Goal: Communication & Community: Answer question/provide support

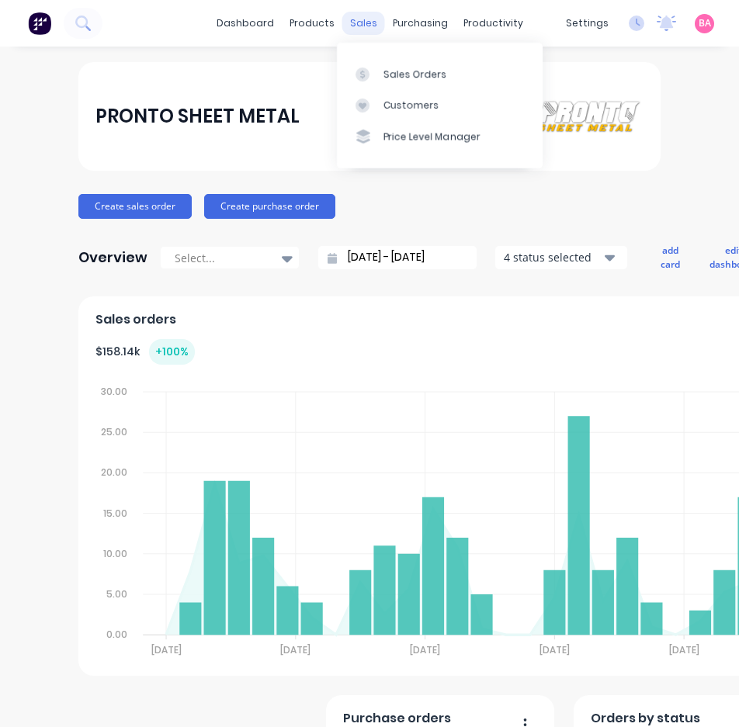
click at [354, 23] on div "sales" at bounding box center [363, 23] width 43 height 23
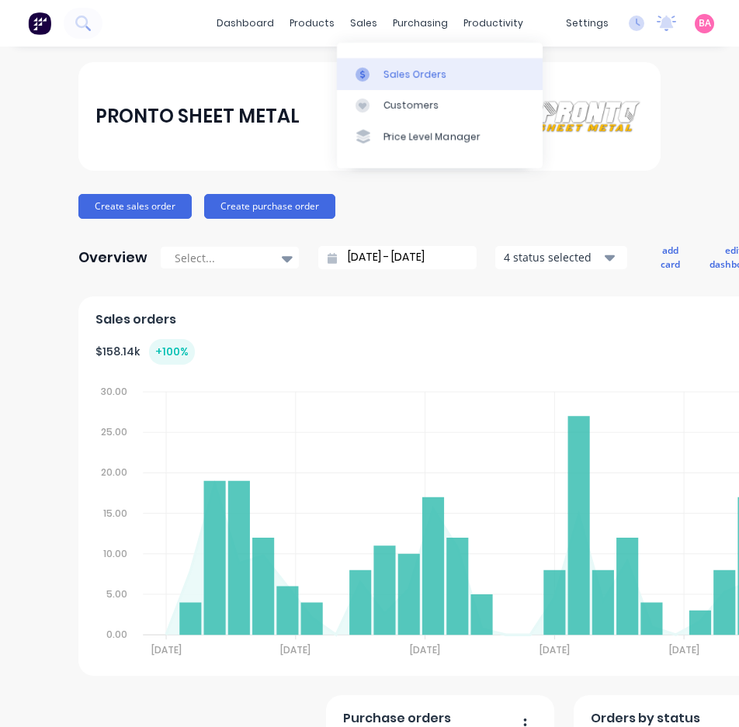
click at [404, 74] on div "Sales Orders" at bounding box center [415, 75] width 64 height 14
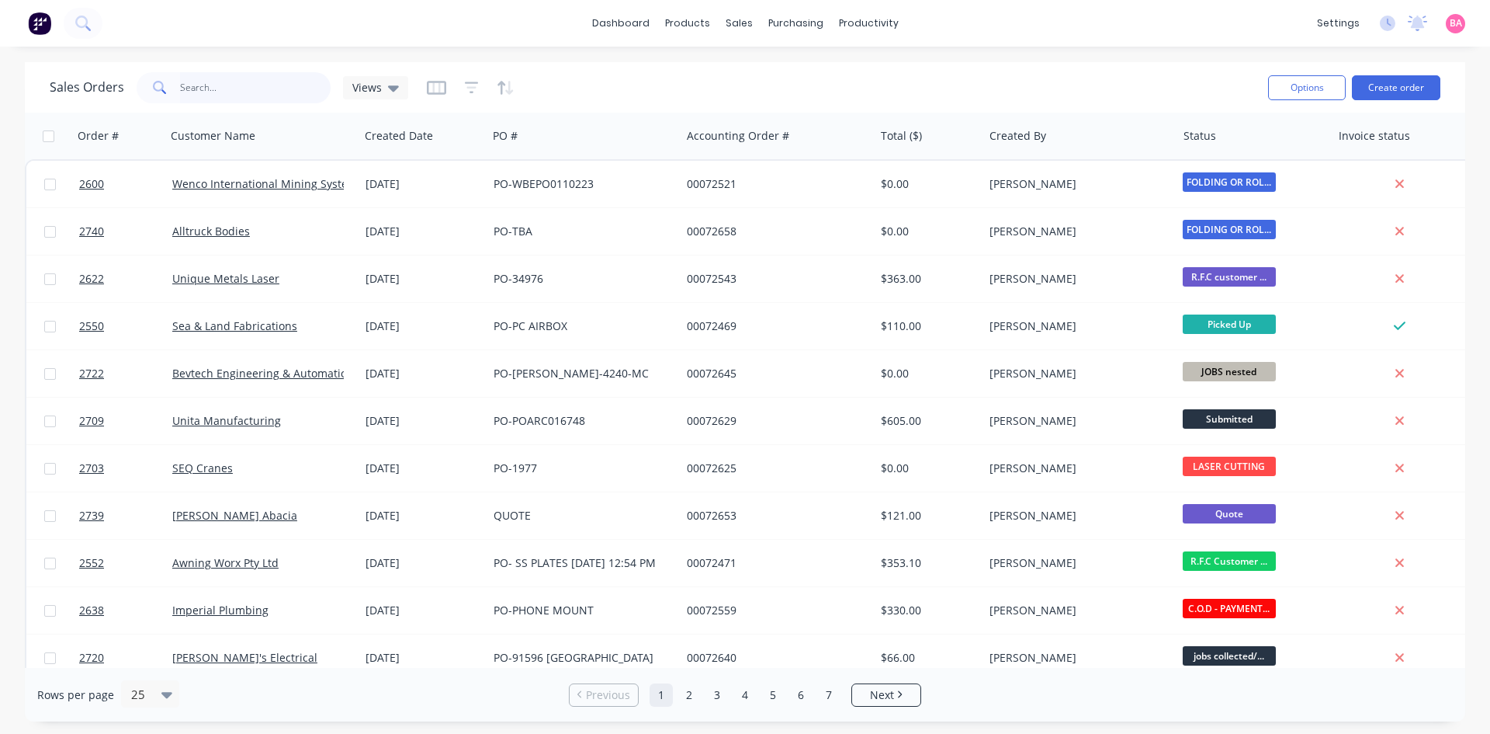
click at [197, 84] on input "text" at bounding box center [255, 87] width 151 height 31
click at [224, 84] on input "text" at bounding box center [255, 87] width 151 height 31
type input "sean"
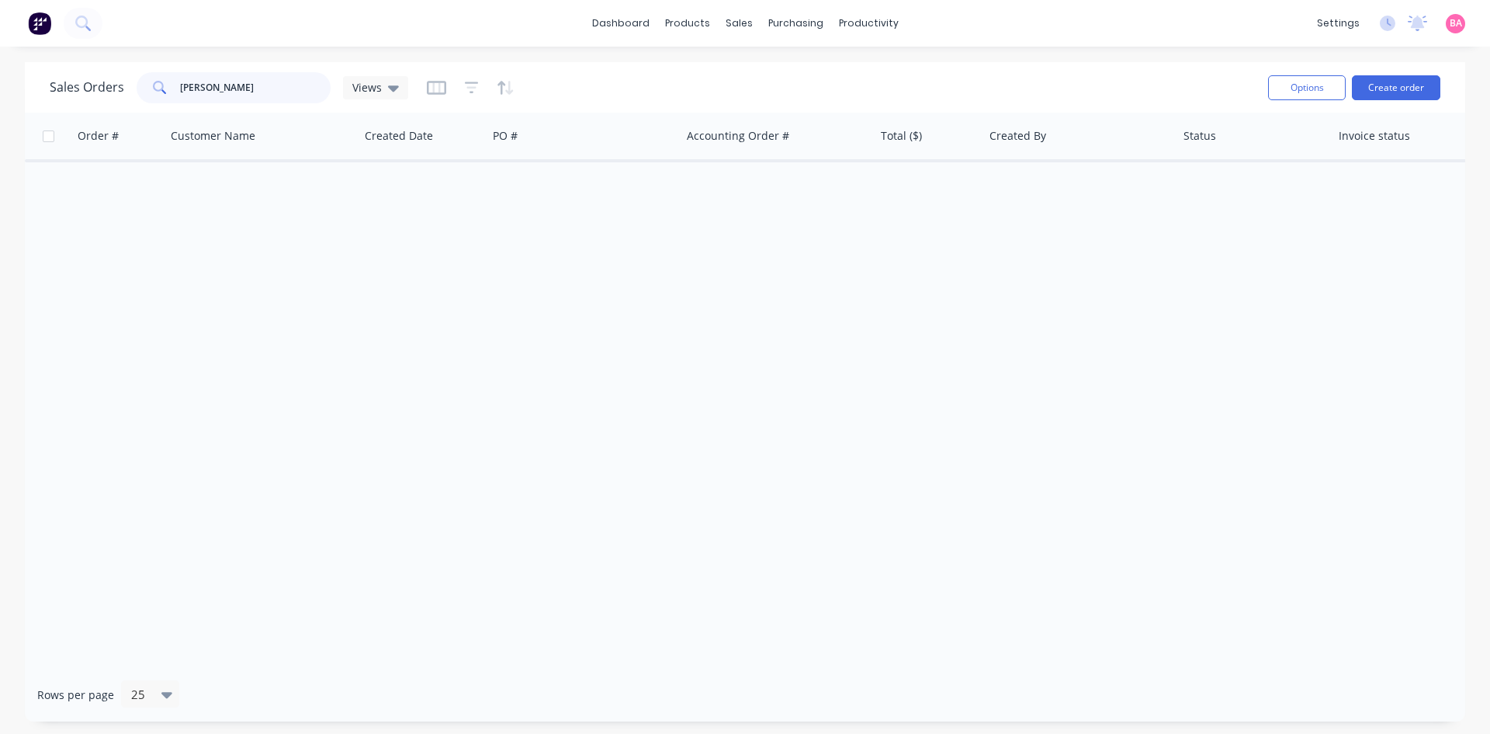
drag, startPoint x: 234, startPoint y: 86, endPoint x: 51, endPoint y: 74, distance: 183.6
click at [54, 75] on div "Sales Orders sean Views" at bounding box center [229, 87] width 359 height 31
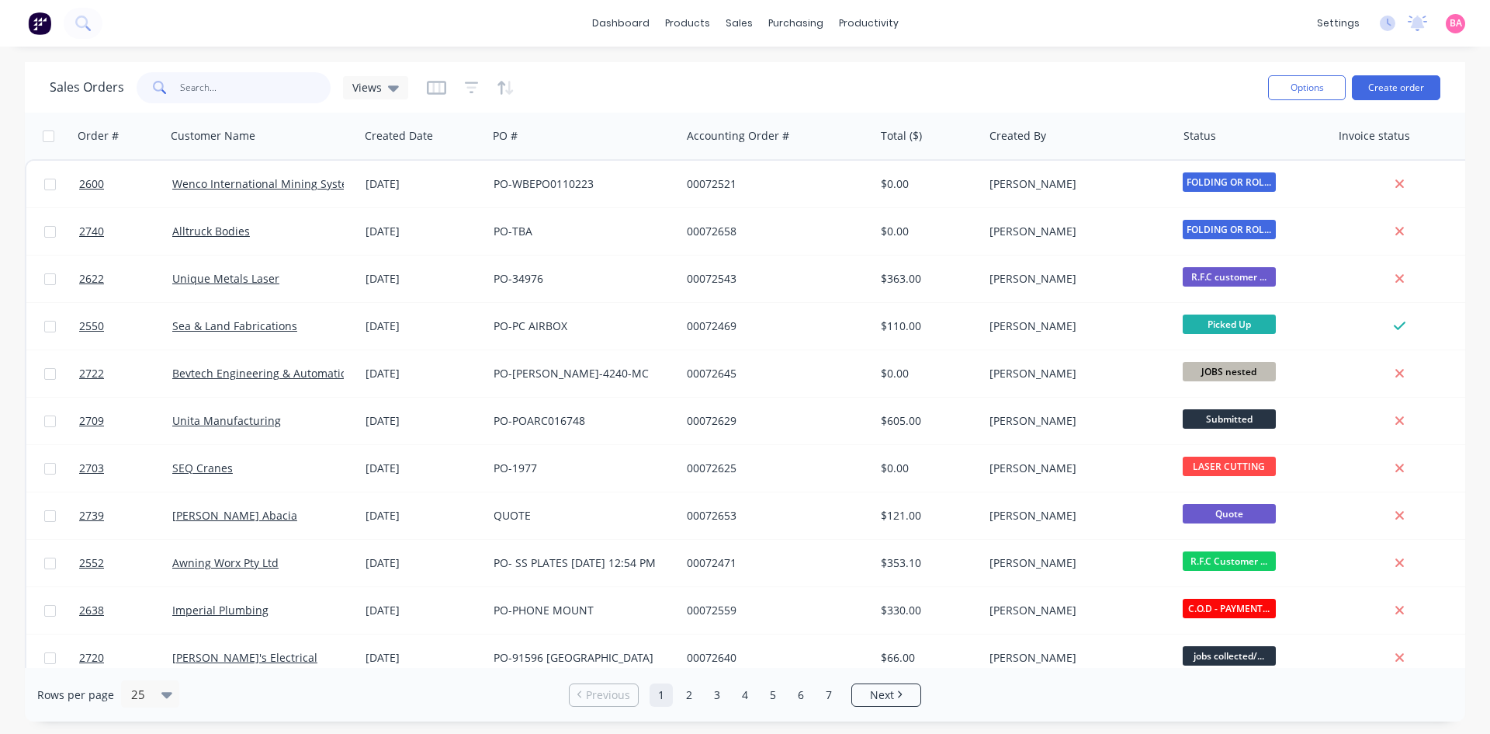
click at [224, 82] on input "text" at bounding box center [255, 87] width 151 height 31
click at [214, 88] on input "text" at bounding box center [255, 87] width 151 height 31
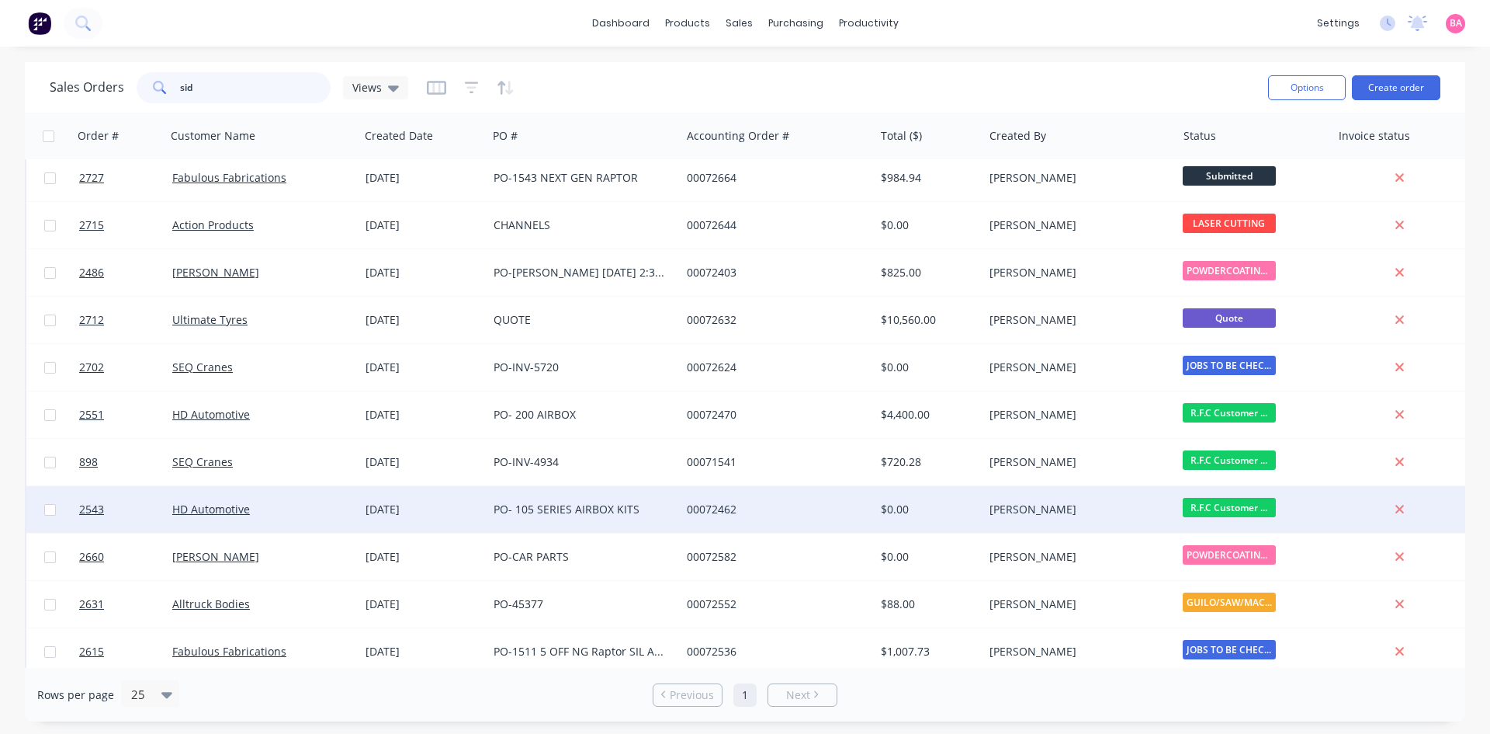
scroll to position [103, 0]
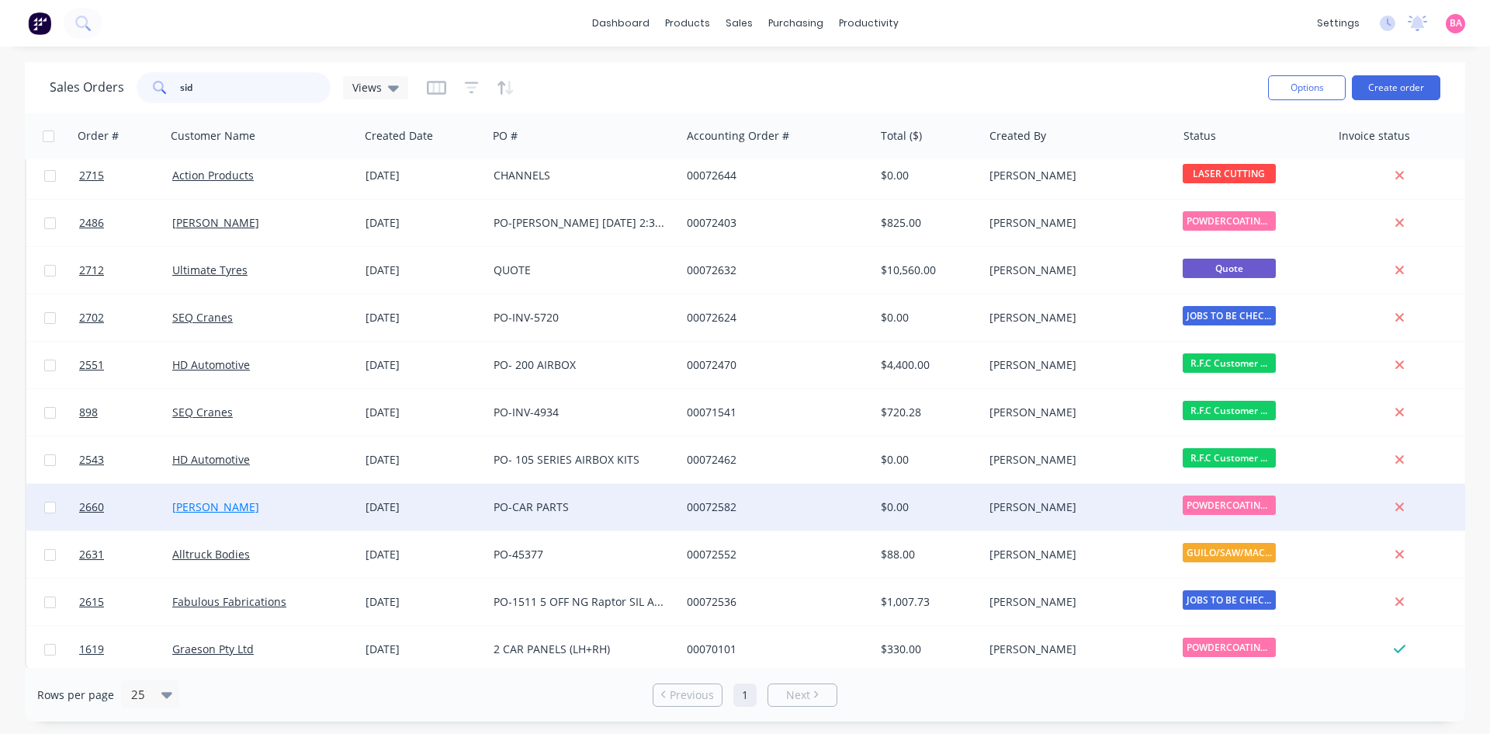
type input "sid"
click at [212, 506] on link "[PERSON_NAME]" at bounding box center [215, 506] width 87 height 15
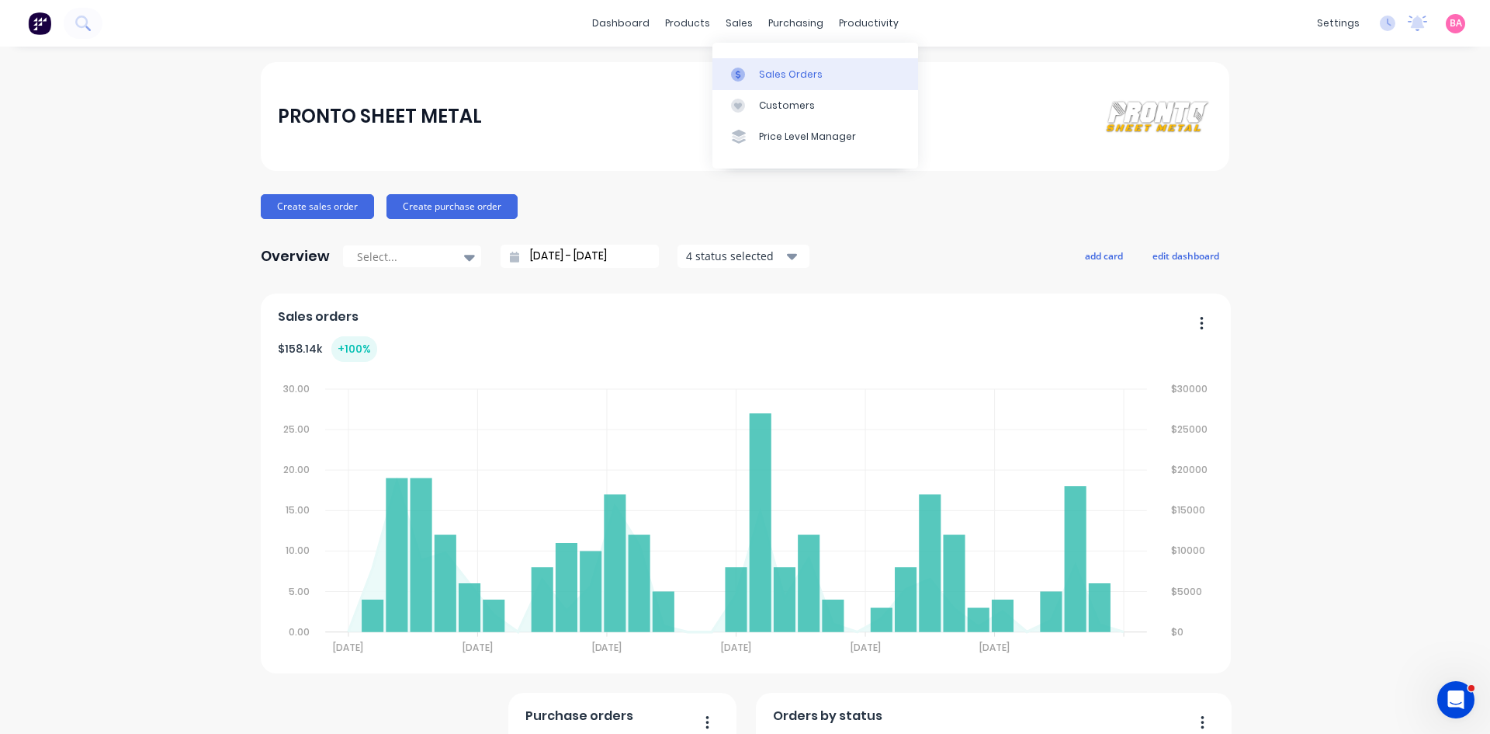
click at [778, 77] on div "Sales Orders" at bounding box center [791, 75] width 64 height 14
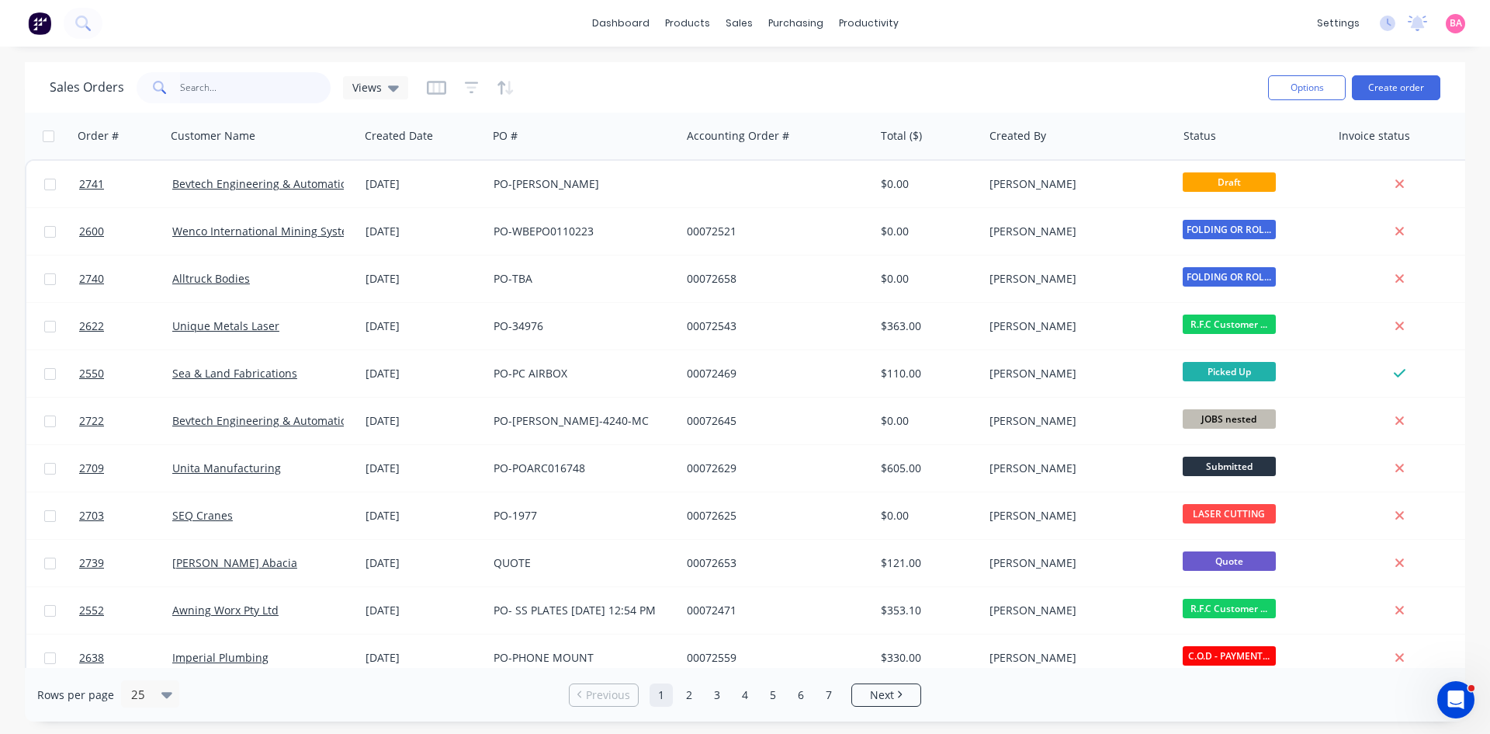
click at [220, 90] on input "text" at bounding box center [255, 87] width 151 height 31
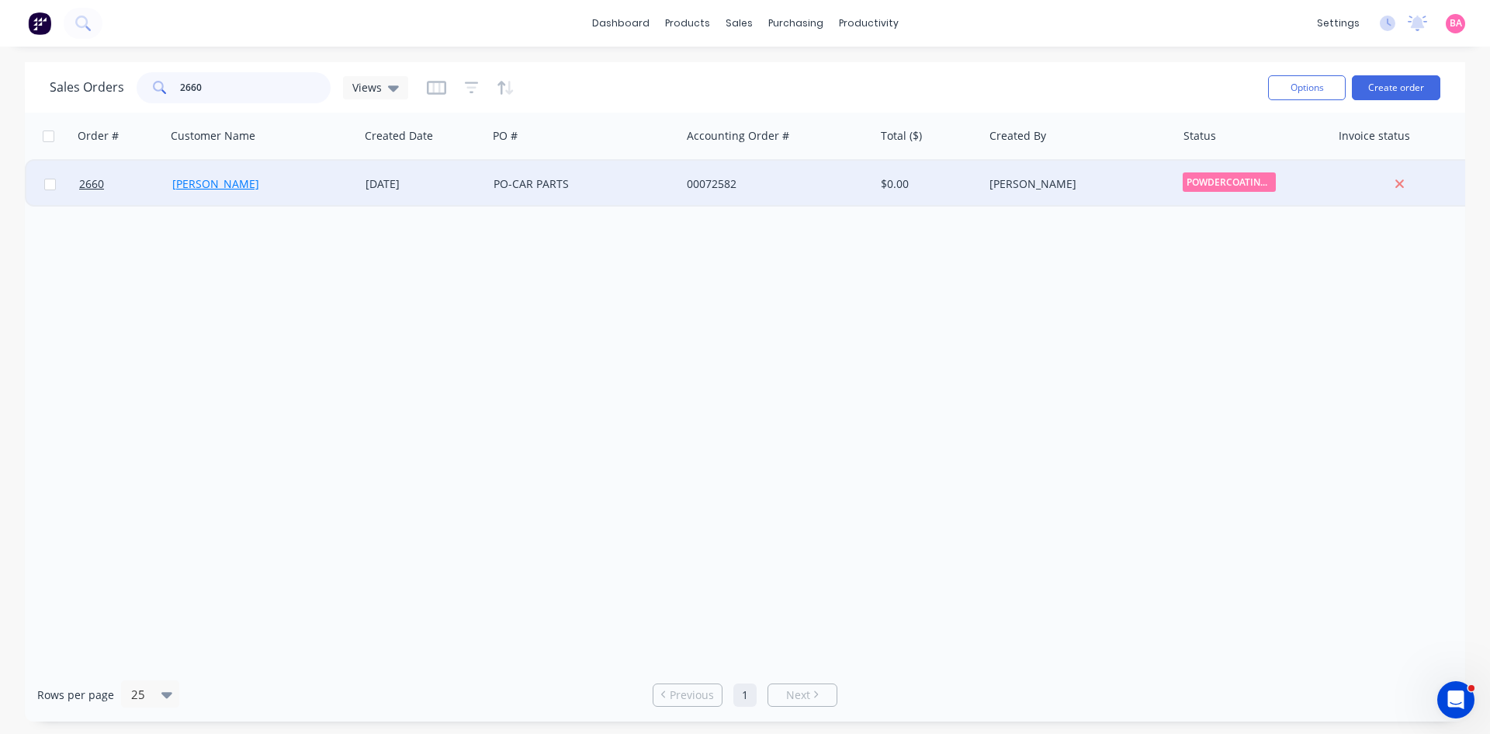
type input "2660"
click at [199, 185] on link "[PERSON_NAME]" at bounding box center [215, 183] width 87 height 15
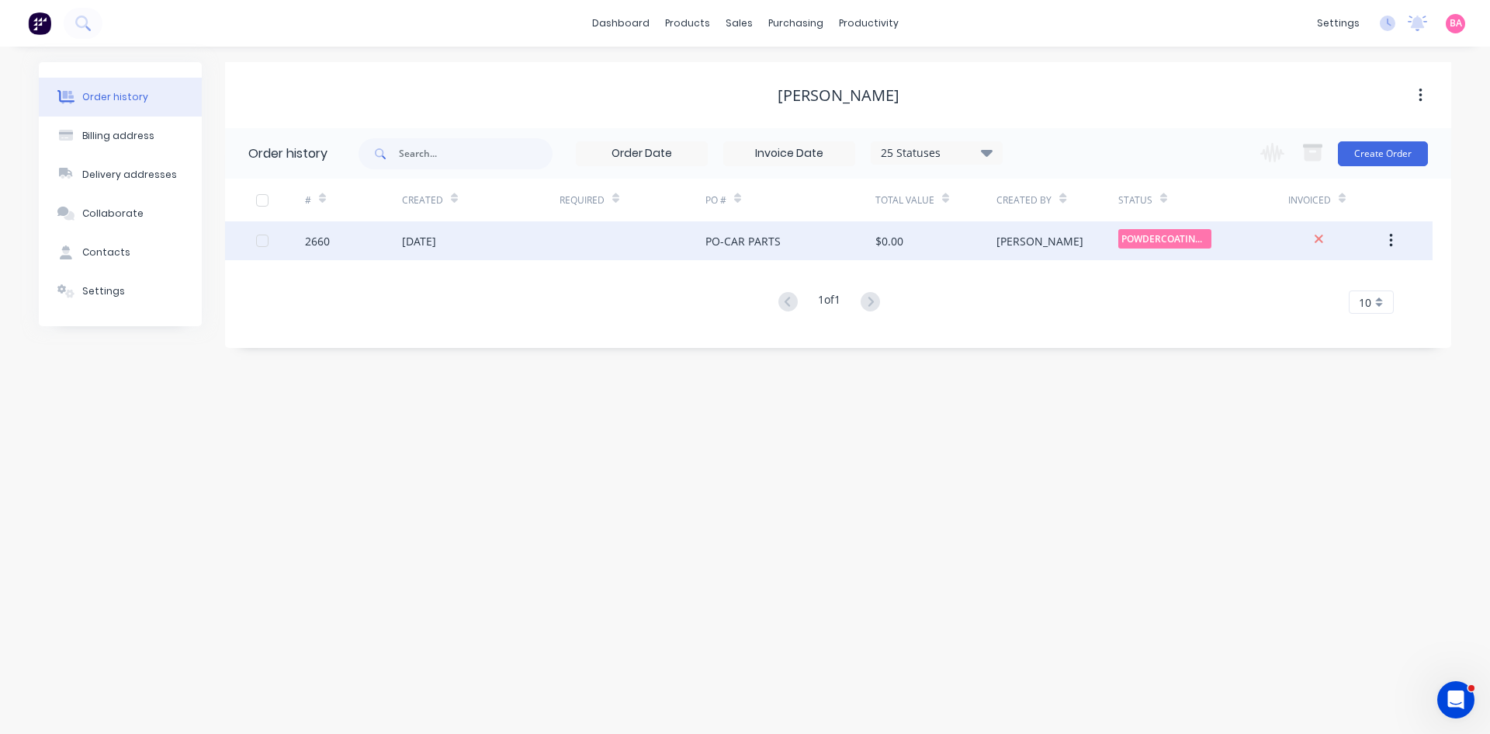
click at [436, 238] on div "[DATE]" at bounding box center [419, 241] width 34 height 16
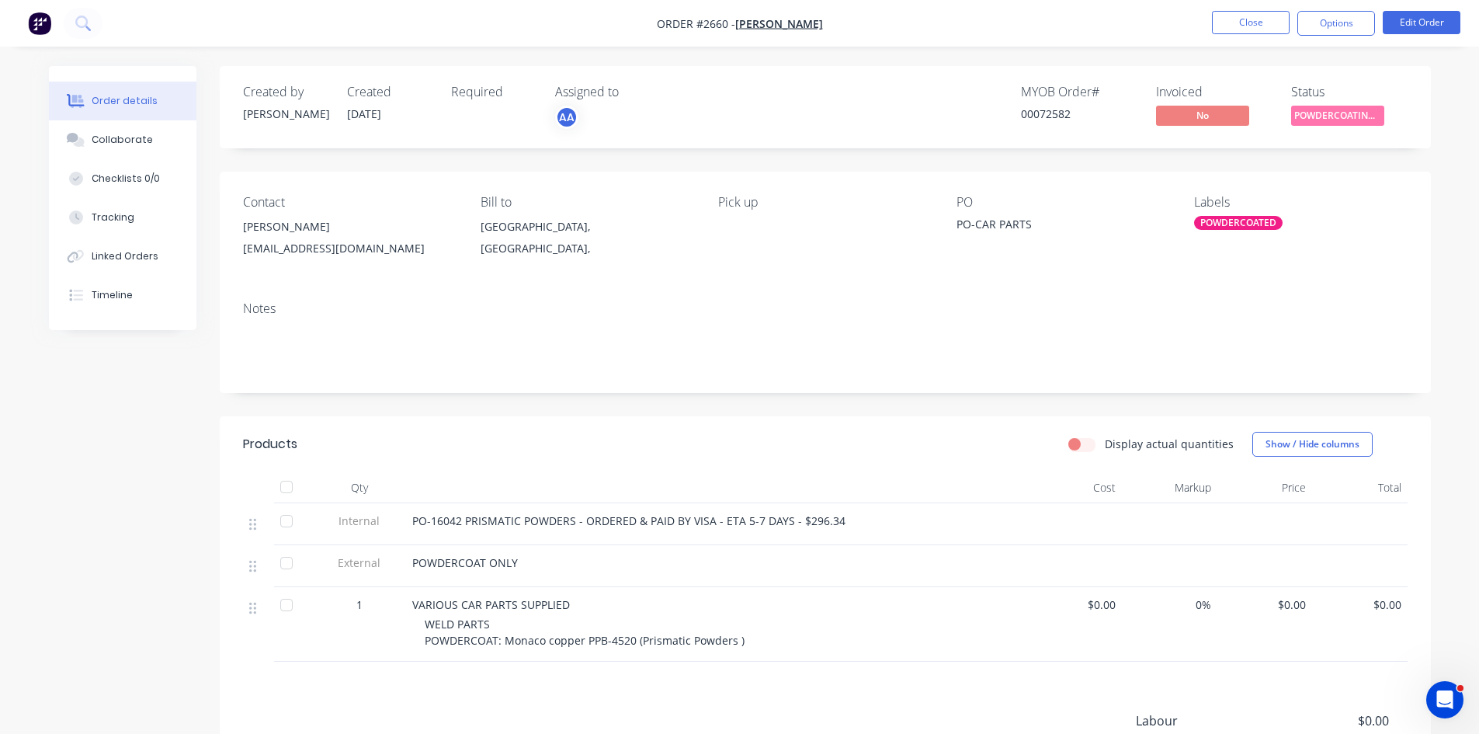
click at [740, 640] on div "WELD PARTS POWDERCOAT: Monaco copper PPB-4520 (Prismatic Powders )" at bounding box center [723, 632] width 596 height 33
click at [1422, 19] on button "Edit Order" at bounding box center [1421, 22] width 78 height 23
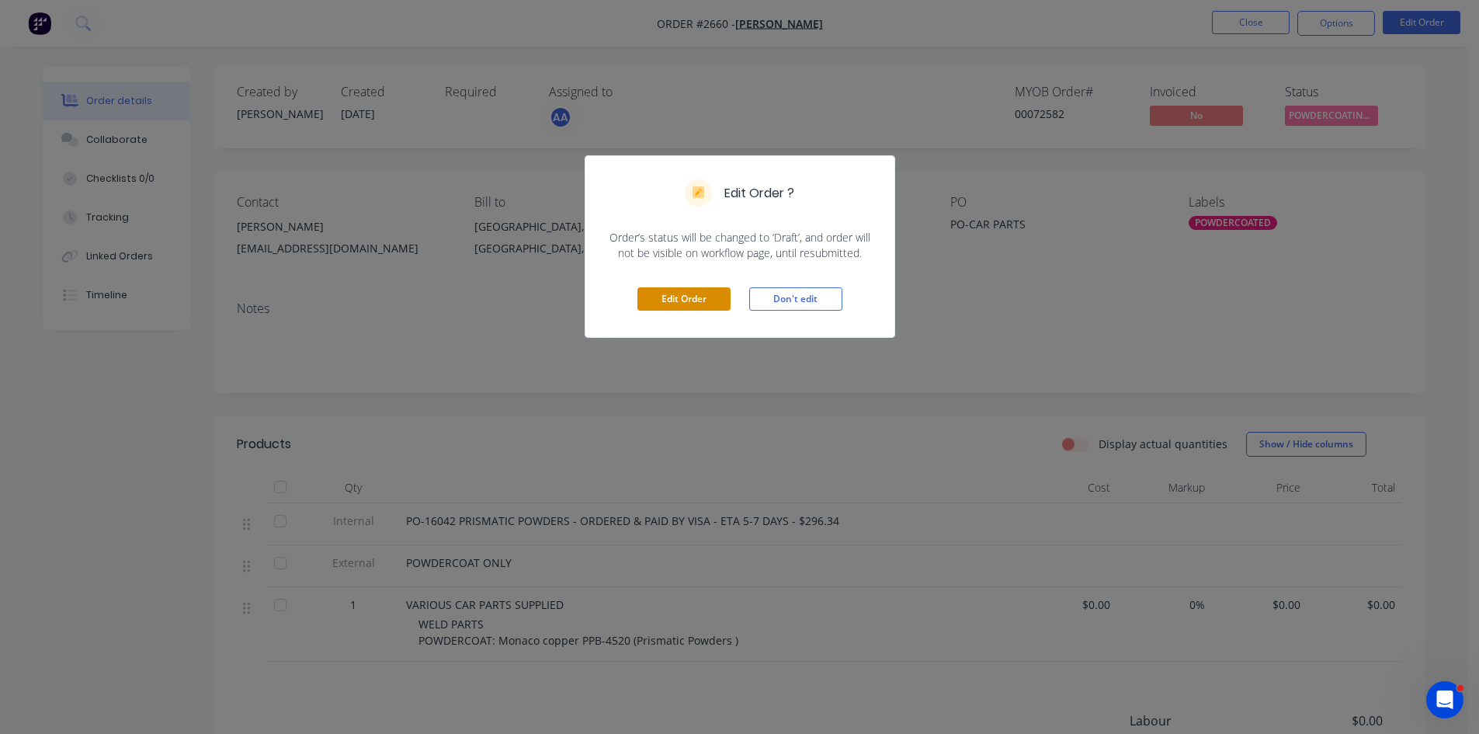
click at [668, 299] on button "Edit Order" at bounding box center [683, 298] width 93 height 23
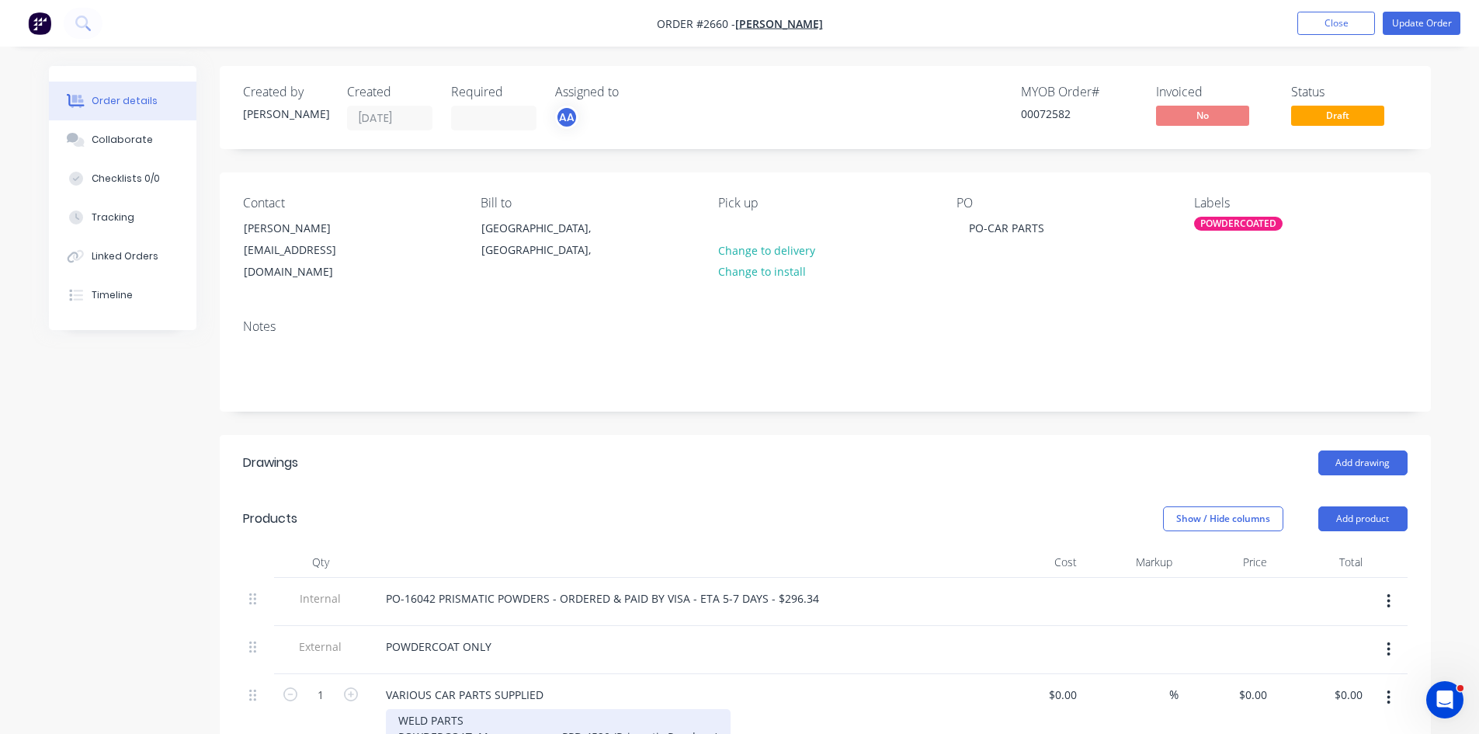
click at [709, 719] on div "WELD PARTS POWDERCOAT: Monaco copper PPB-4520 (Prismatic Powders )" at bounding box center [558, 728] width 345 height 39
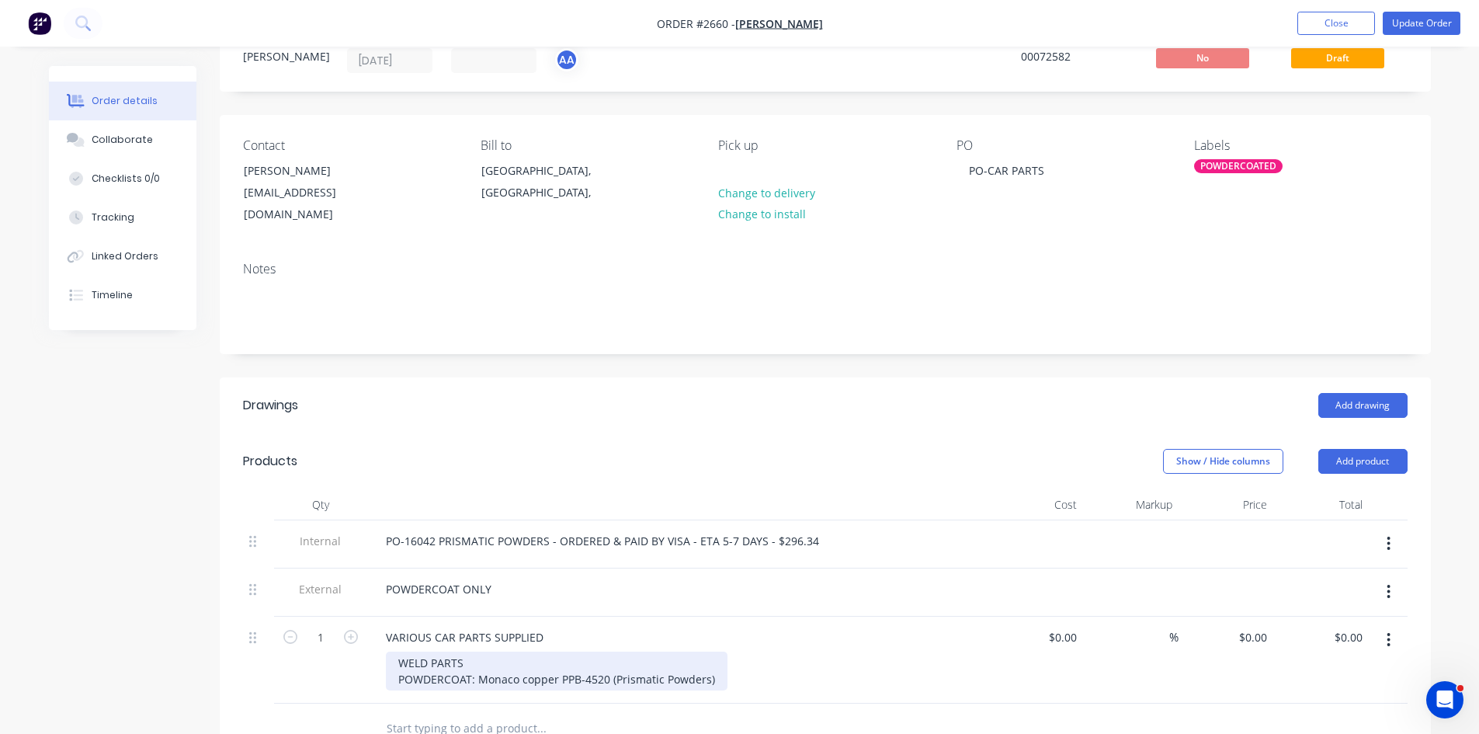
scroll to position [78, 0]
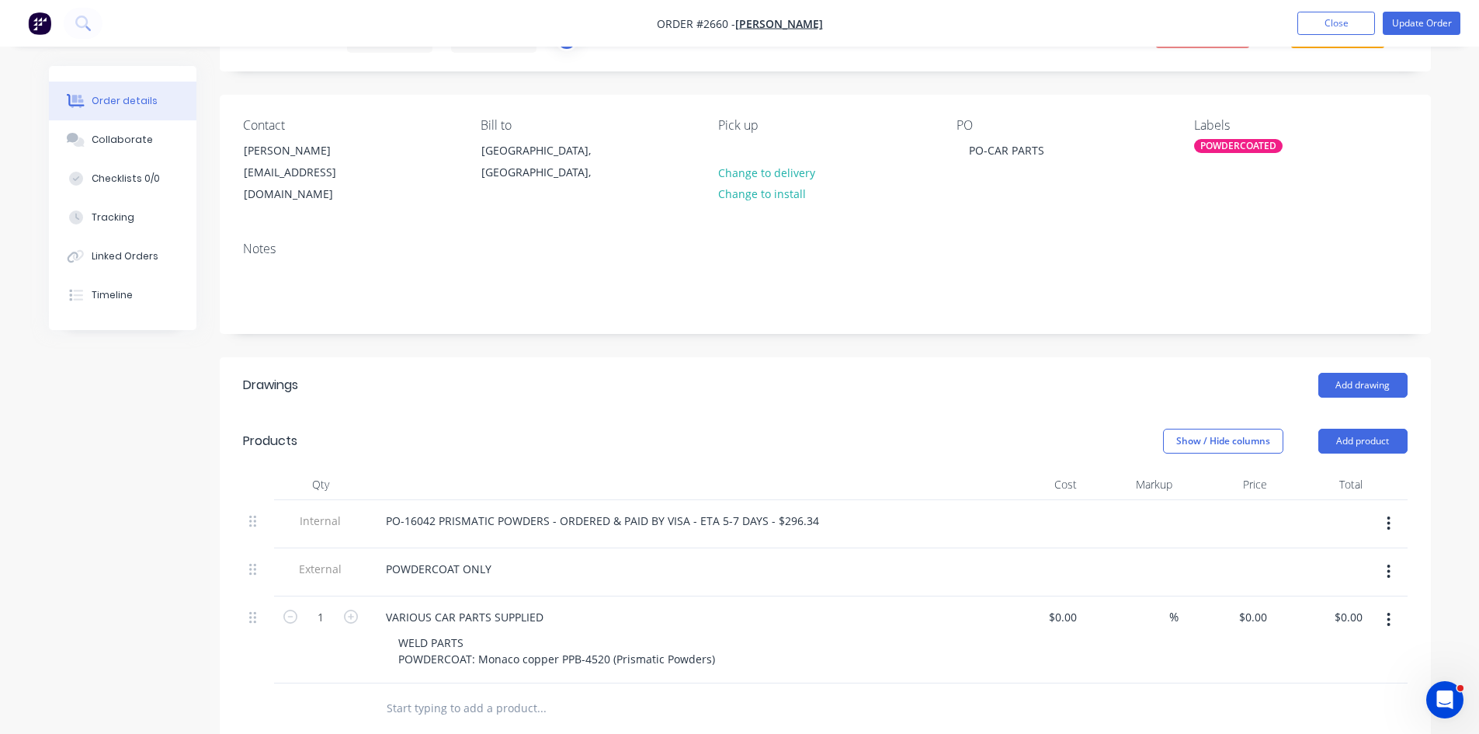
click at [500, 695] on input "text" at bounding box center [541, 707] width 310 height 31
click at [722, 639] on div "WELD PARTS POWDERCOAT: Monaco copper PPB-4520 (Prismatic Powders)" at bounding box center [684, 650] width 596 height 39
click at [709, 641] on div "WELD PARTS POWDERCOAT: Monaco copper PPB-4520 (Prismatic Powders)" at bounding box center [557, 650] width 342 height 39
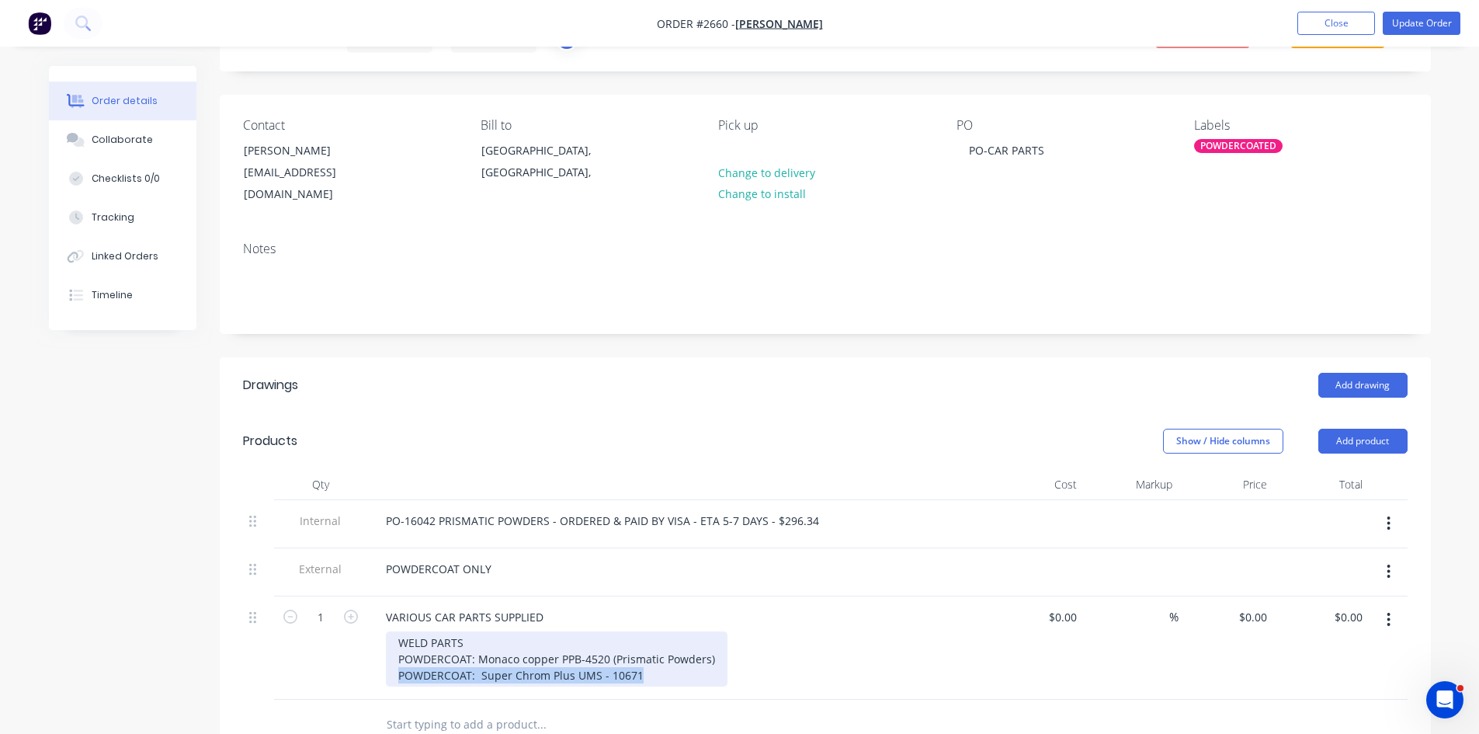
drag, startPoint x: 647, startPoint y: 655, endPoint x: 383, endPoint y: 657, distance: 264.7
click at [383, 657] on div "VARIOUS CAR PARTS SUPPLIED WELD PARTS POWDERCOAT: Monaco copper PPB-4520 (Prism…" at bounding box center [677, 647] width 621 height 103
click at [650, 657] on div "WELD PARTS POWDERCOAT: Monaco copper PPB-4520 (Prismatic Powders) POWDERCOAT: S…" at bounding box center [557, 658] width 342 height 55
click at [716, 643] on div "WELD PARTS POWDERCOAT: Monaco copper PPB-4520 (Prismatic Powders) POWDERCOAT: S…" at bounding box center [557, 658] width 342 height 55
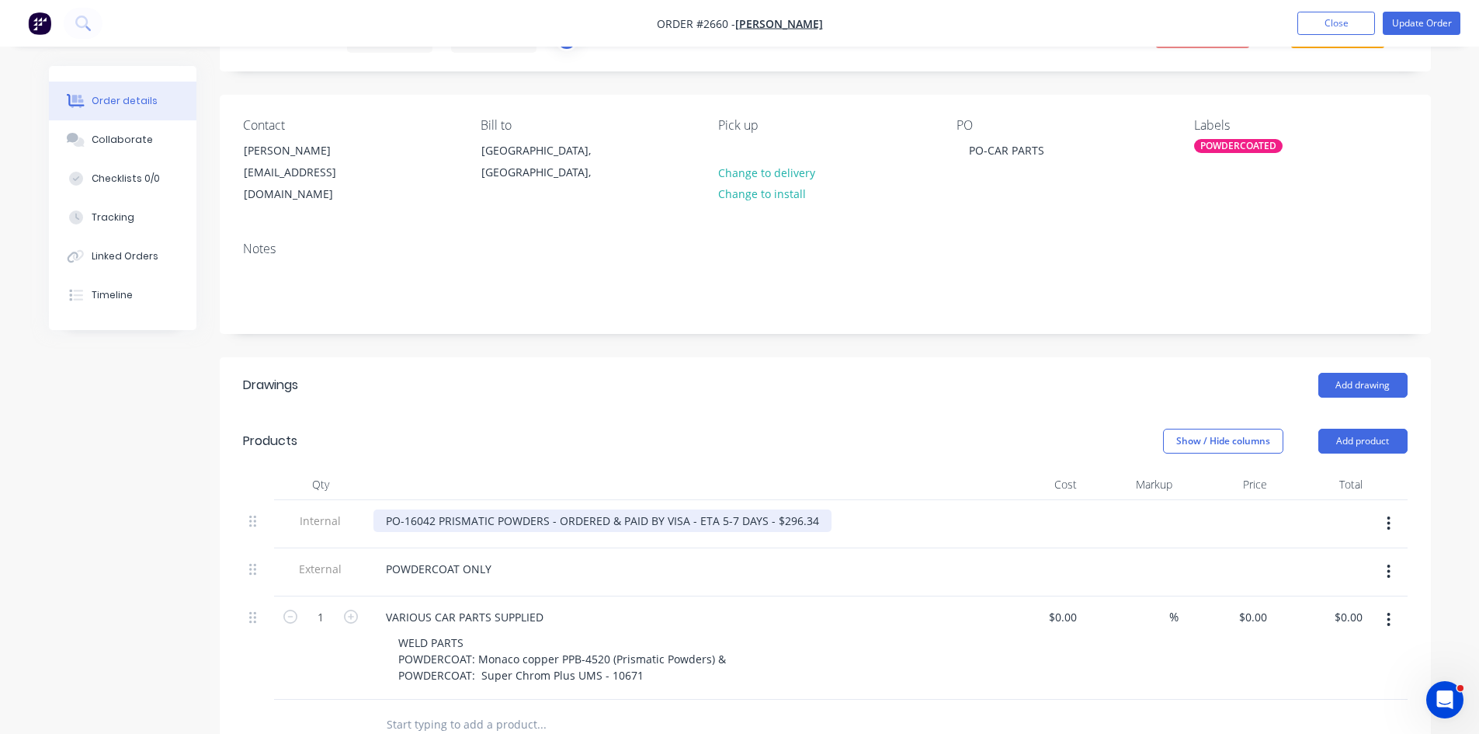
click at [815, 509] on div "PO-16042 PRISMATIC POWDERS - ORDERED & PAID BY VISA - ETA 5-7 DAYS - $296.34" at bounding box center [602, 520] width 458 height 23
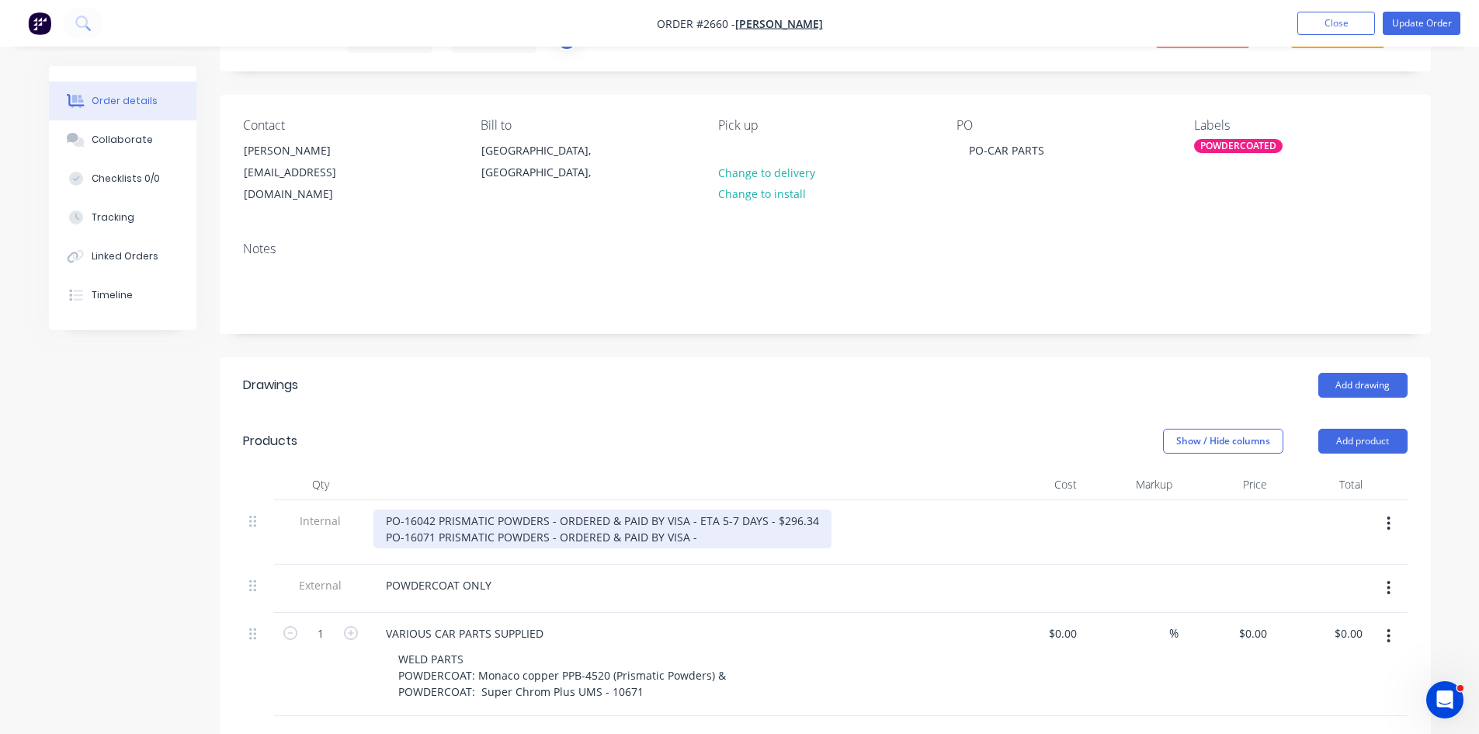
click at [780, 522] on div "PO-16042 PRISMATIC POWDERS - ORDERED & PAID BY VISA - ETA 5-7 DAYS - $296.34 PO…" at bounding box center [602, 528] width 458 height 39
click at [761, 520] on div "PO-16042 PRISMATIC POWDERS - ORDERED & PAID BY VISA - ETA 5-7 DAYS - $296.34 PO…" at bounding box center [605, 528] width 464 height 39
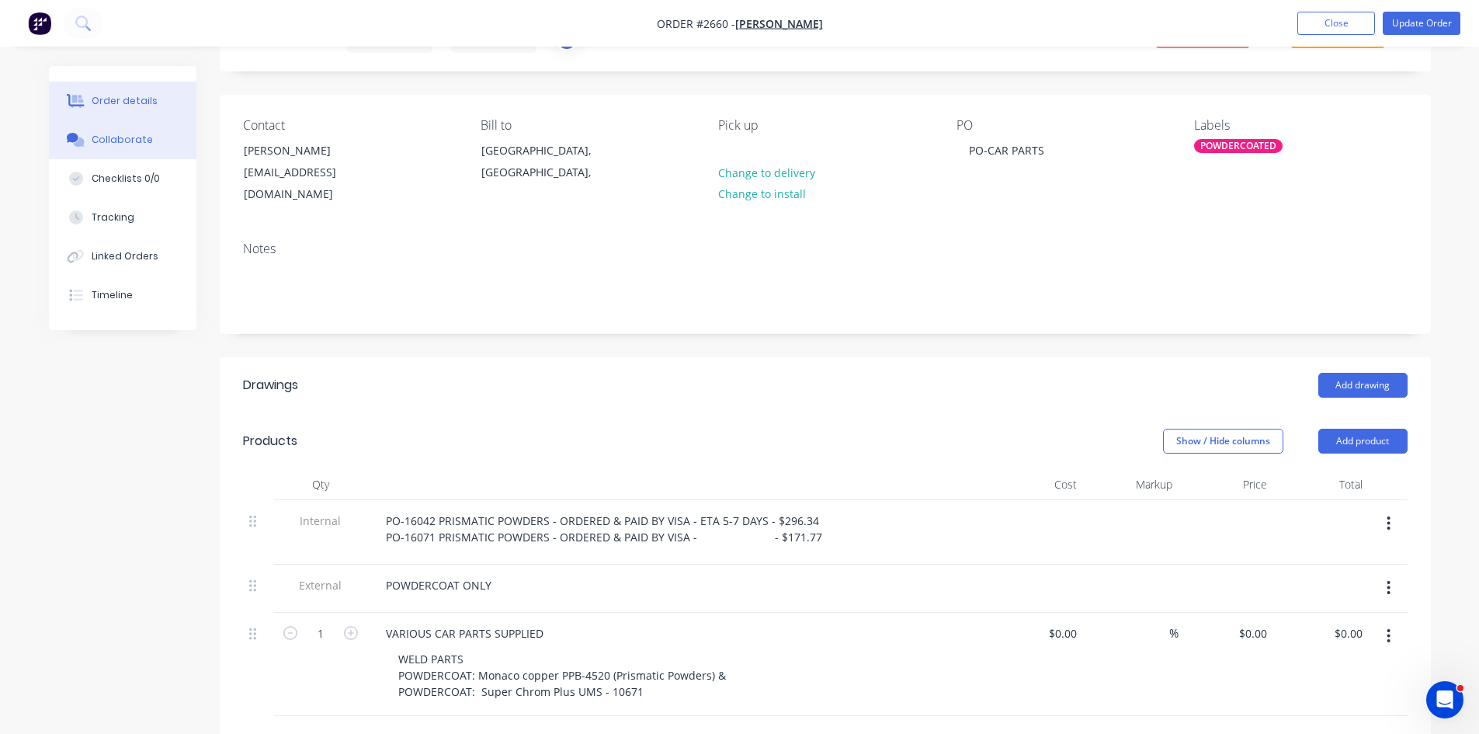
click at [118, 128] on button "Collaborate" at bounding box center [122, 139] width 147 height 39
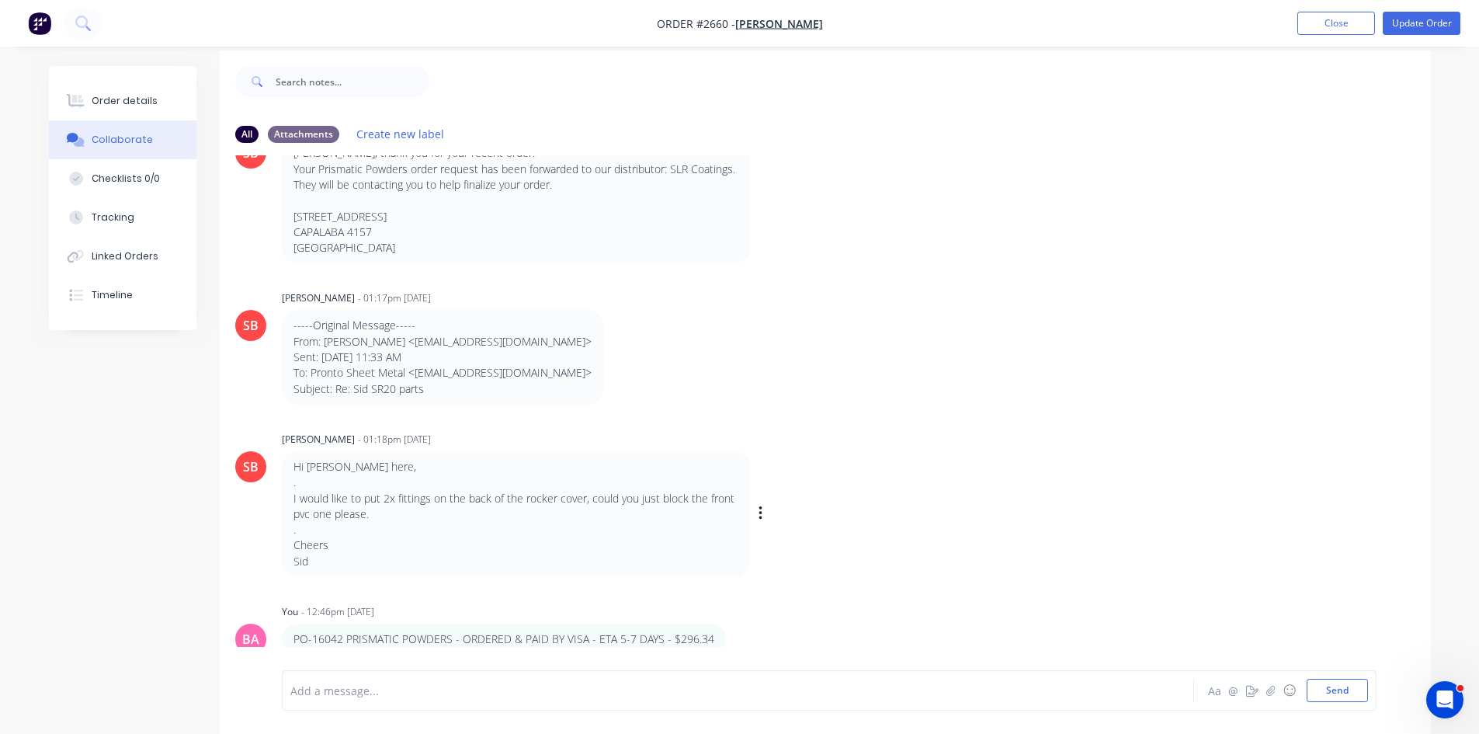
scroll to position [23, 0]
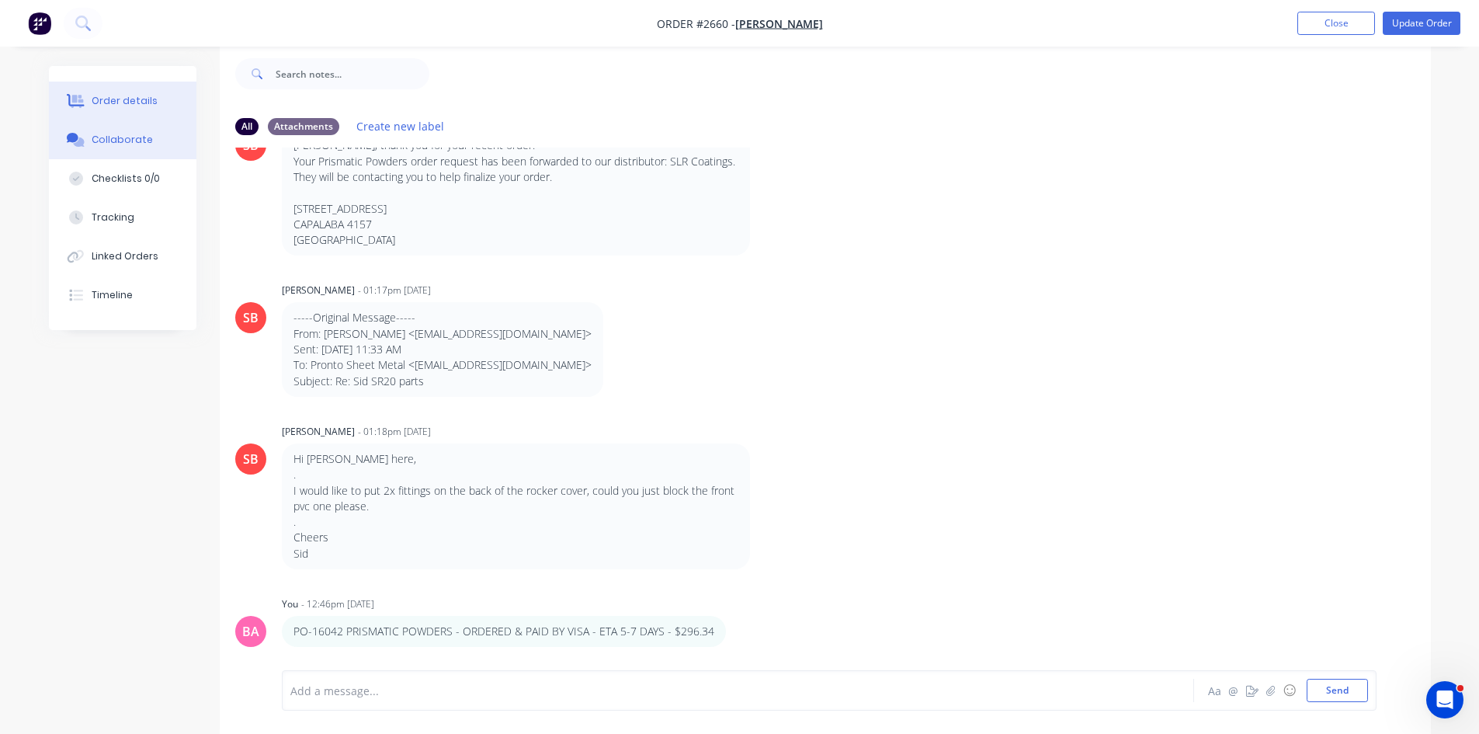
click at [113, 91] on button "Order details" at bounding box center [122, 101] width 147 height 39
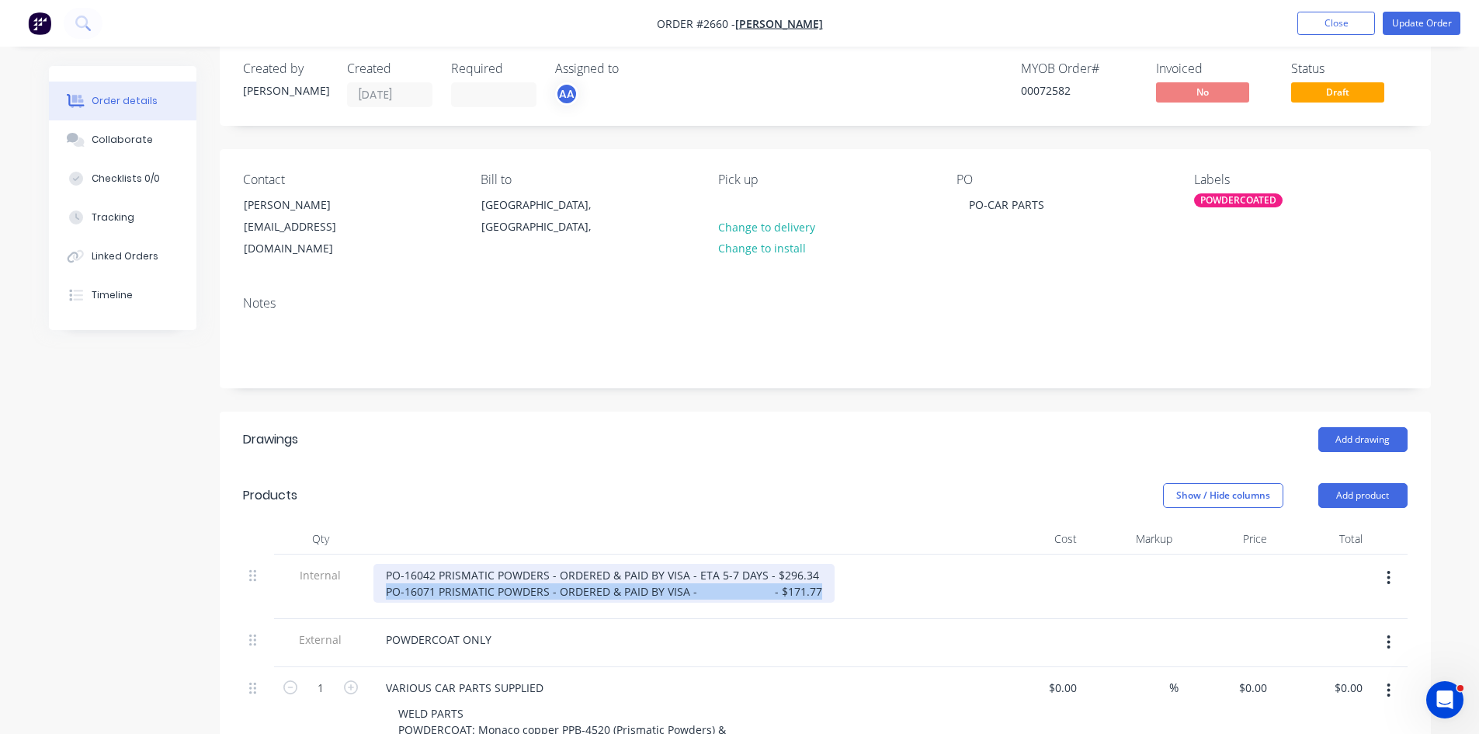
drag, startPoint x: 809, startPoint y: 570, endPoint x: 397, endPoint y: 584, distance: 411.6
click at [365, 577] on div "Internal PO-16042 PRISMATIC POWDERS - ORDERED & PAID BY VISA - ETA 5-7 DAYS - $…" at bounding box center [825, 586] width 1164 height 64
copy div "PO-16071 PRISMATIC POWDERS - ORDERED & PAID BY VISA - - $171.77"
click at [113, 135] on div "Collaborate" at bounding box center [122, 140] width 61 height 14
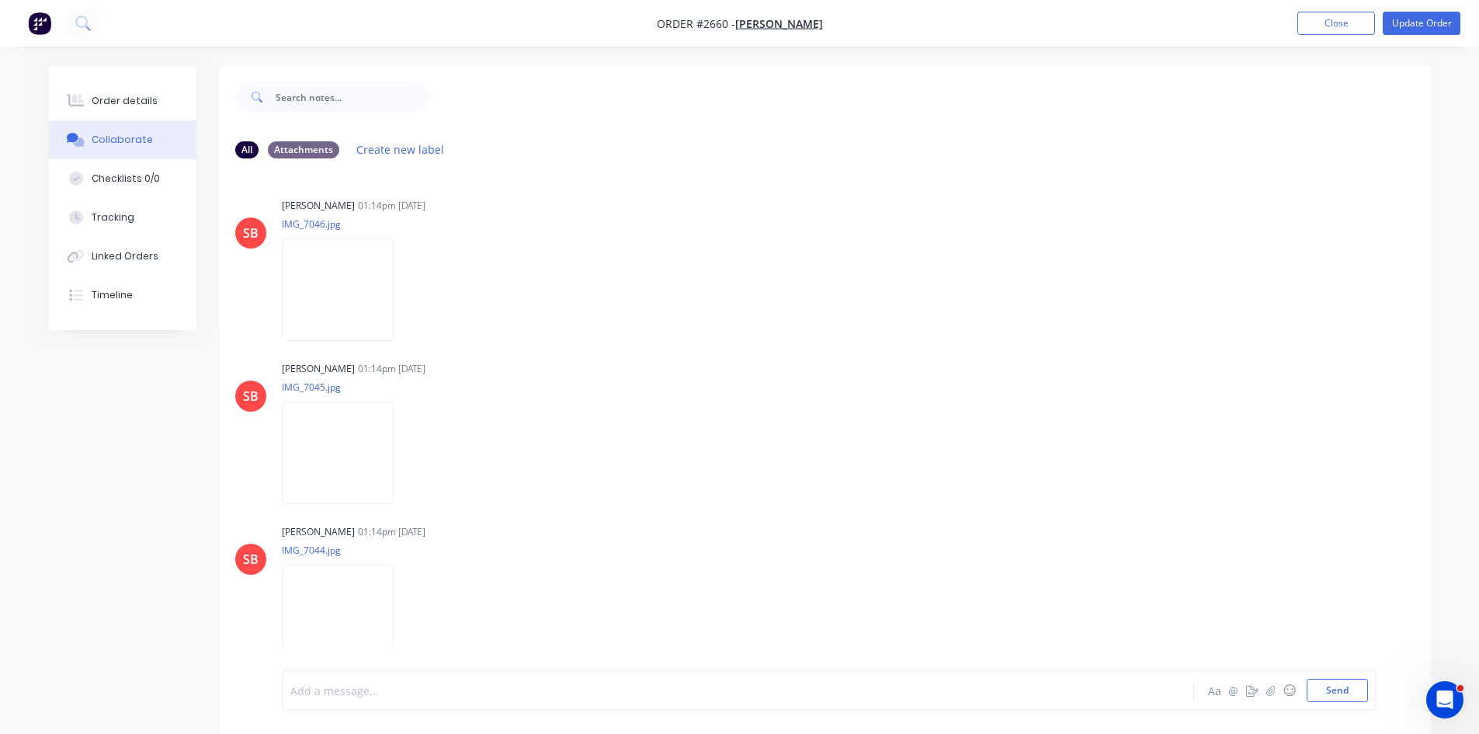
click at [428, 692] on div at bounding box center [694, 690] width 807 height 16
click at [1358, 688] on button "Send" at bounding box center [1336, 689] width 61 height 23
click at [143, 95] on div "Order details" at bounding box center [125, 101] width 66 height 14
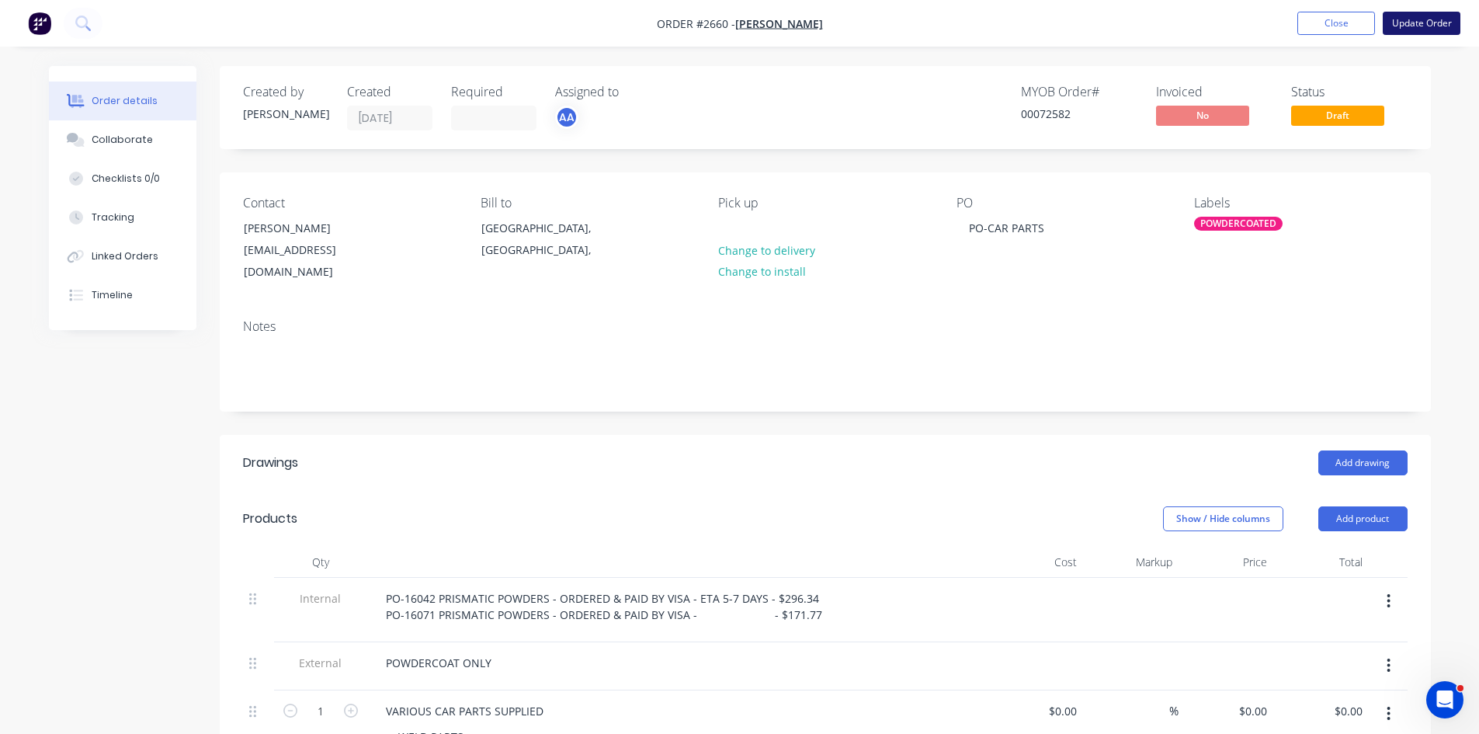
click at [1429, 27] on button "Update Order" at bounding box center [1421, 23] width 78 height 23
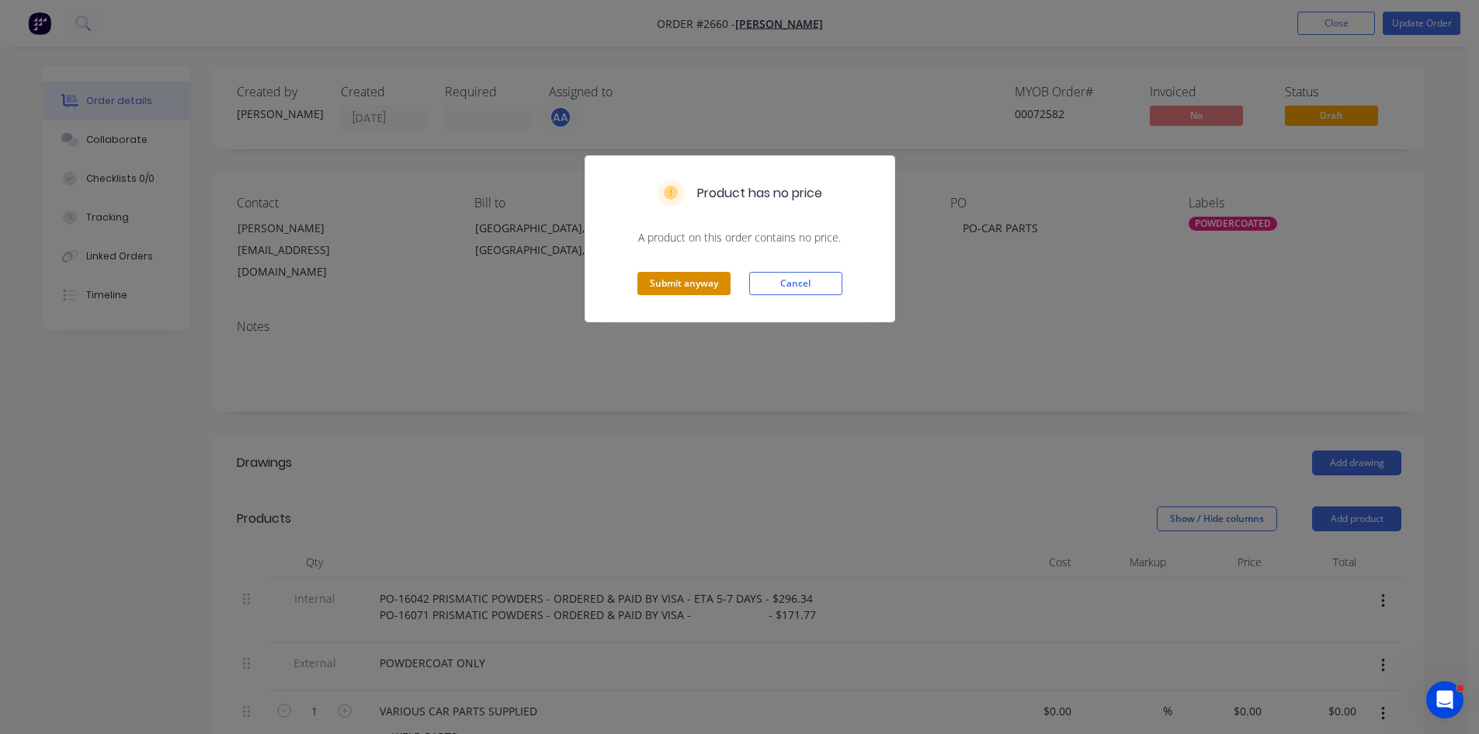
click at [695, 280] on button "Submit anyway" at bounding box center [683, 283] width 93 height 23
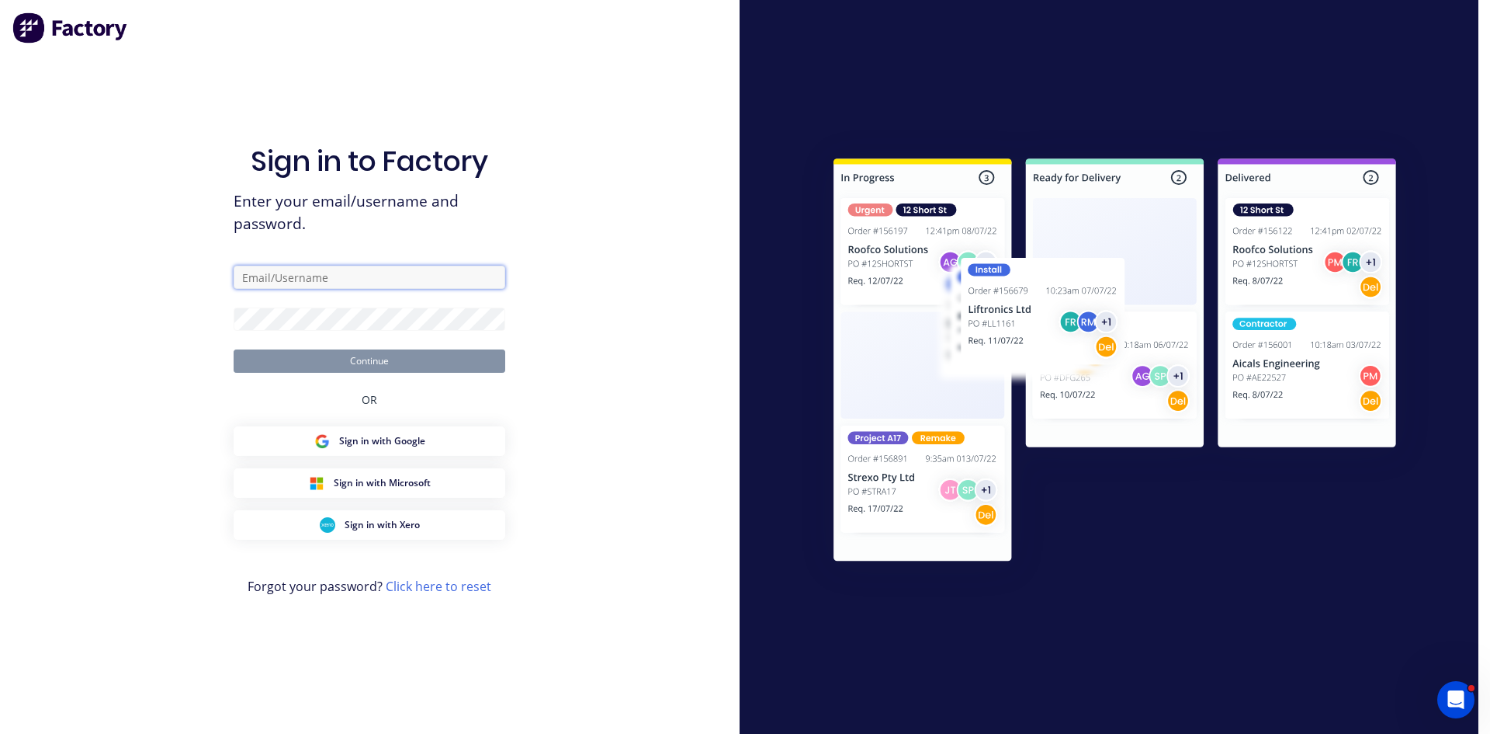
type input "brenda@prontosheetmetal.com.au"
click at [365, 355] on button "Continue" at bounding box center [370, 360] width 272 height 23
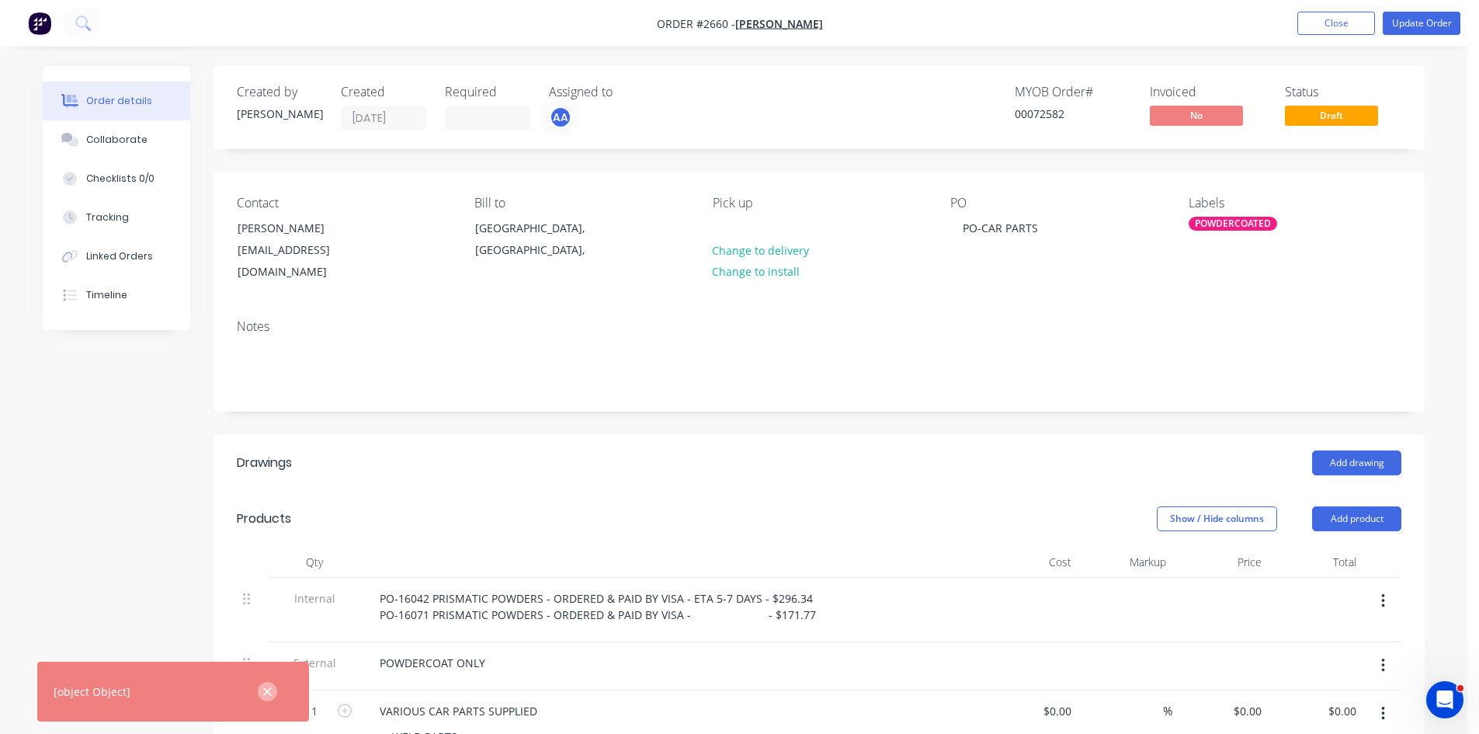
click at [275, 690] on button "button" at bounding box center [267, 691] width 19 height 19
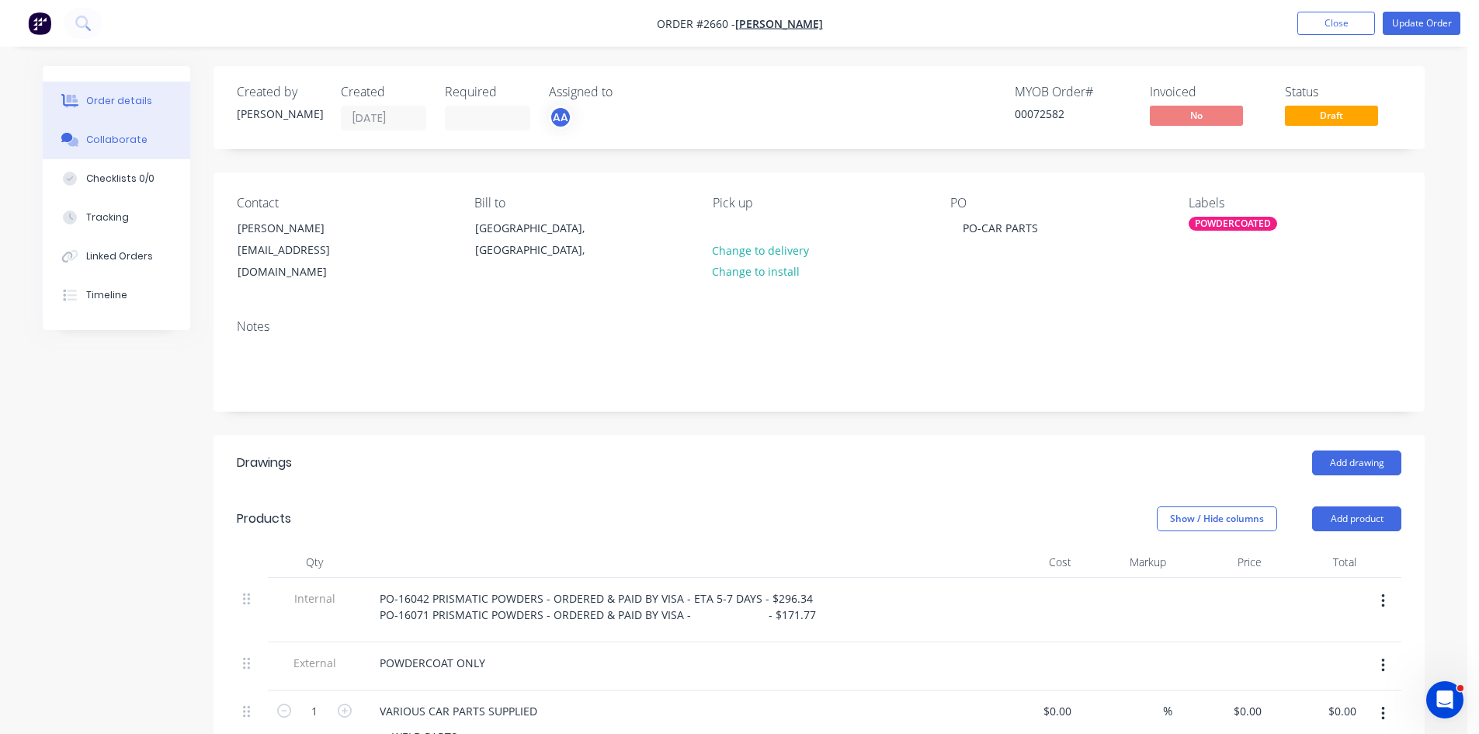
click at [103, 140] on div "Collaborate" at bounding box center [116, 140] width 61 height 14
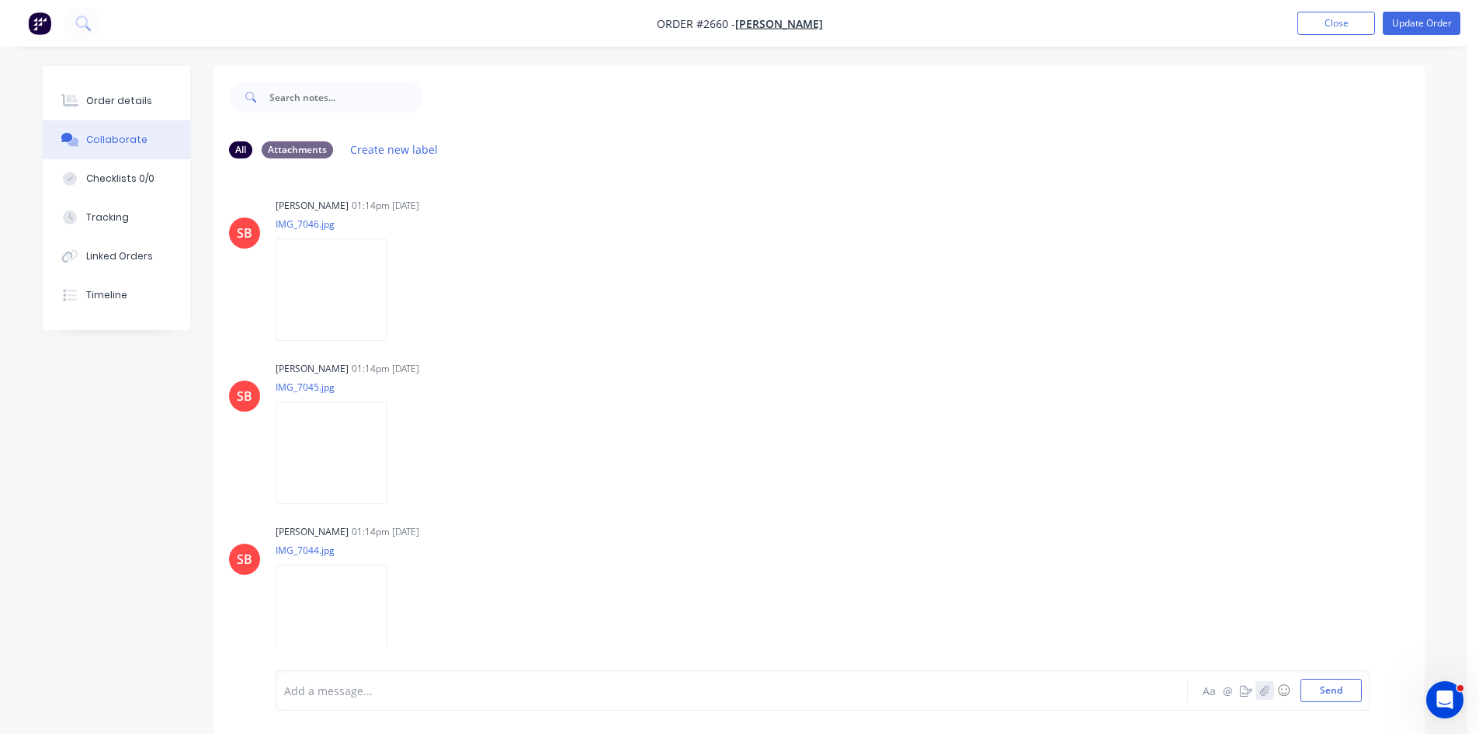
click at [1265, 693] on icon "button" at bounding box center [1264, 690] width 9 height 11
click at [1330, 688] on button "Send" at bounding box center [1330, 689] width 61 height 23
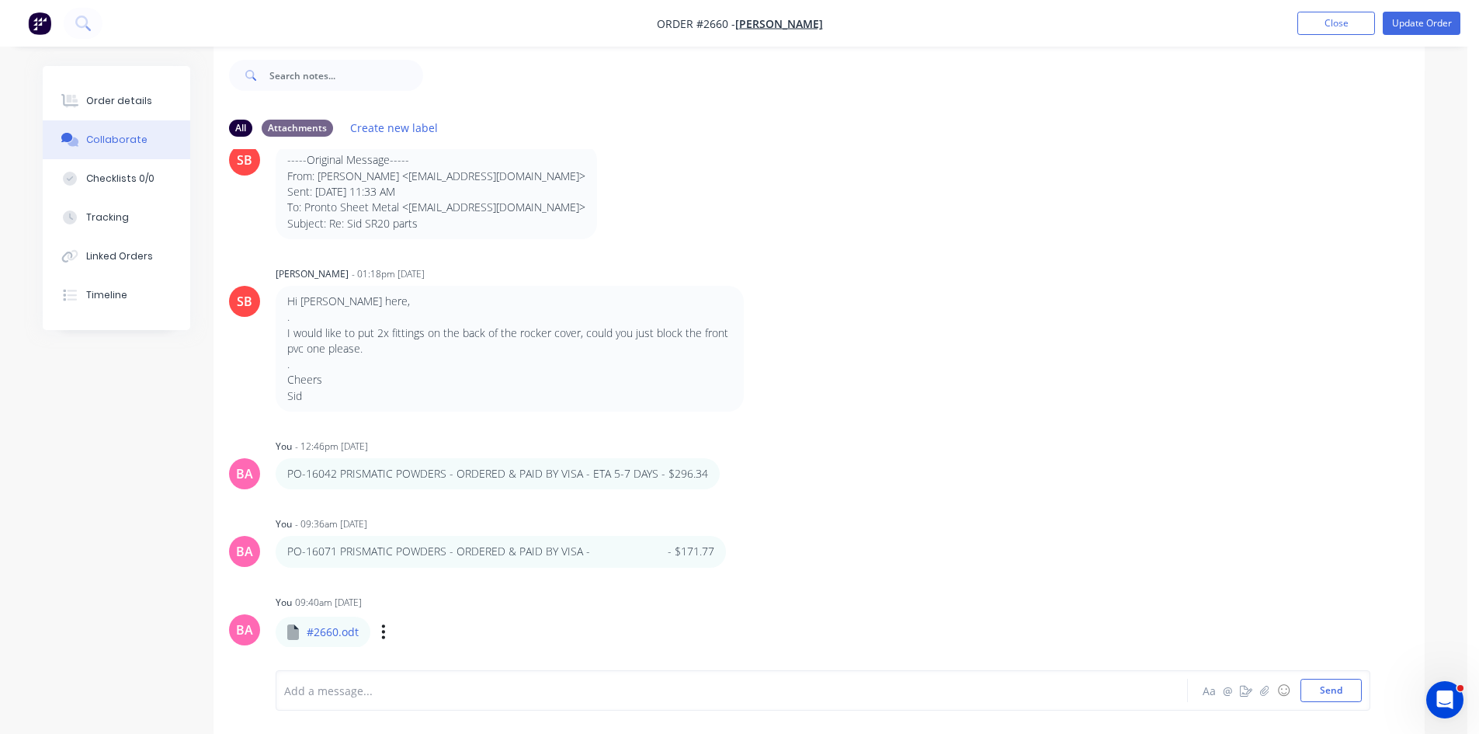
scroll to position [23, 0]
click at [316, 631] on p "#2660.odt" at bounding box center [333, 631] width 52 height 16
click at [385, 631] on icon "button" at bounding box center [383, 630] width 5 height 18
click at [454, 584] on button "Download" at bounding box center [485, 590] width 175 height 35
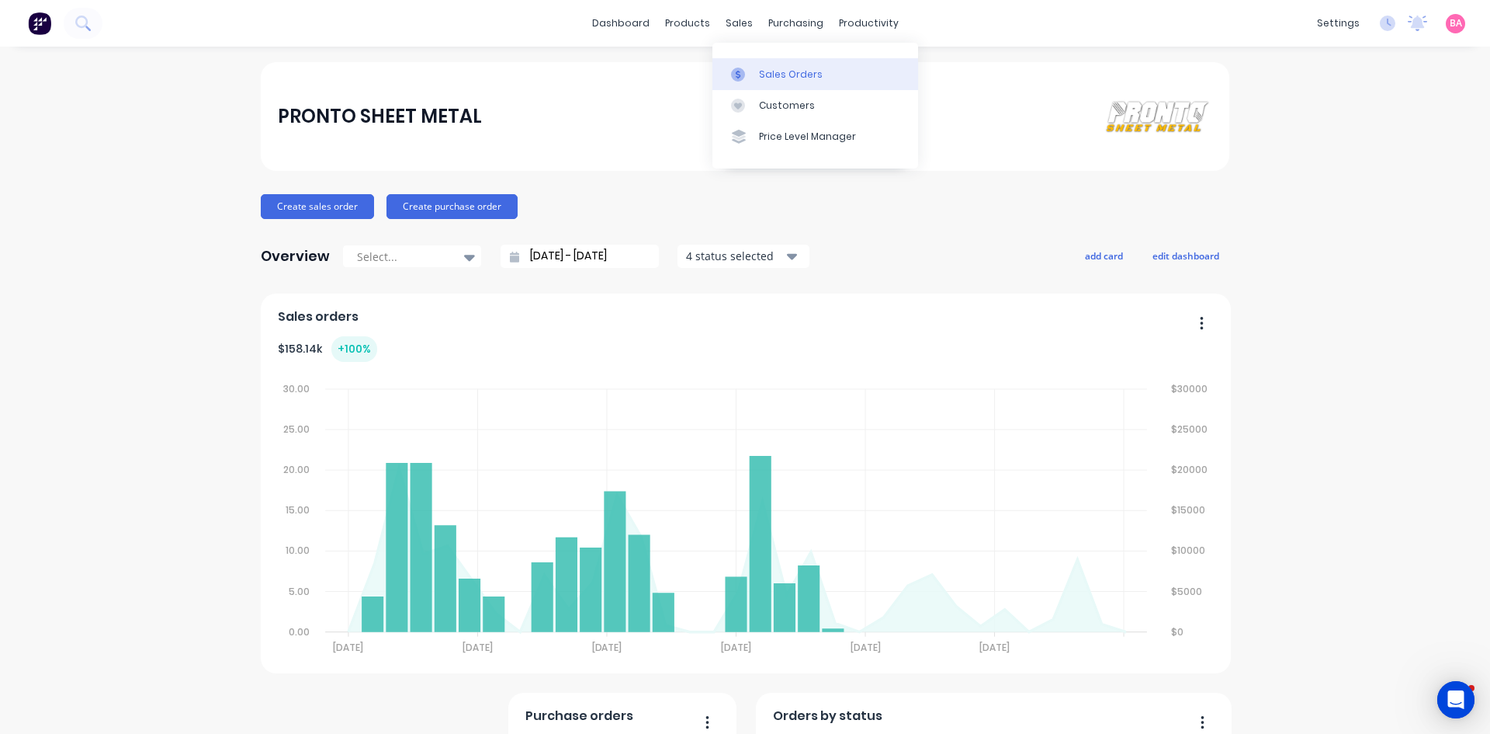
click at [786, 68] on div "Sales Orders" at bounding box center [791, 75] width 64 height 14
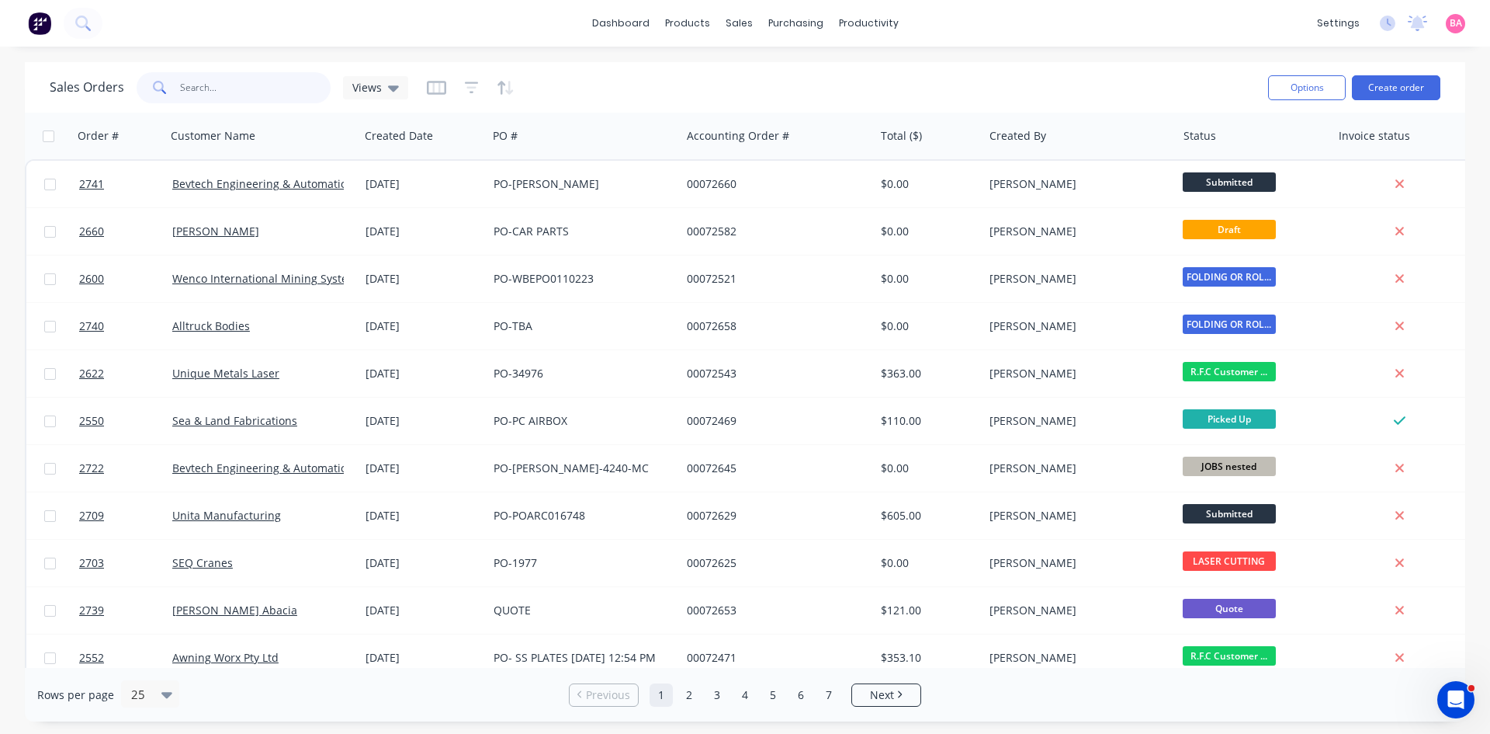
click at [228, 82] on input "text" at bounding box center [255, 87] width 151 height 31
type input "2622"
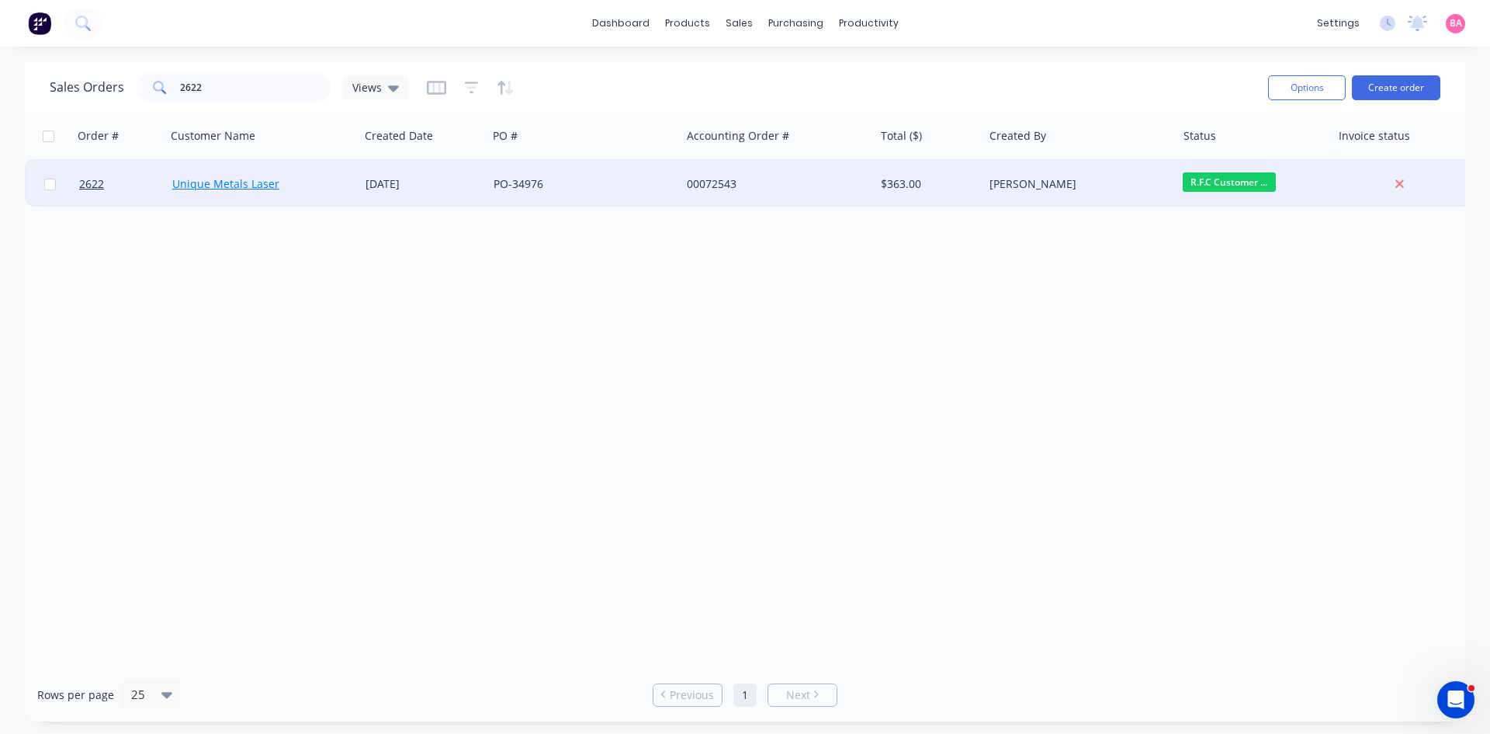
click at [237, 178] on link "Unique Metals Laser" at bounding box center [225, 183] width 107 height 15
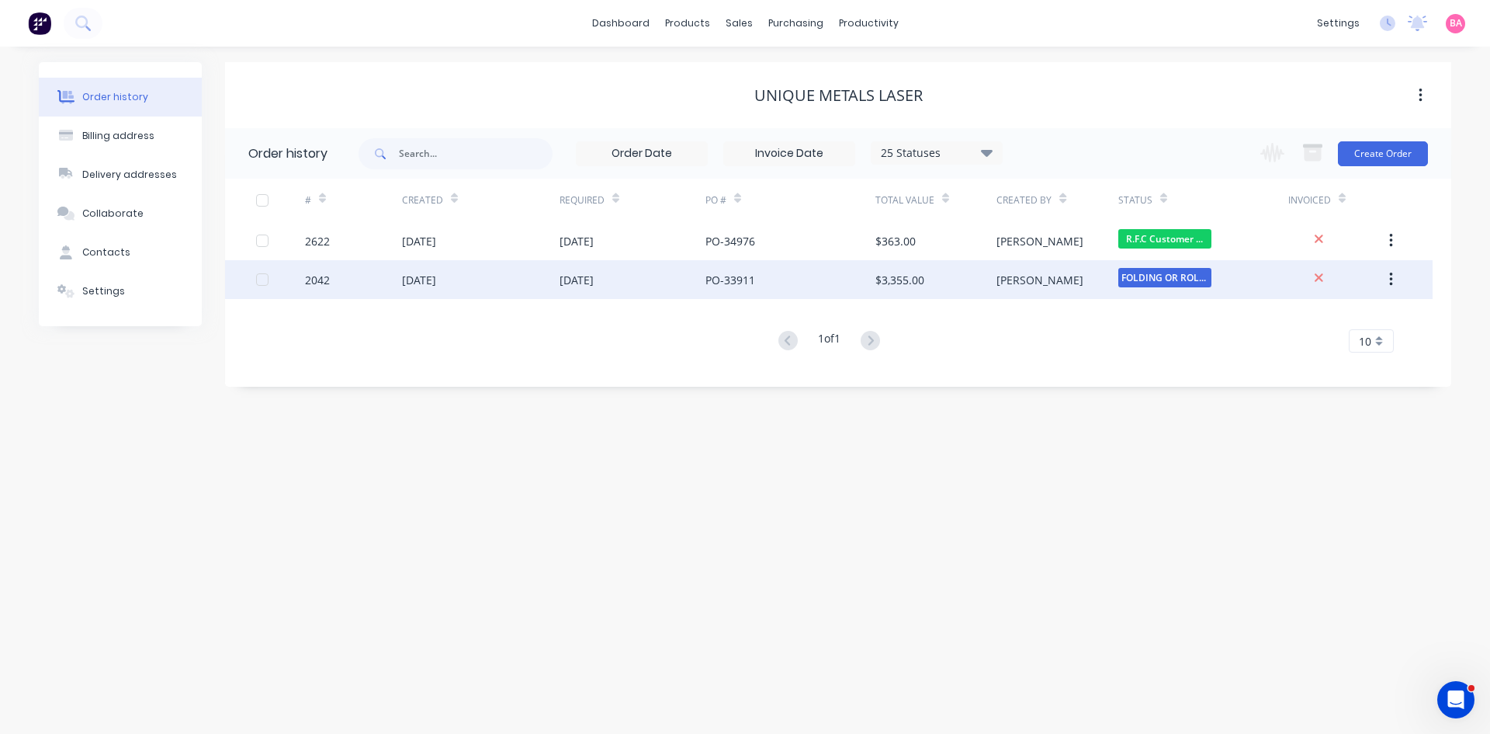
click at [315, 284] on div "2042" at bounding box center [317, 280] width 25 height 16
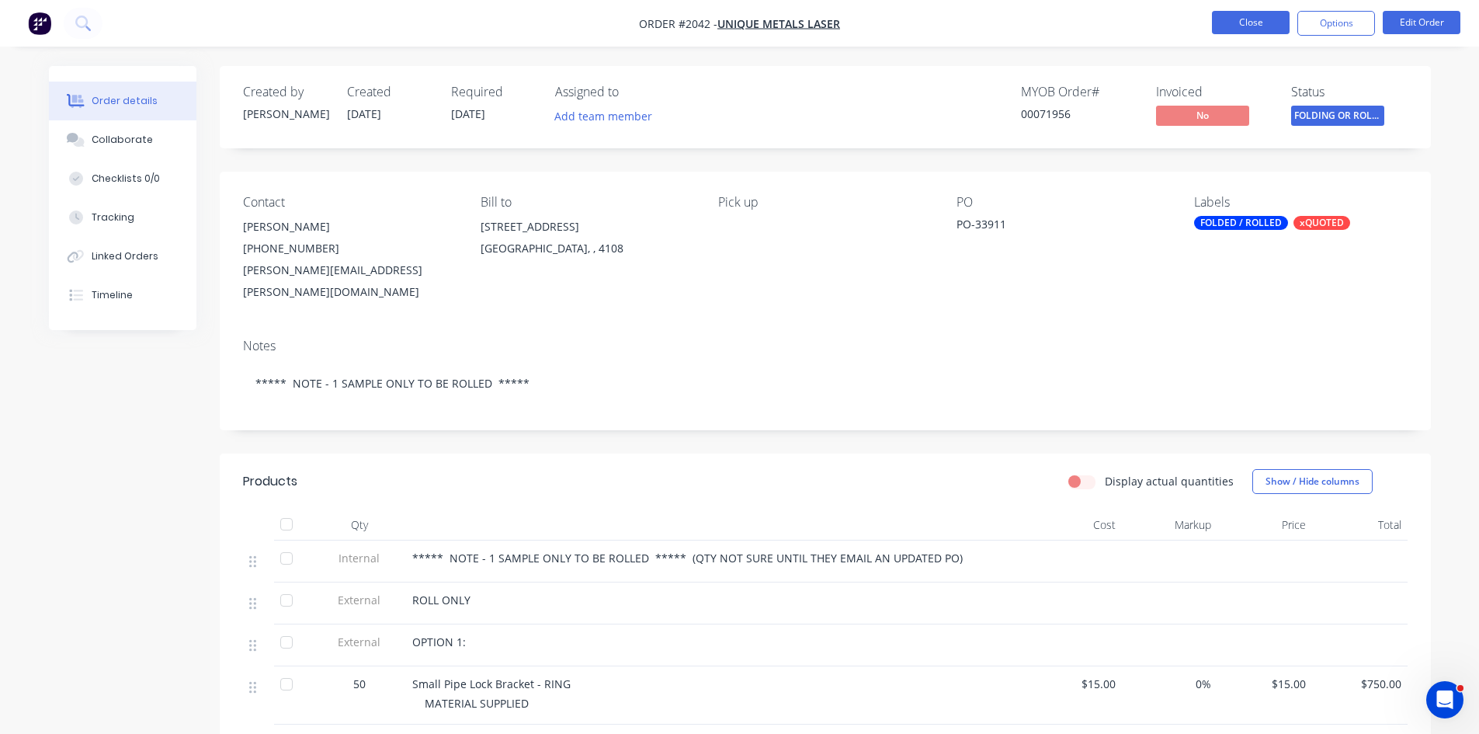
click at [1259, 18] on button "Close" at bounding box center [1251, 22] width 78 height 23
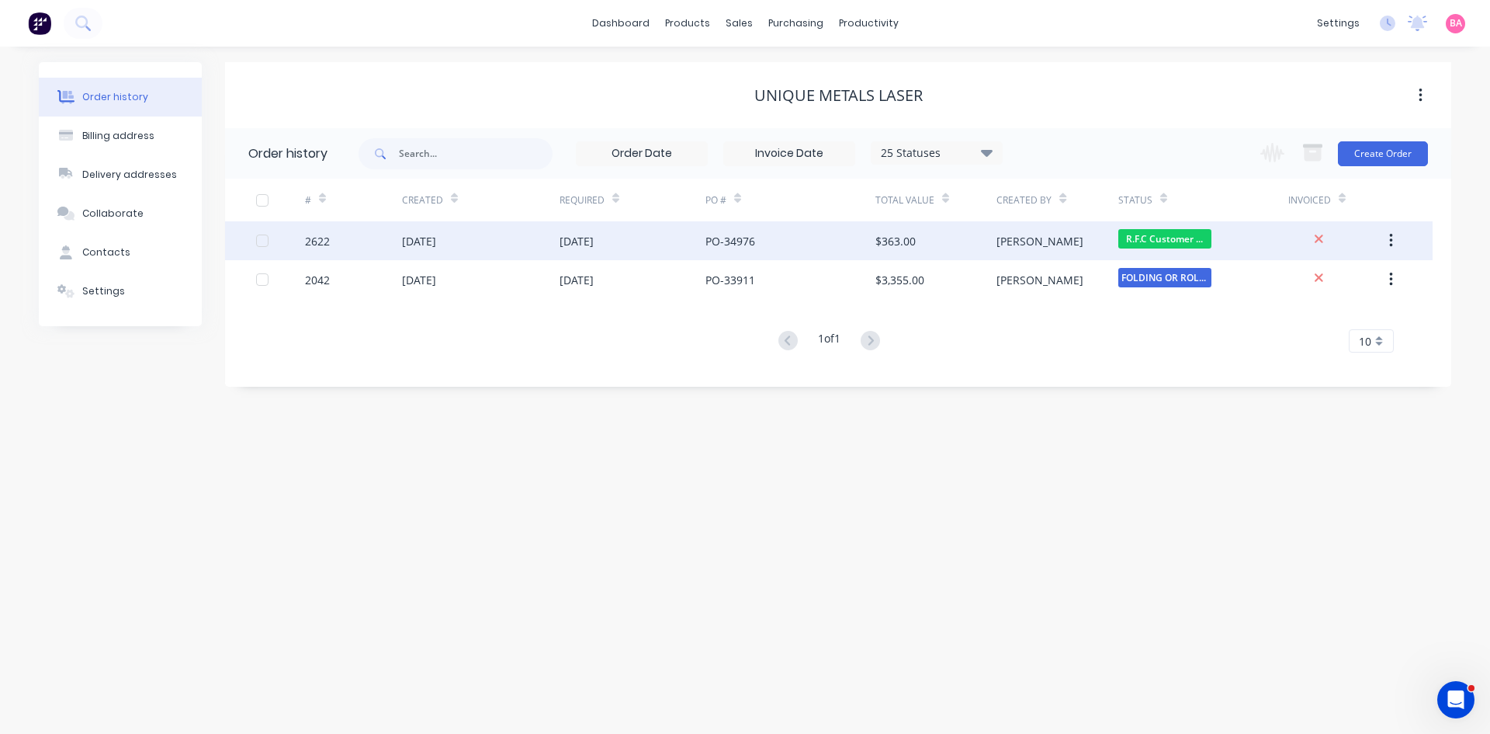
click at [314, 241] on div "2622" at bounding box center [317, 241] width 25 height 16
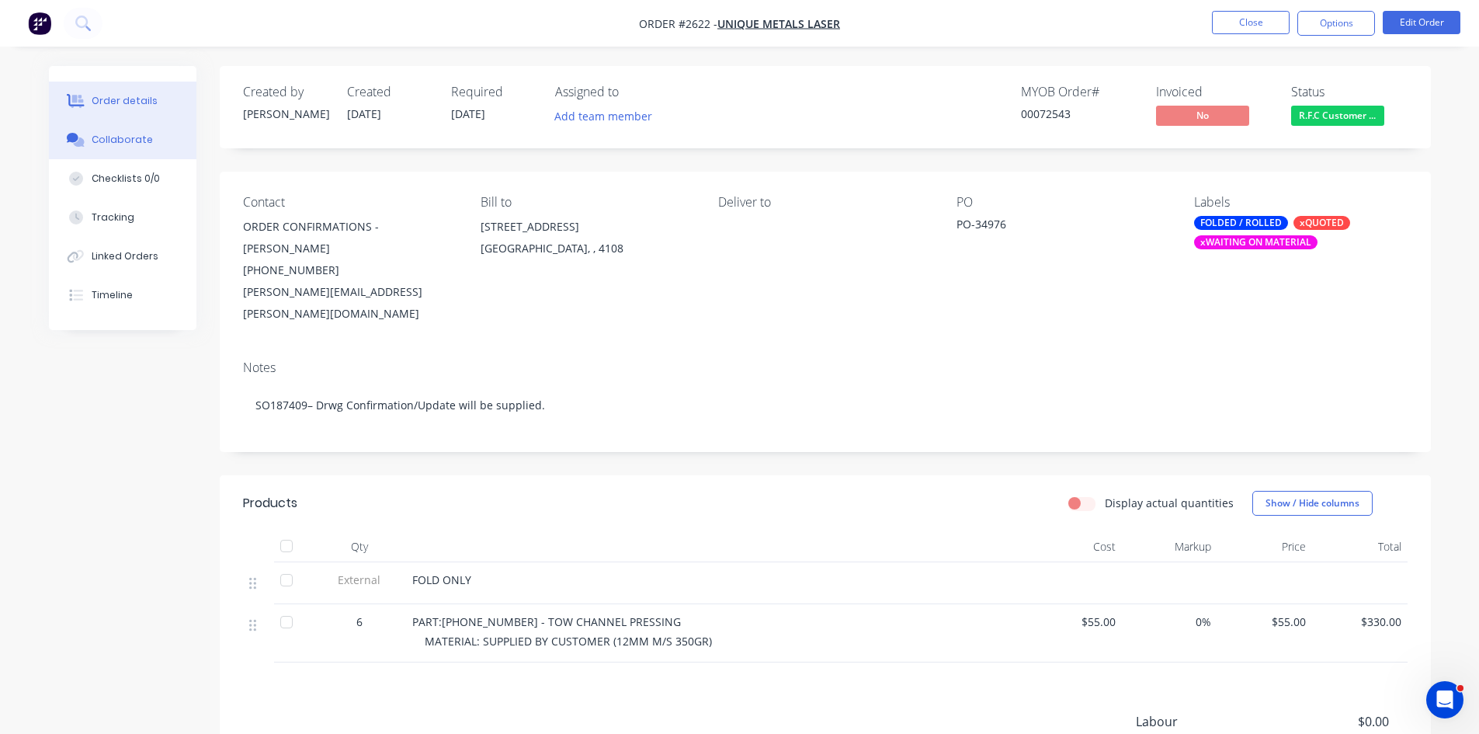
click at [123, 136] on div "Collaborate" at bounding box center [122, 140] width 61 height 14
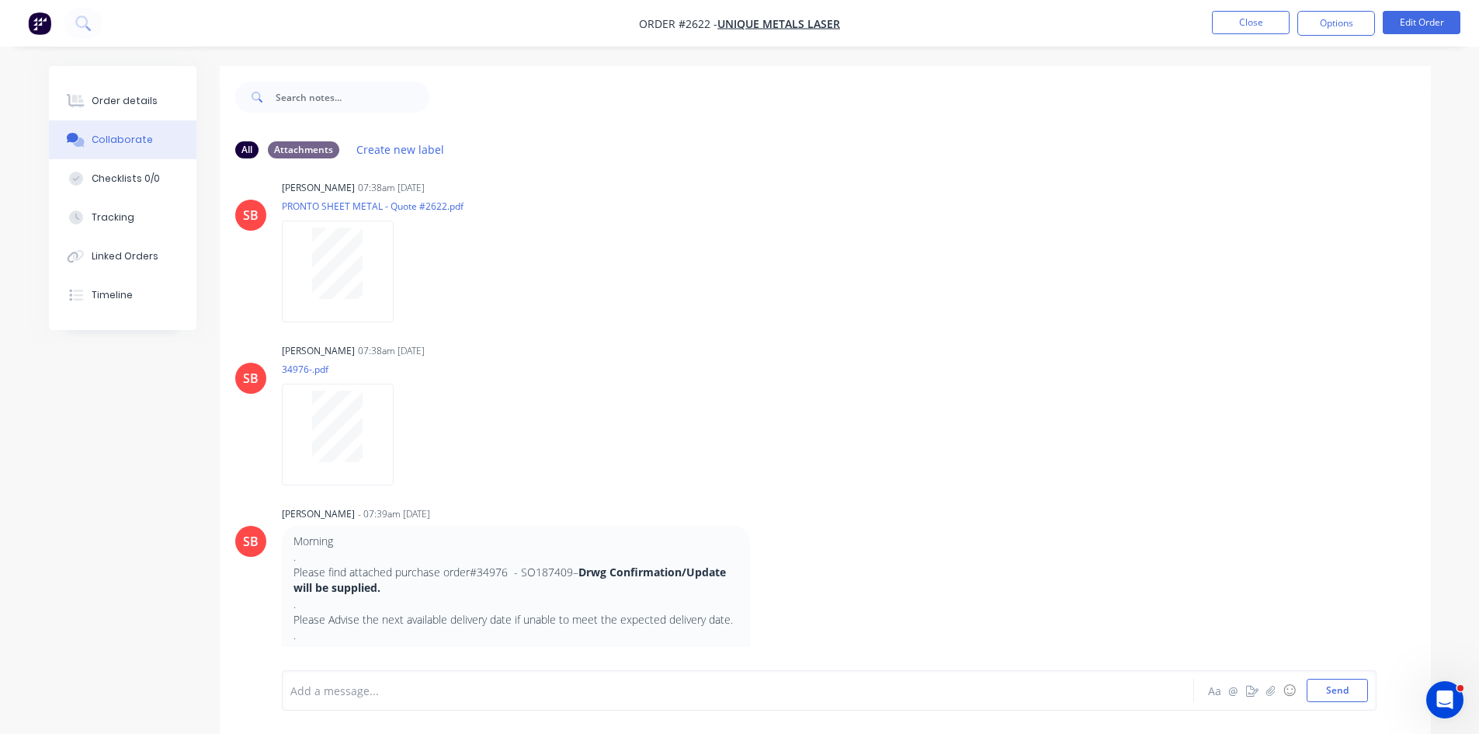
scroll to position [1355, 0]
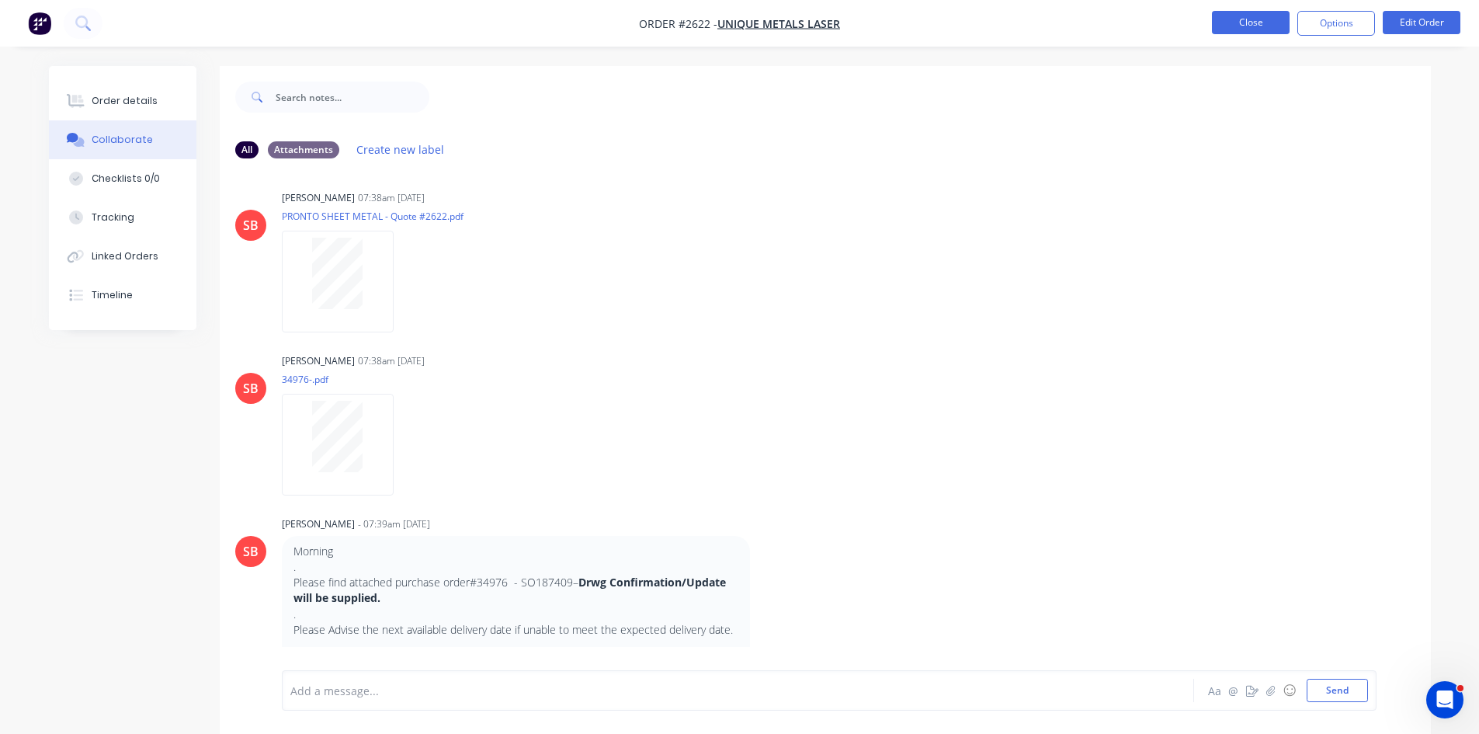
click at [1248, 19] on button "Close" at bounding box center [1251, 22] width 78 height 23
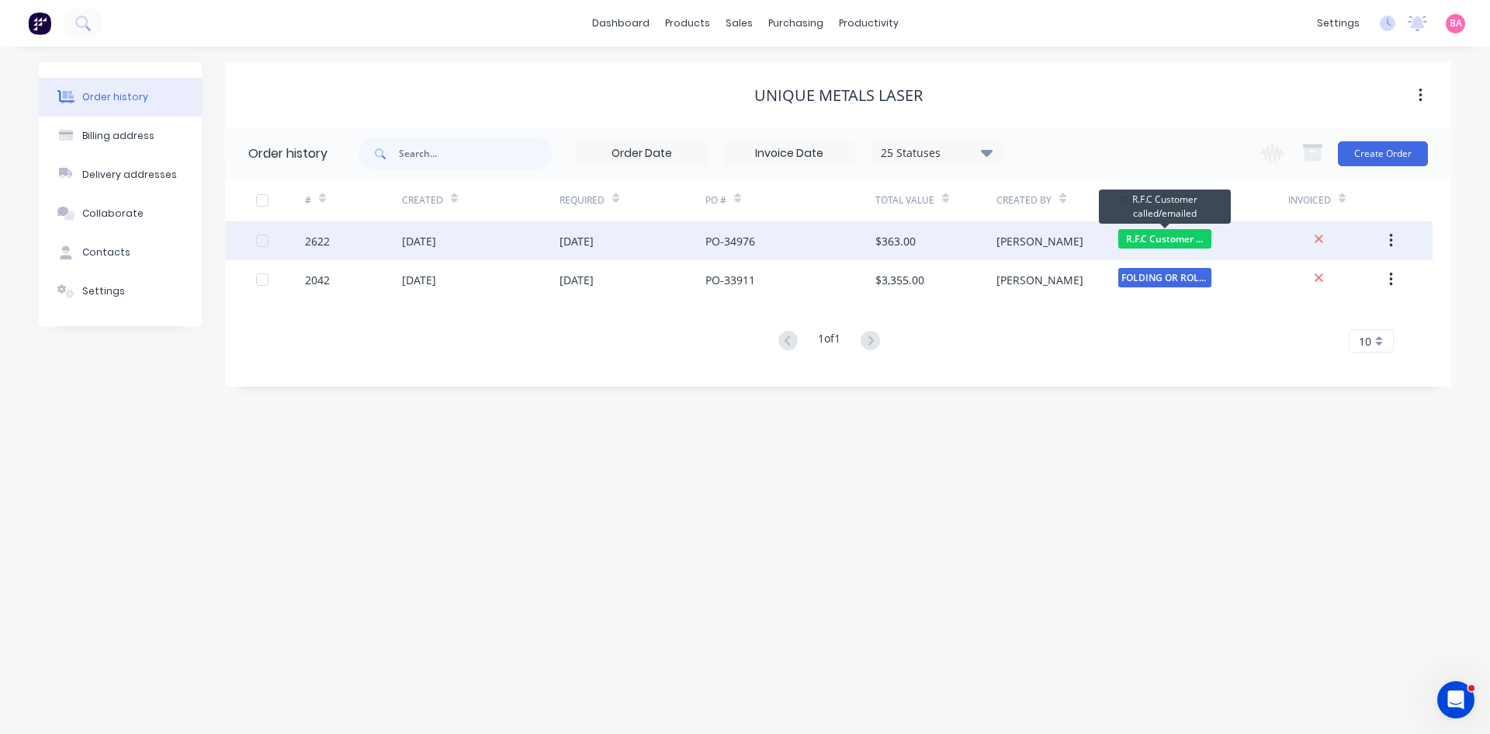
click at [1164, 237] on span "R.F.C Customer ..." at bounding box center [1165, 238] width 93 height 19
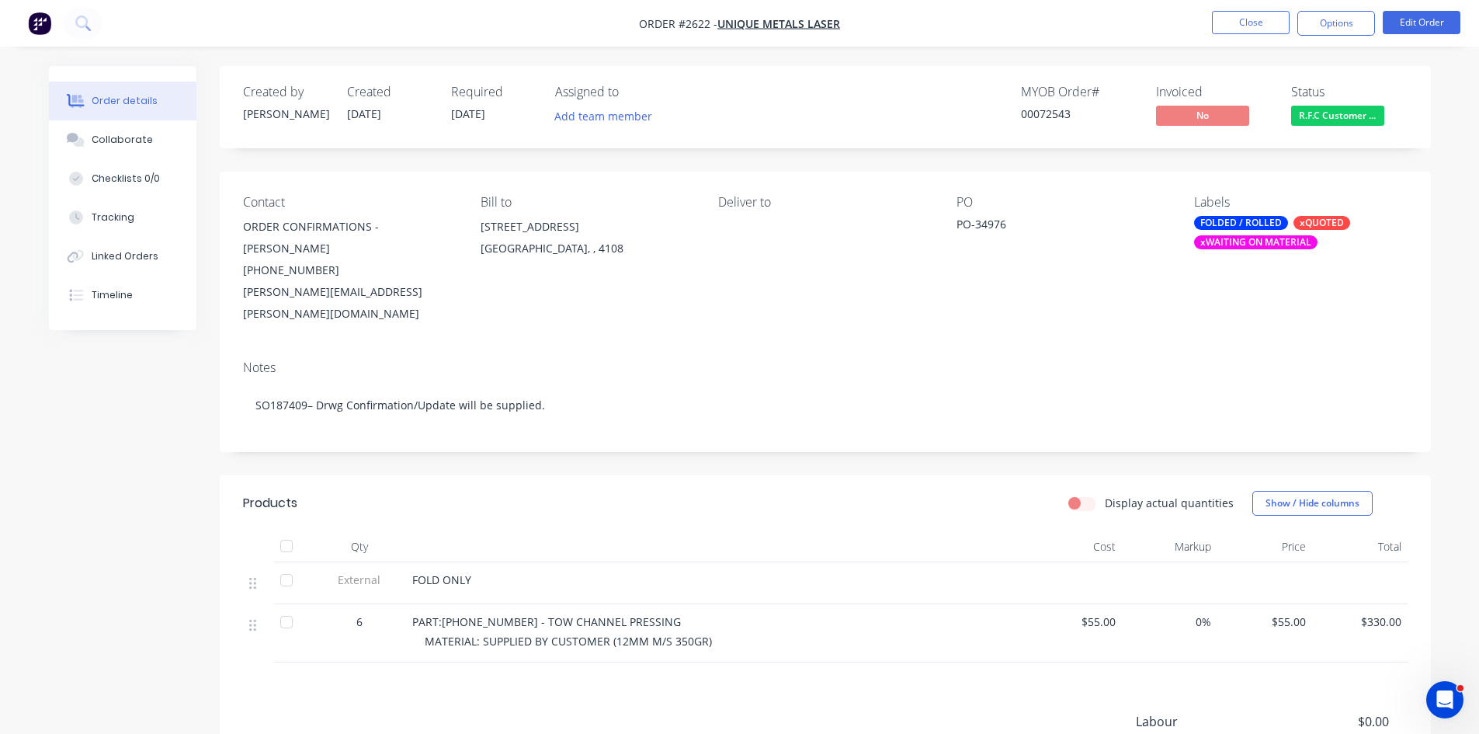
click at [1341, 109] on span "R.F.C Customer ..." at bounding box center [1337, 115] width 93 height 19
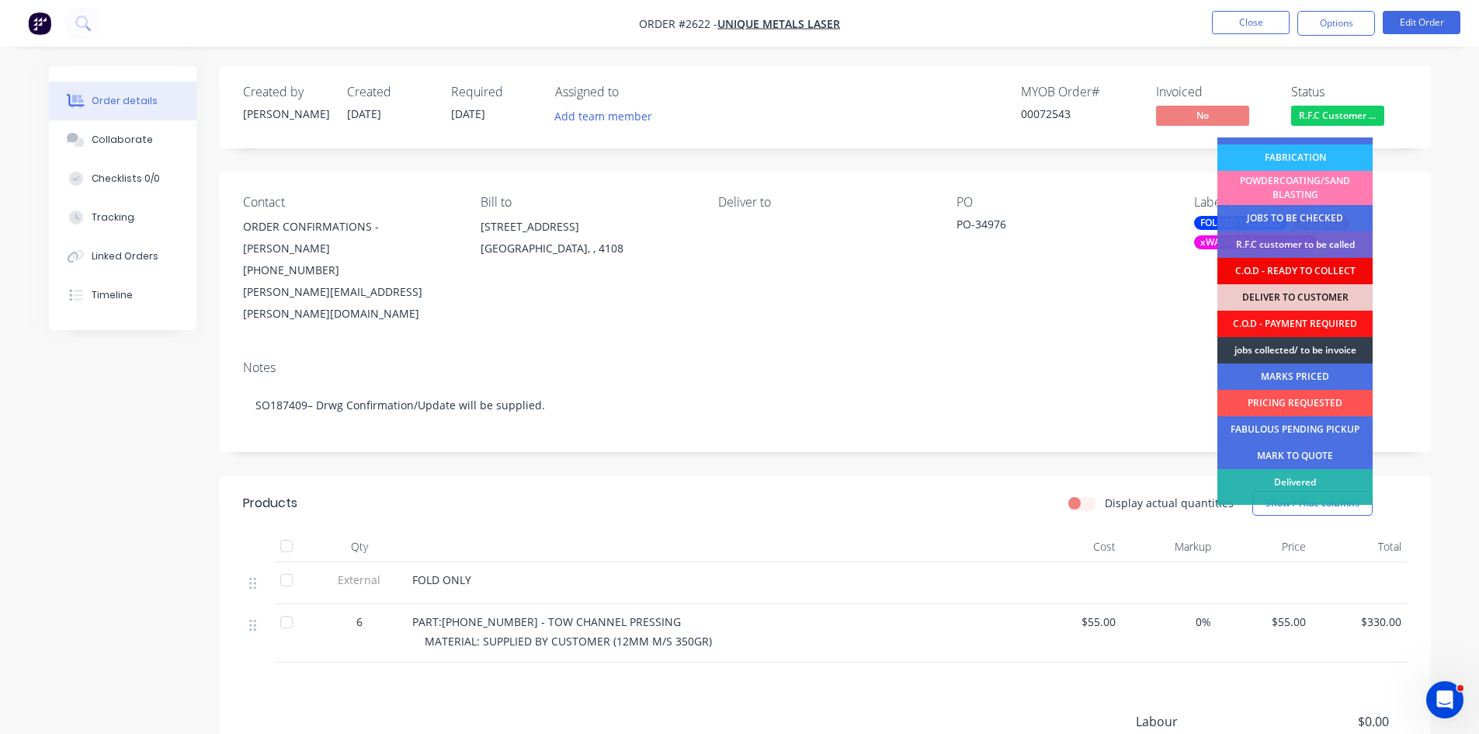
scroll to position [142, 0]
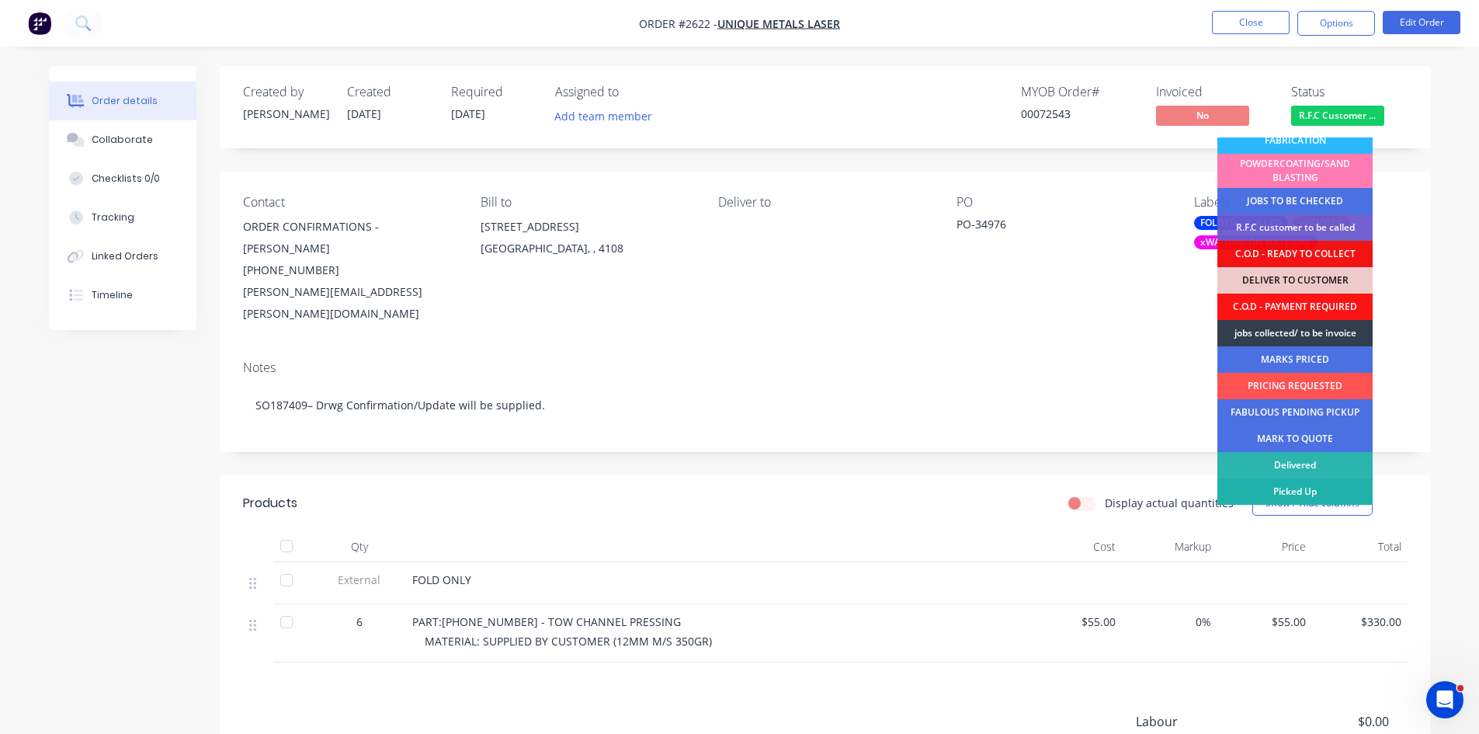
click at [1287, 493] on div "Picked Up" at bounding box center [1294, 491] width 155 height 26
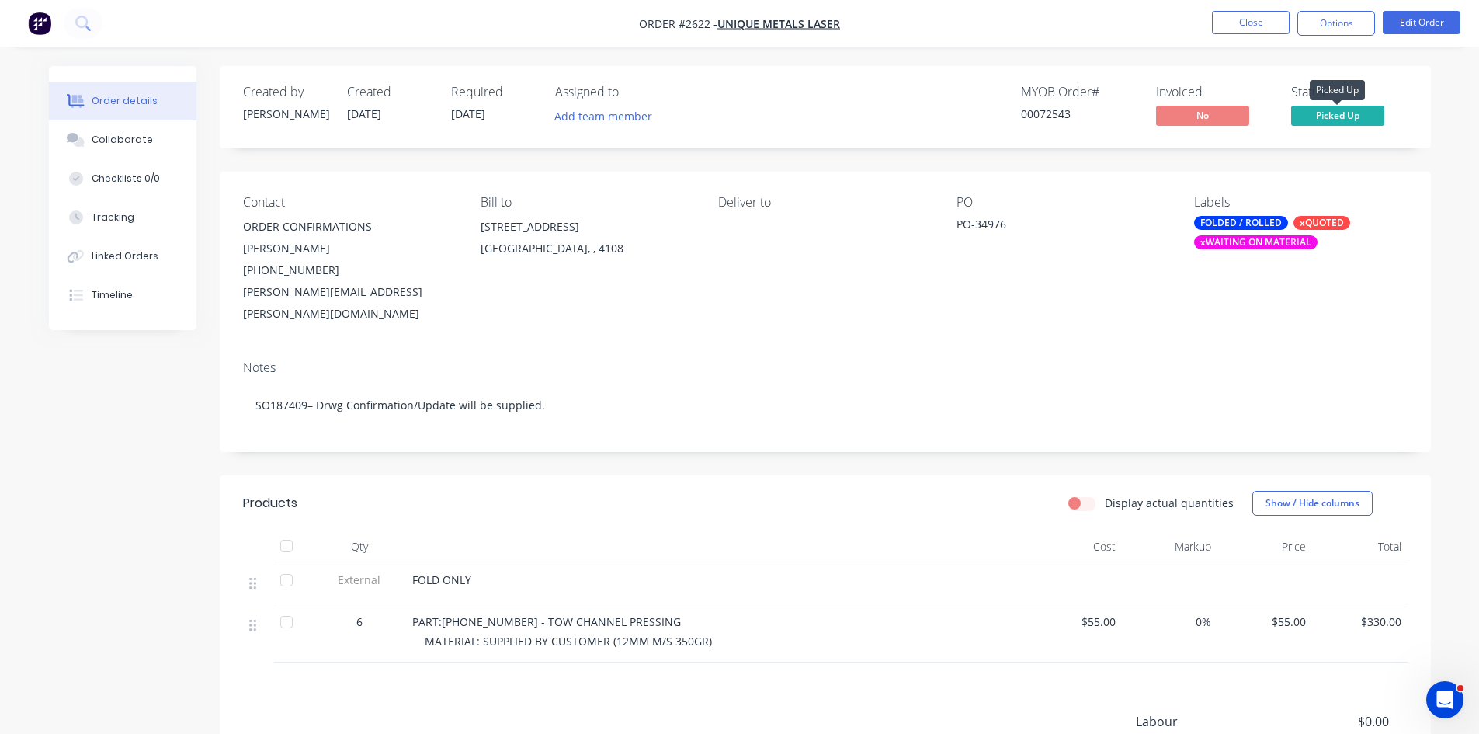
click at [1350, 118] on span "Picked Up" at bounding box center [1337, 115] width 93 height 19
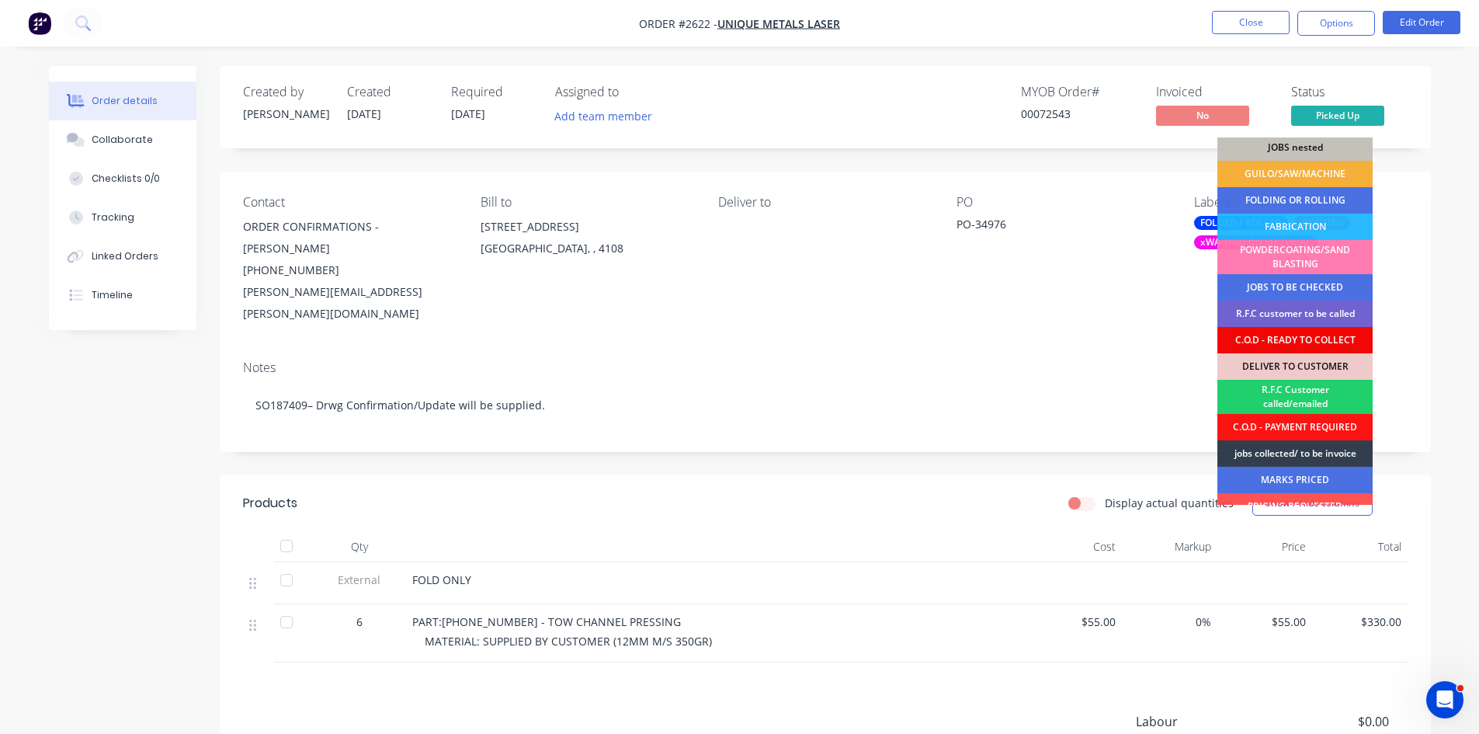
scroll to position [103, 0]
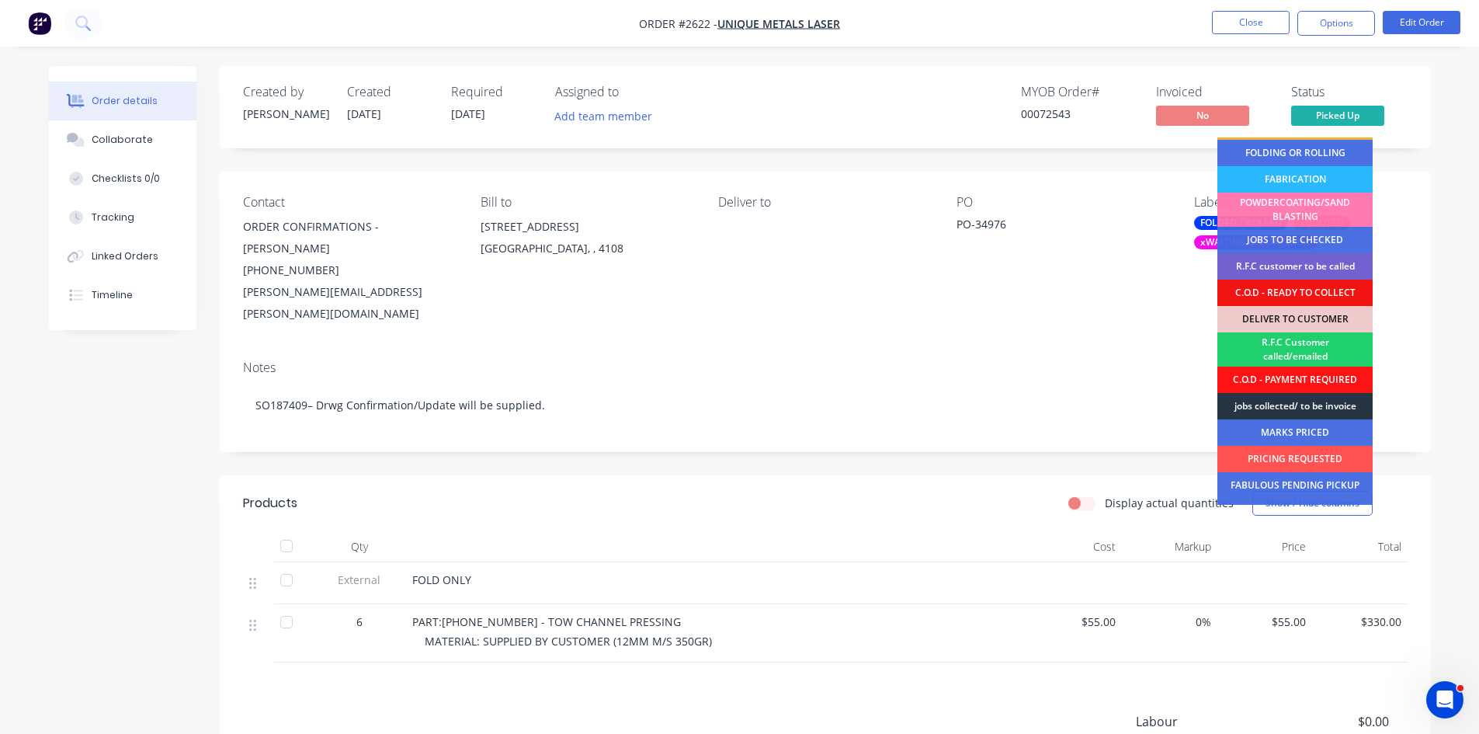
click at [1292, 405] on div "jobs collected/ to be invoice" at bounding box center [1294, 406] width 155 height 26
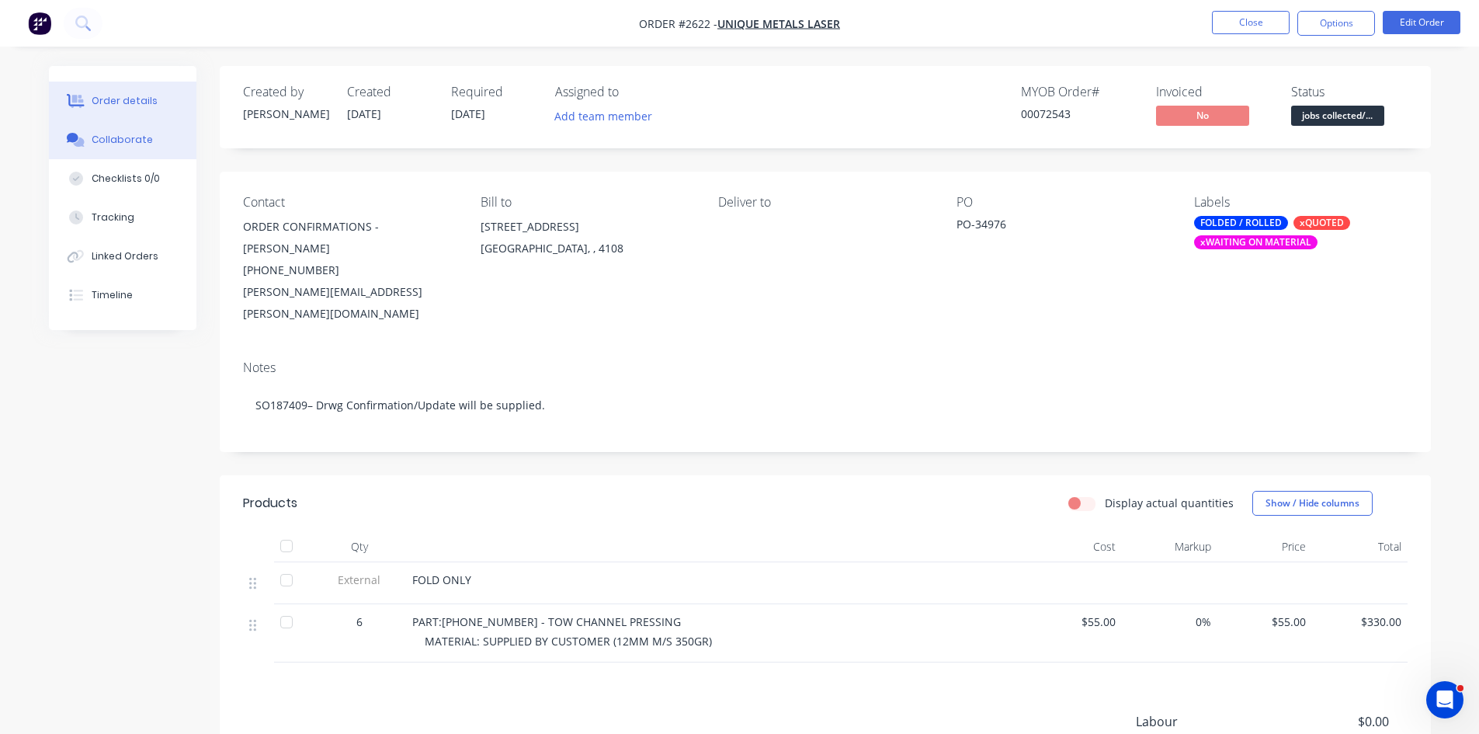
click at [124, 146] on div "Collaborate" at bounding box center [122, 140] width 61 height 14
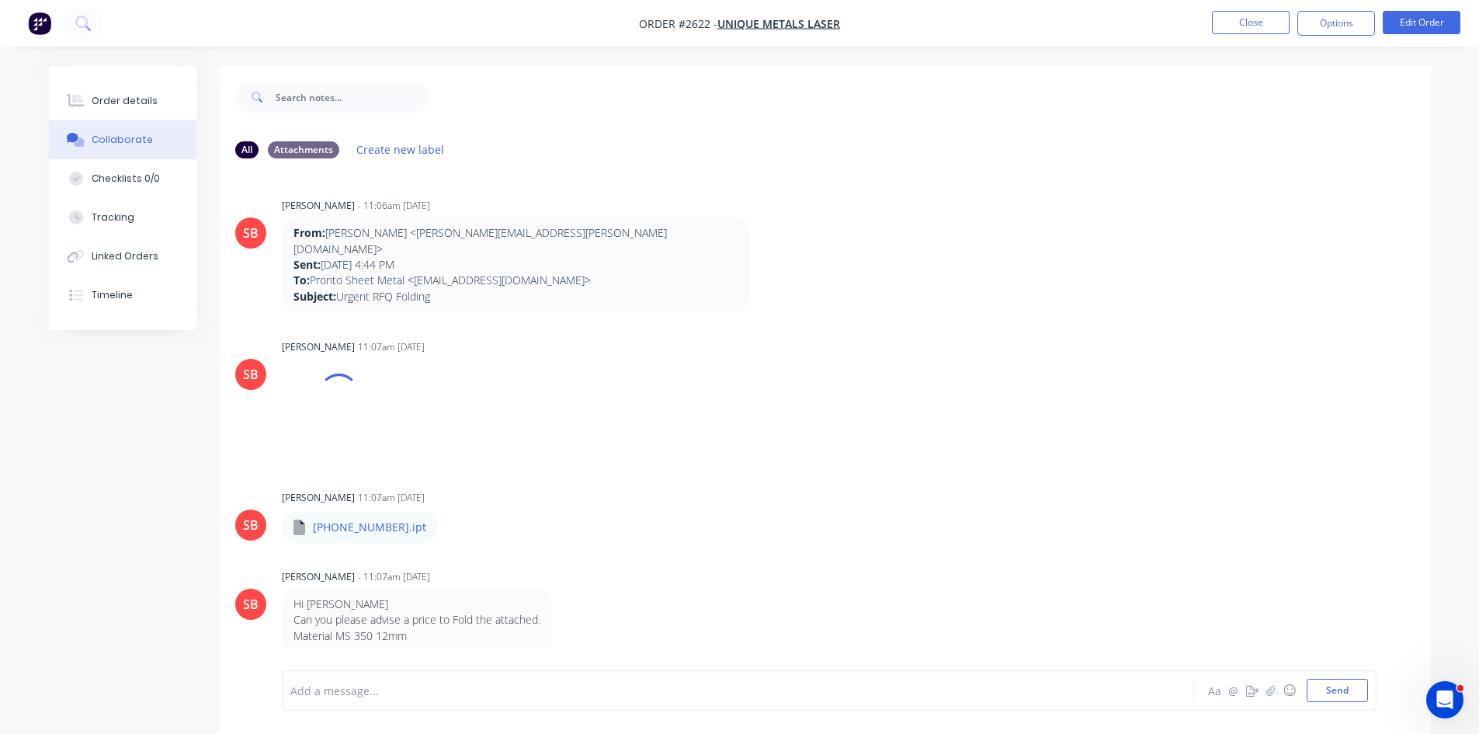
click at [375, 694] on div at bounding box center [694, 690] width 807 height 16
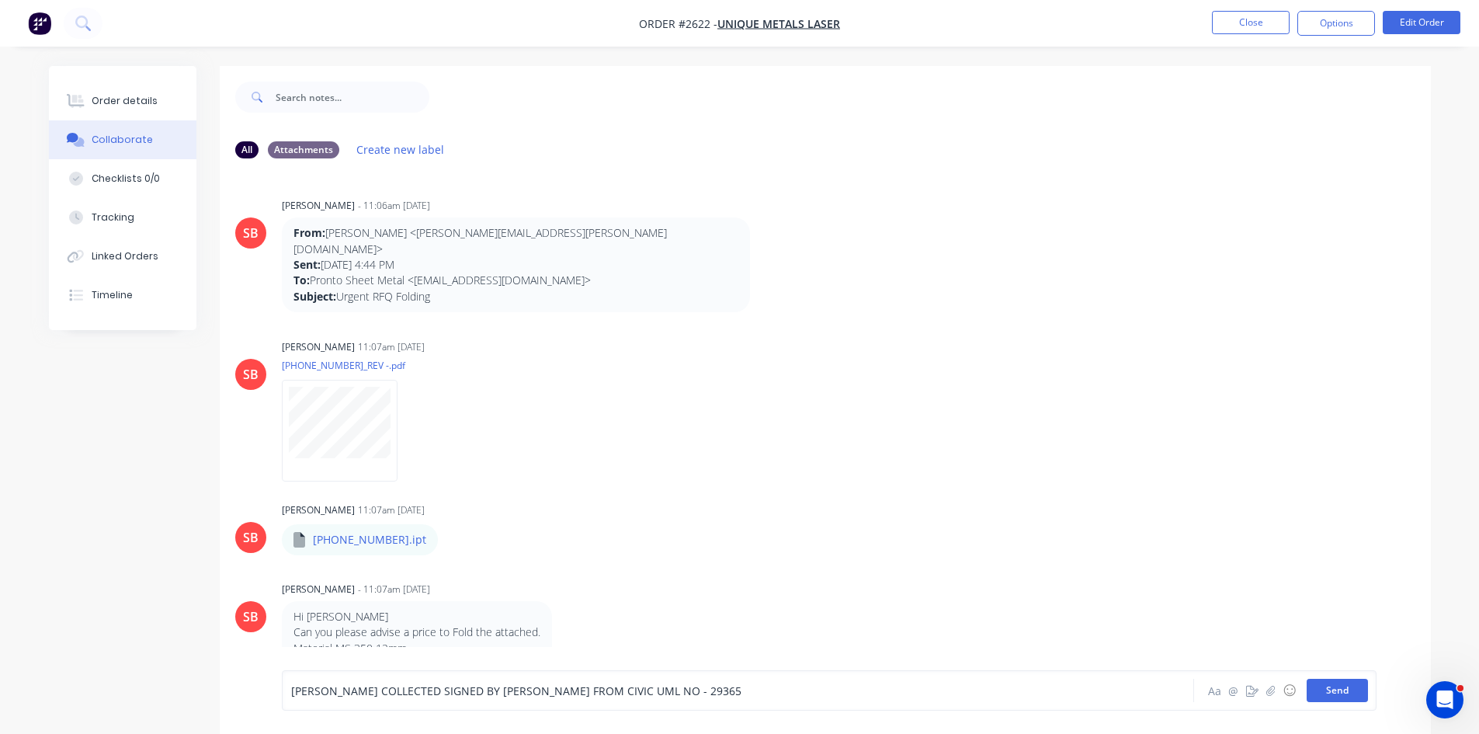
click at [1352, 685] on button "Send" at bounding box center [1336, 689] width 61 height 23
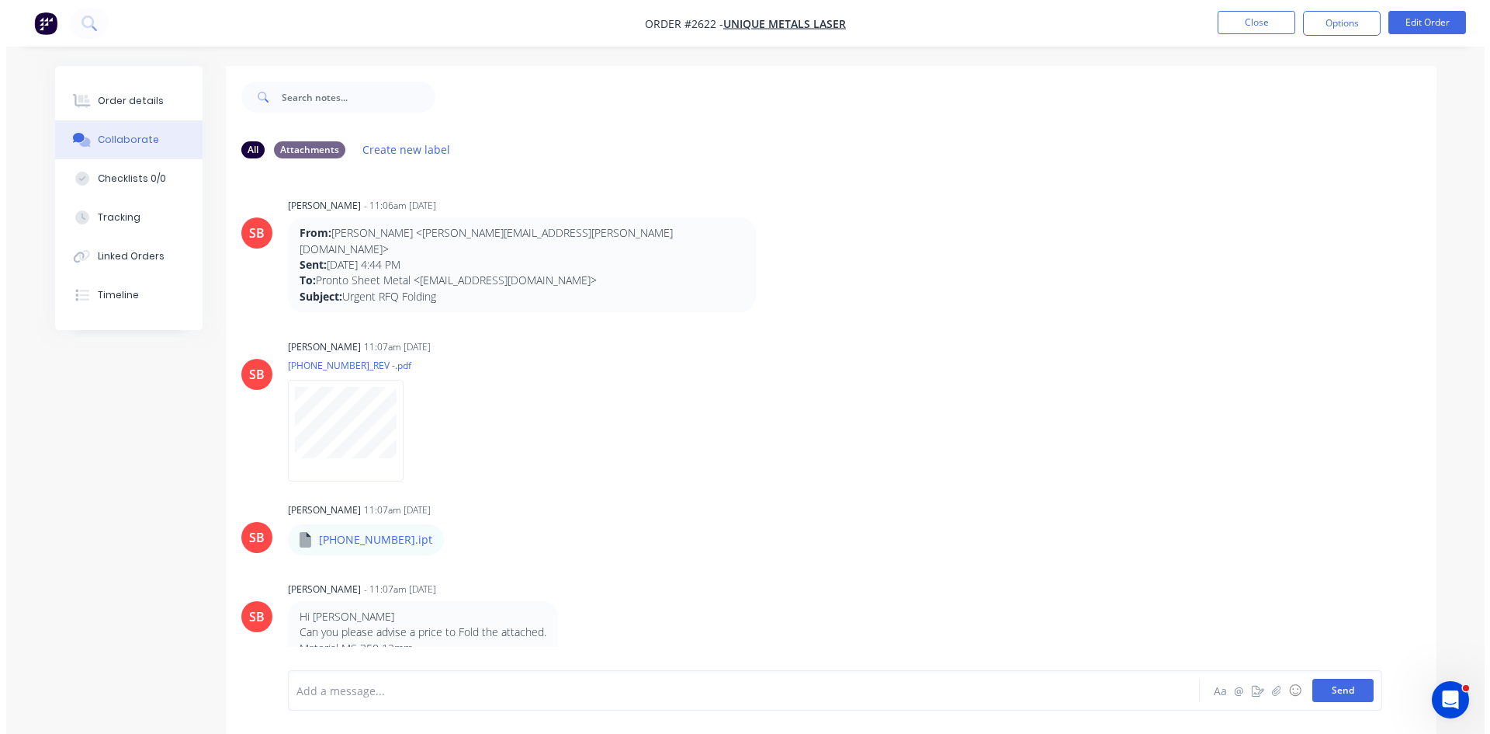
scroll to position [2105, 0]
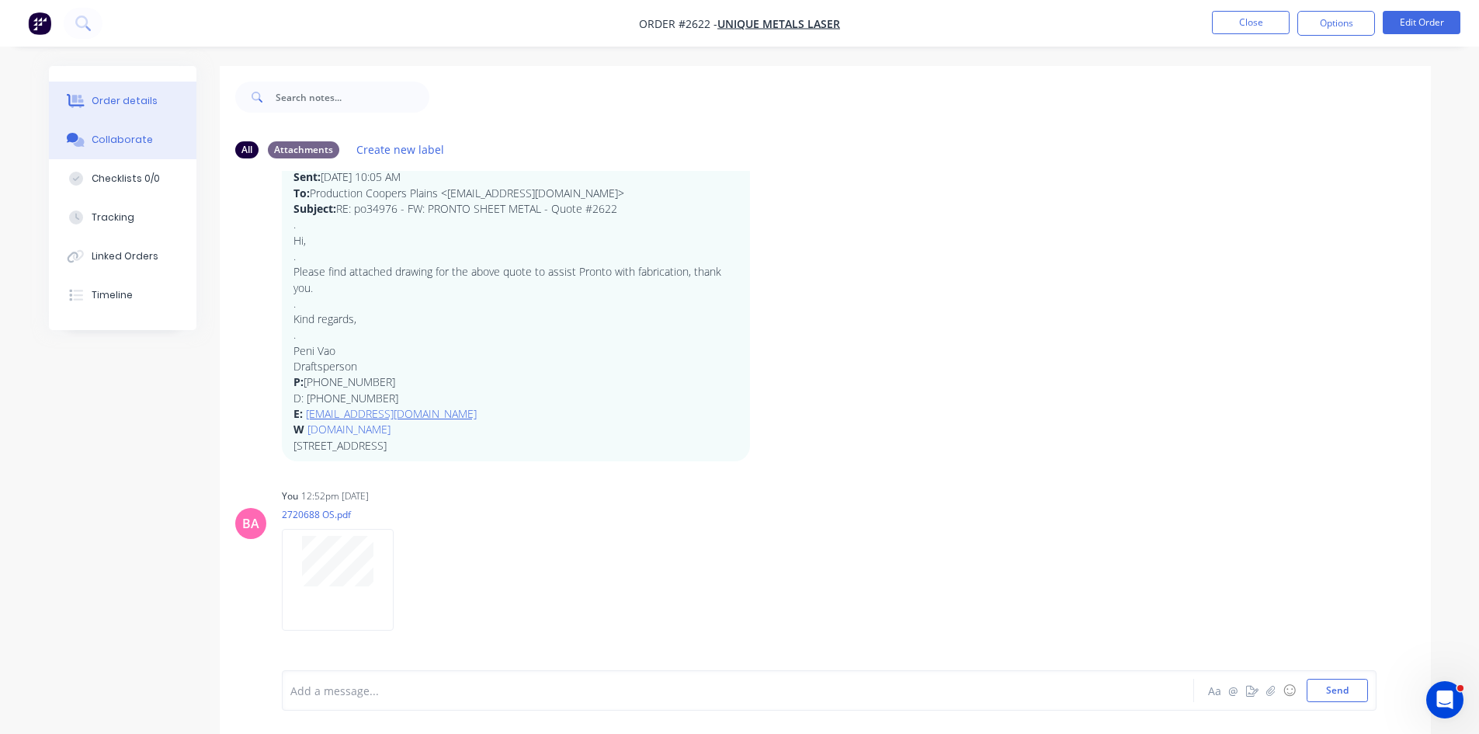
click at [122, 103] on div "Order details" at bounding box center [125, 101] width 66 height 14
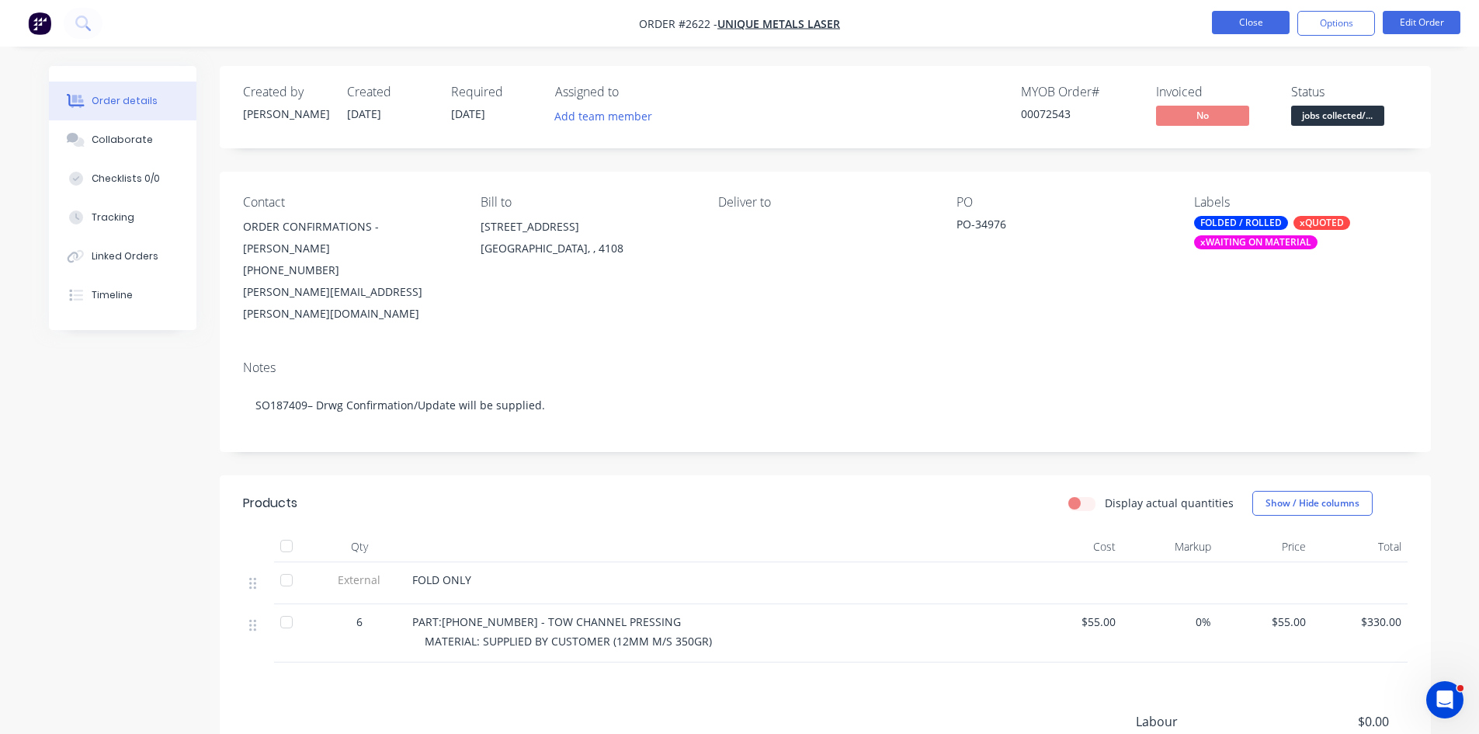
click at [1246, 19] on button "Close" at bounding box center [1251, 22] width 78 height 23
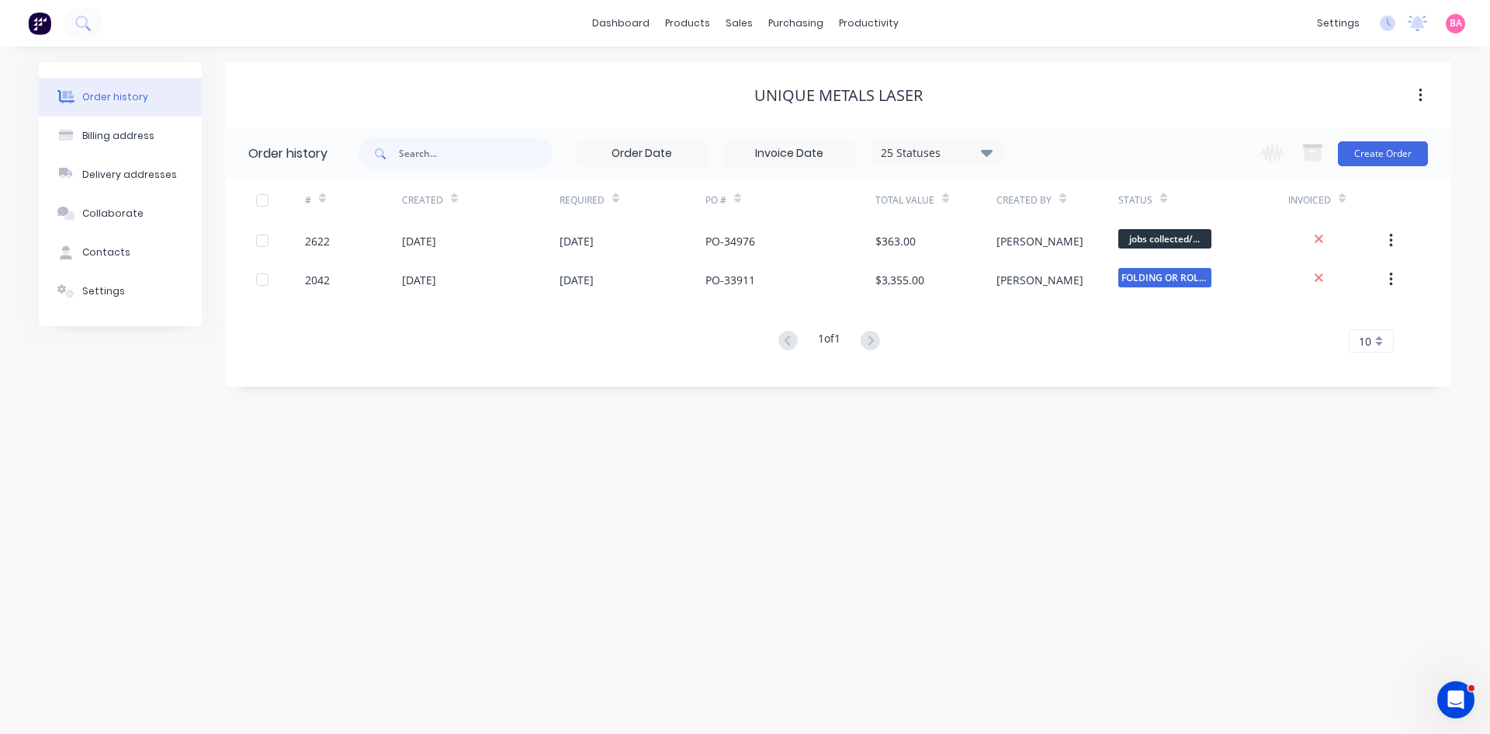
click at [108, 90] on div "Order history" at bounding box center [115, 97] width 66 height 14
click at [469, 154] on input "text" at bounding box center [476, 153] width 154 height 31
click at [414, 147] on input "text" at bounding box center [476, 153] width 154 height 31
type input "2660"
click at [790, 71] on div "Sales Orders" at bounding box center [797, 75] width 64 height 14
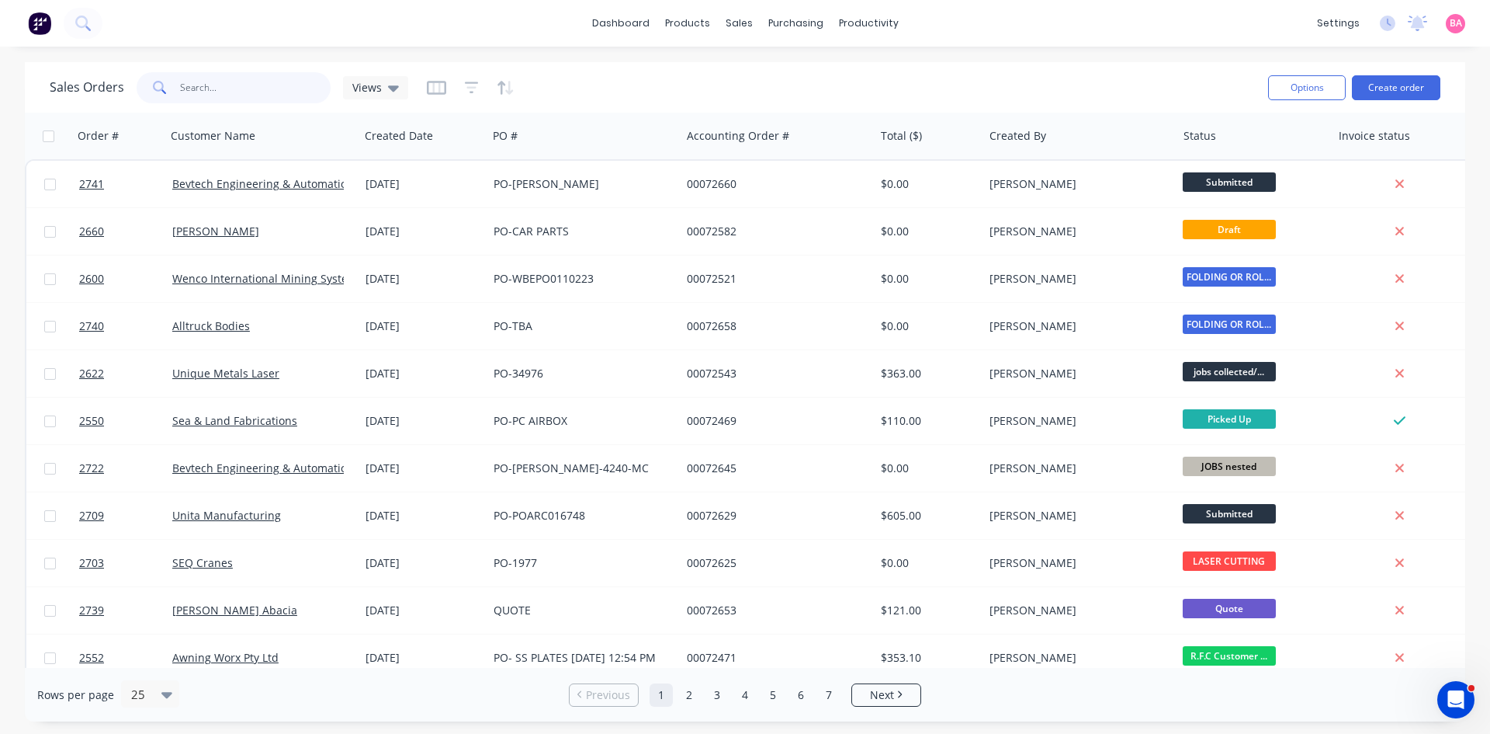
click at [199, 83] on input "text" at bounding box center [255, 87] width 151 height 31
type input "2660"
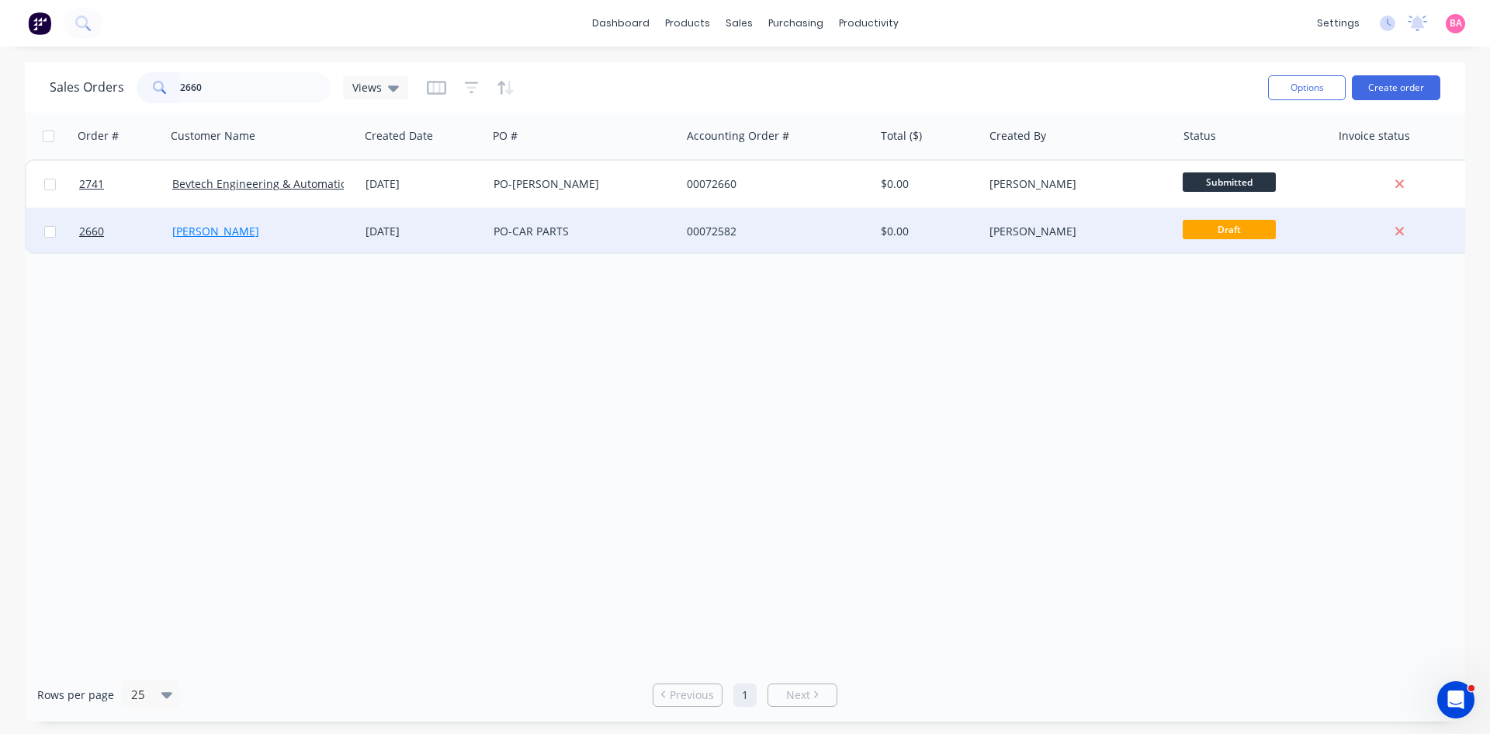
click at [213, 226] on link "[PERSON_NAME]" at bounding box center [215, 231] width 87 height 15
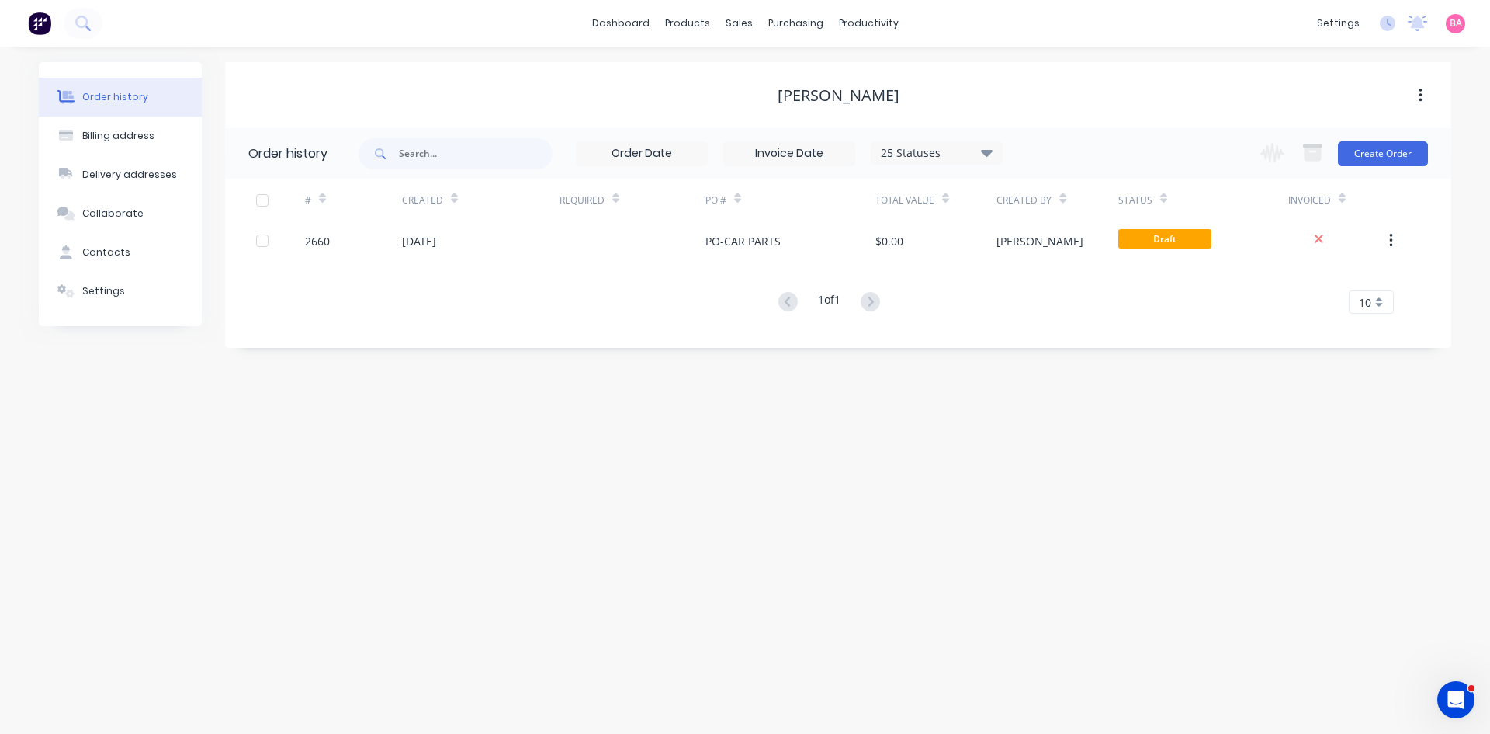
click at [383, 220] on div "#" at bounding box center [353, 200] width 97 height 43
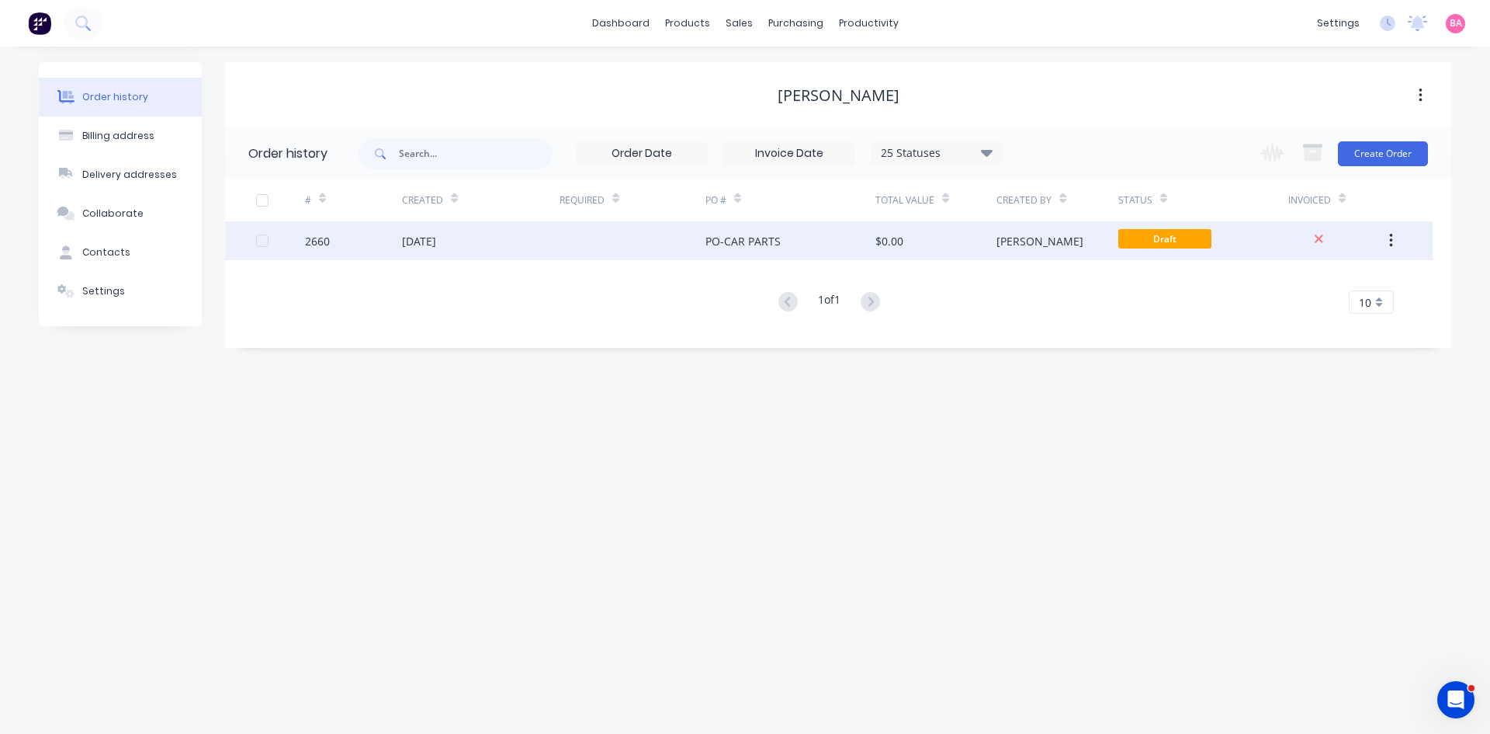
click at [439, 253] on div "[DATE]" at bounding box center [481, 240] width 158 height 39
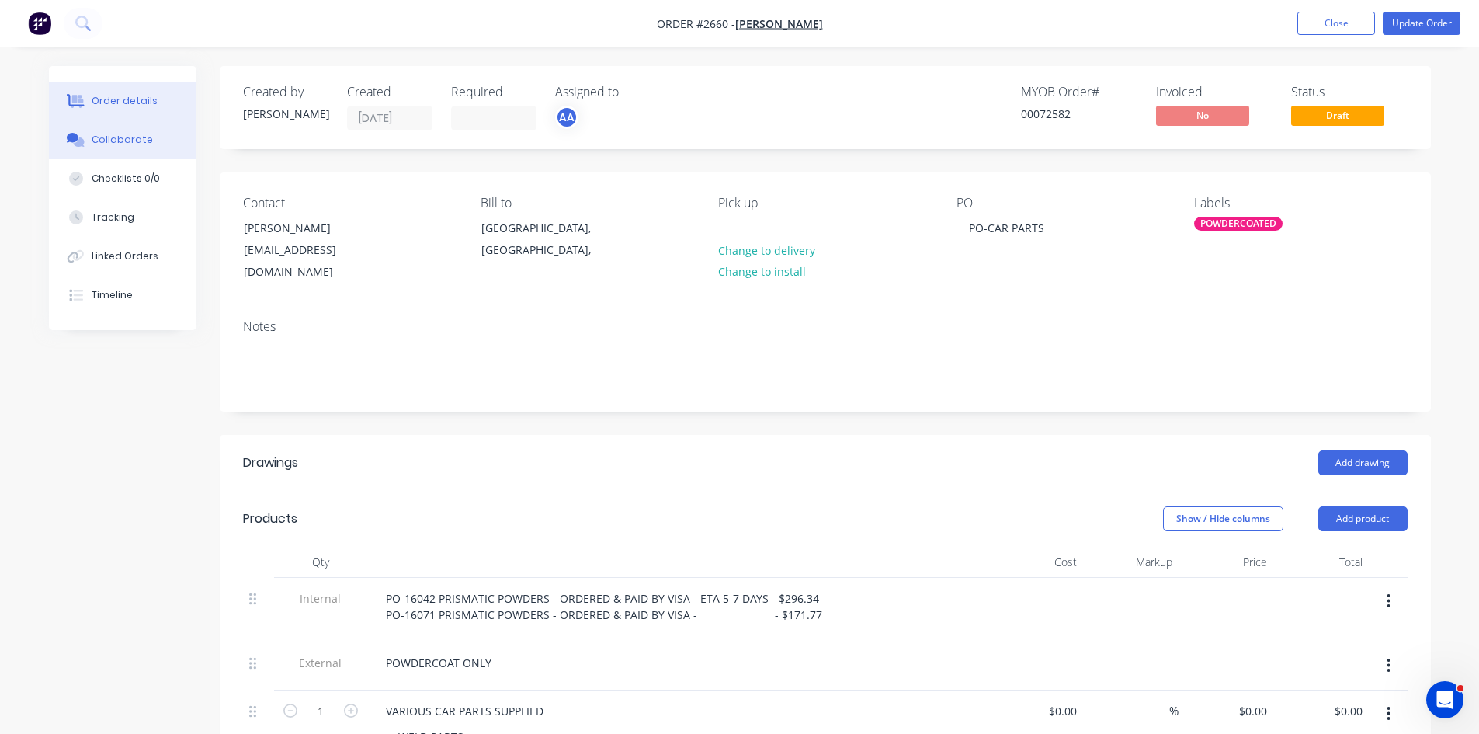
click at [140, 137] on div "Collaborate" at bounding box center [122, 140] width 61 height 14
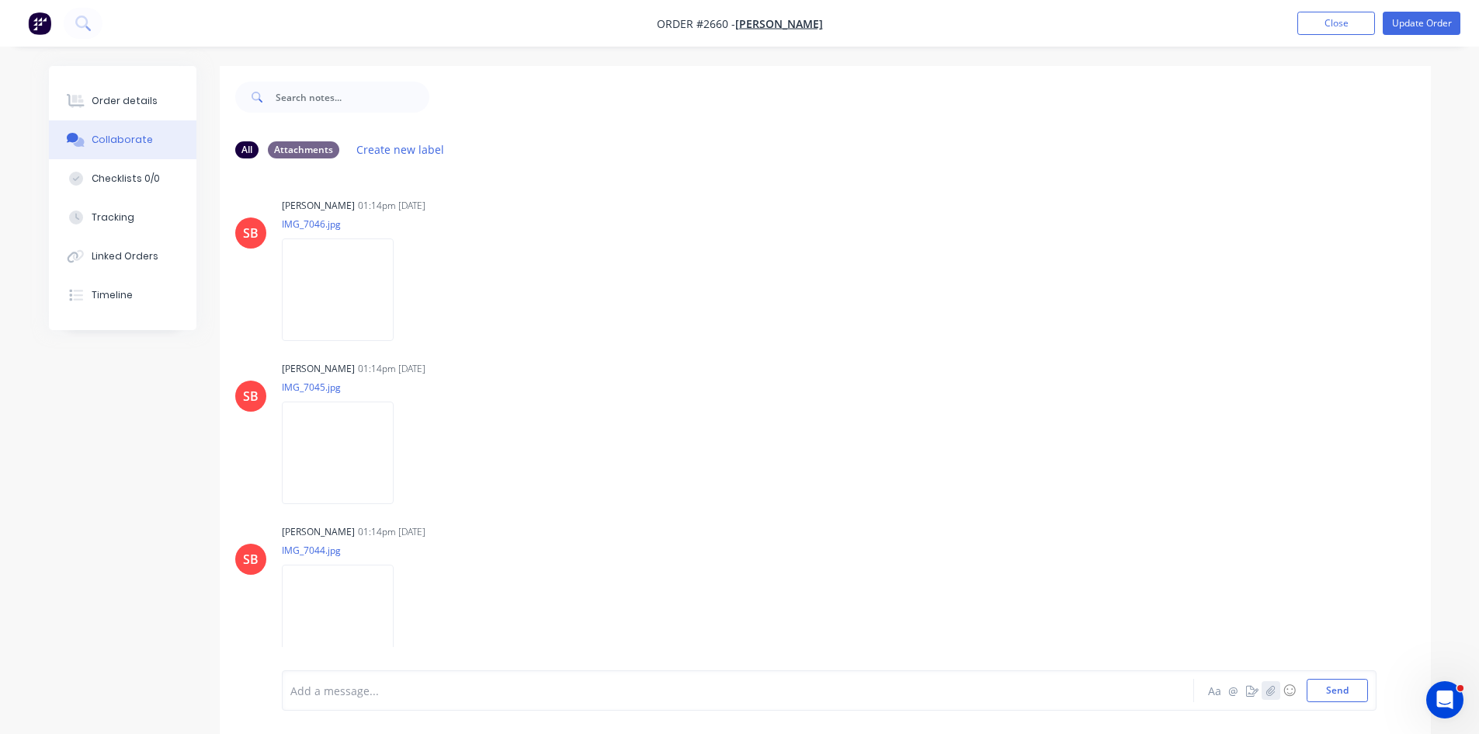
click at [1266, 687] on icon "button" at bounding box center [1269, 690] width 9 height 11
click at [1328, 688] on button "Send" at bounding box center [1336, 689] width 61 height 23
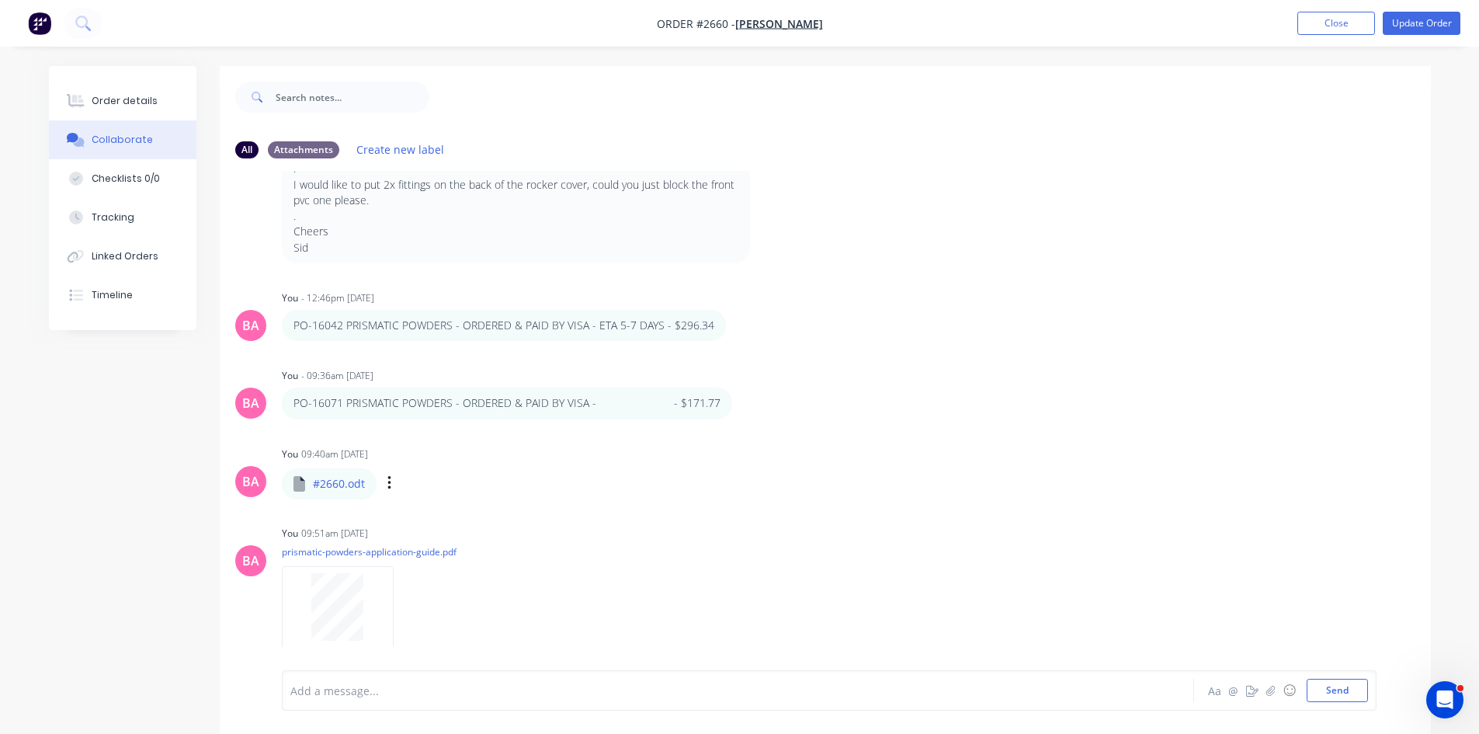
scroll to position [888, 0]
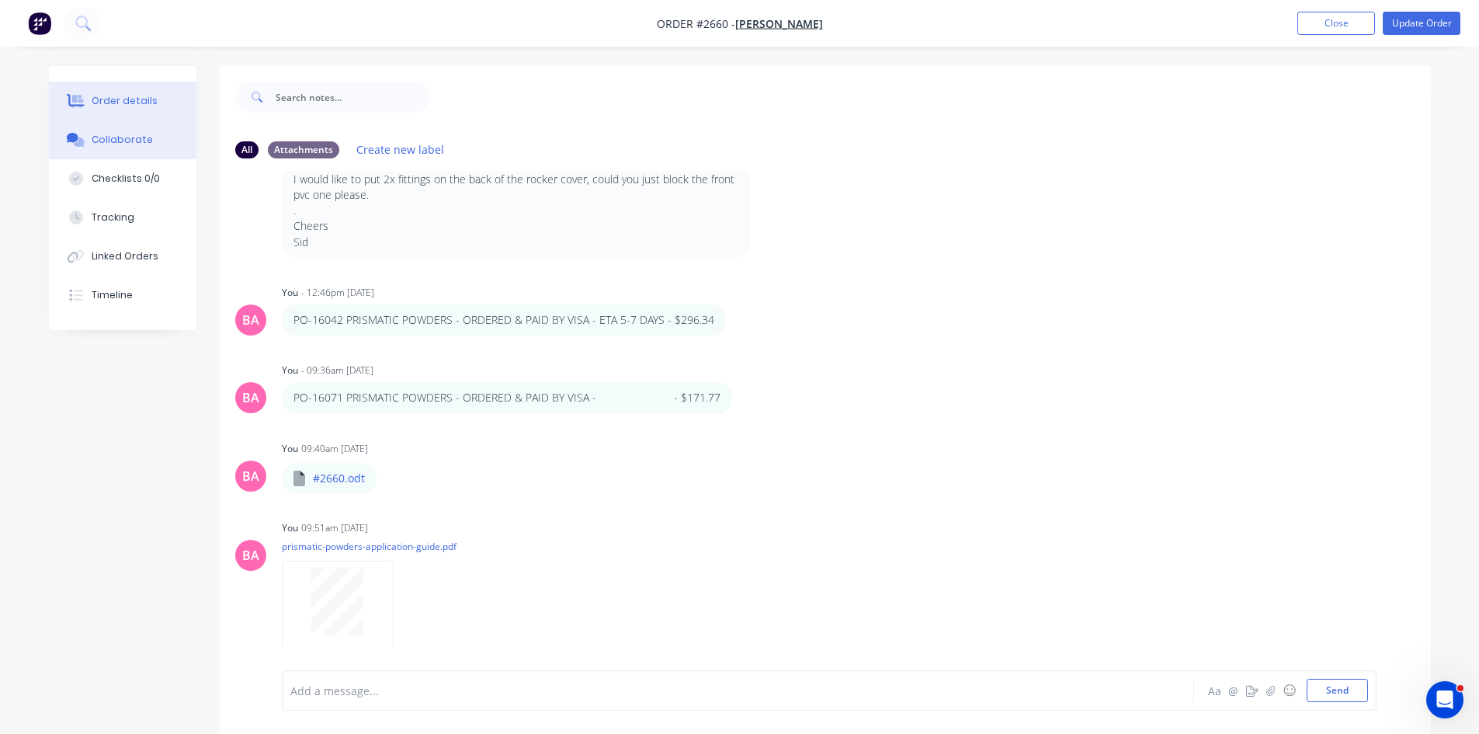
click at [130, 97] on div "Order details" at bounding box center [125, 101] width 66 height 14
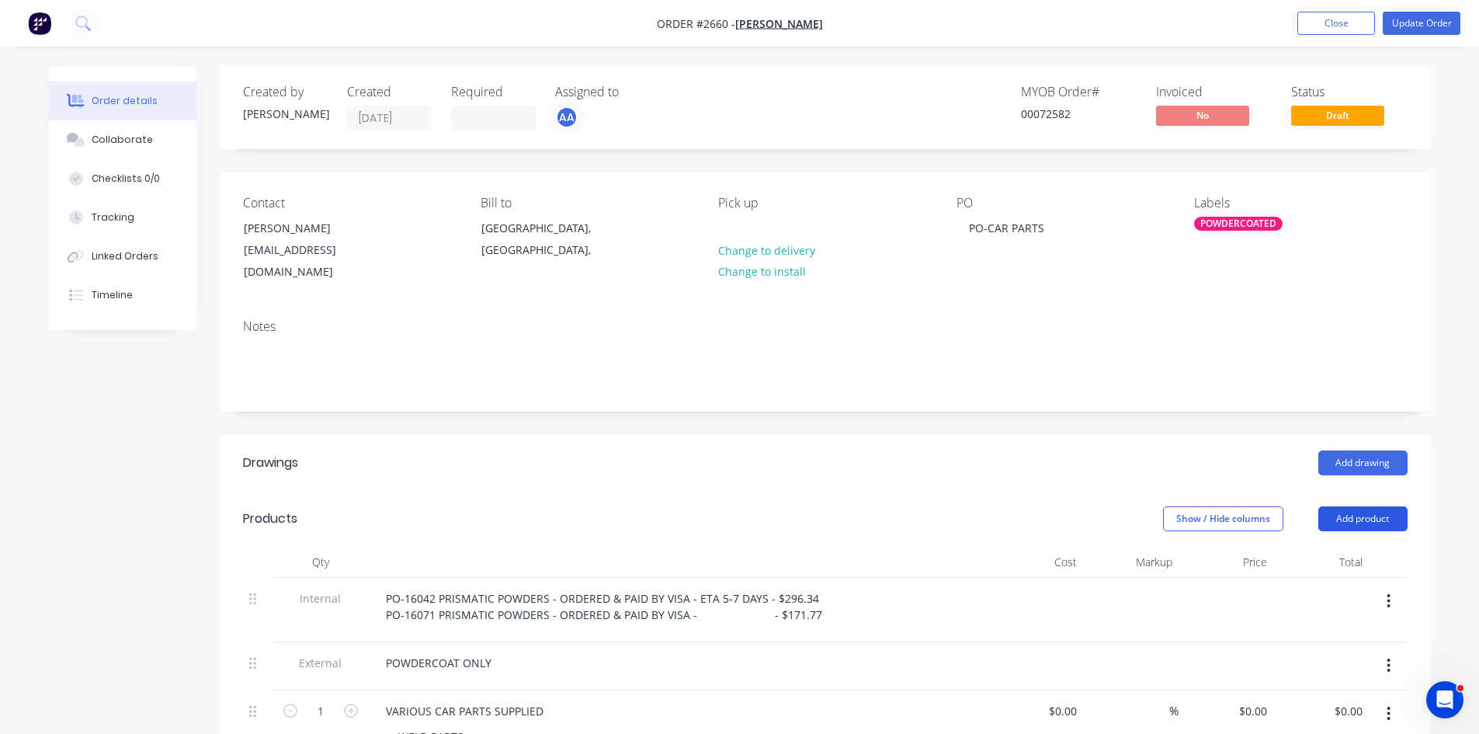
click at [1355, 506] on button "Add product" at bounding box center [1362, 518] width 89 height 25
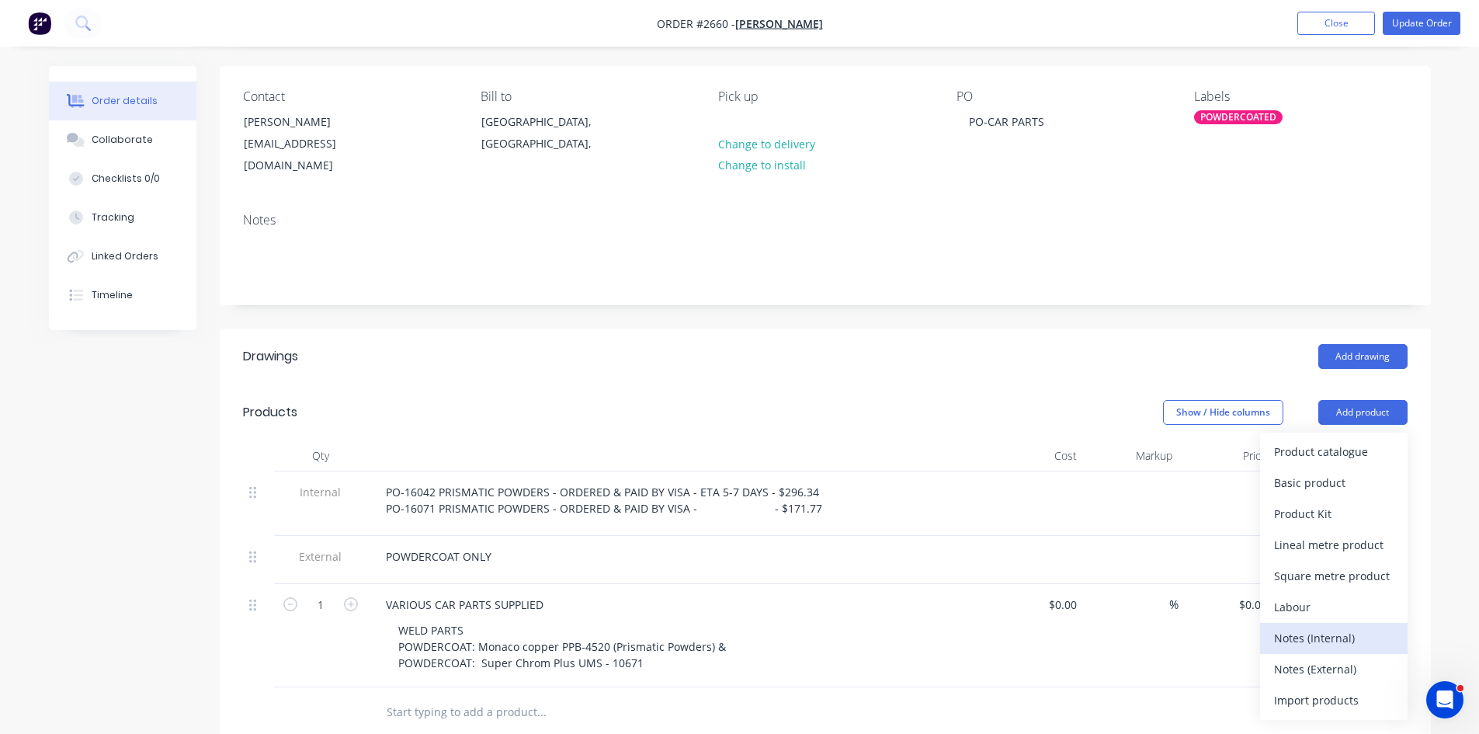
scroll to position [130, 0]
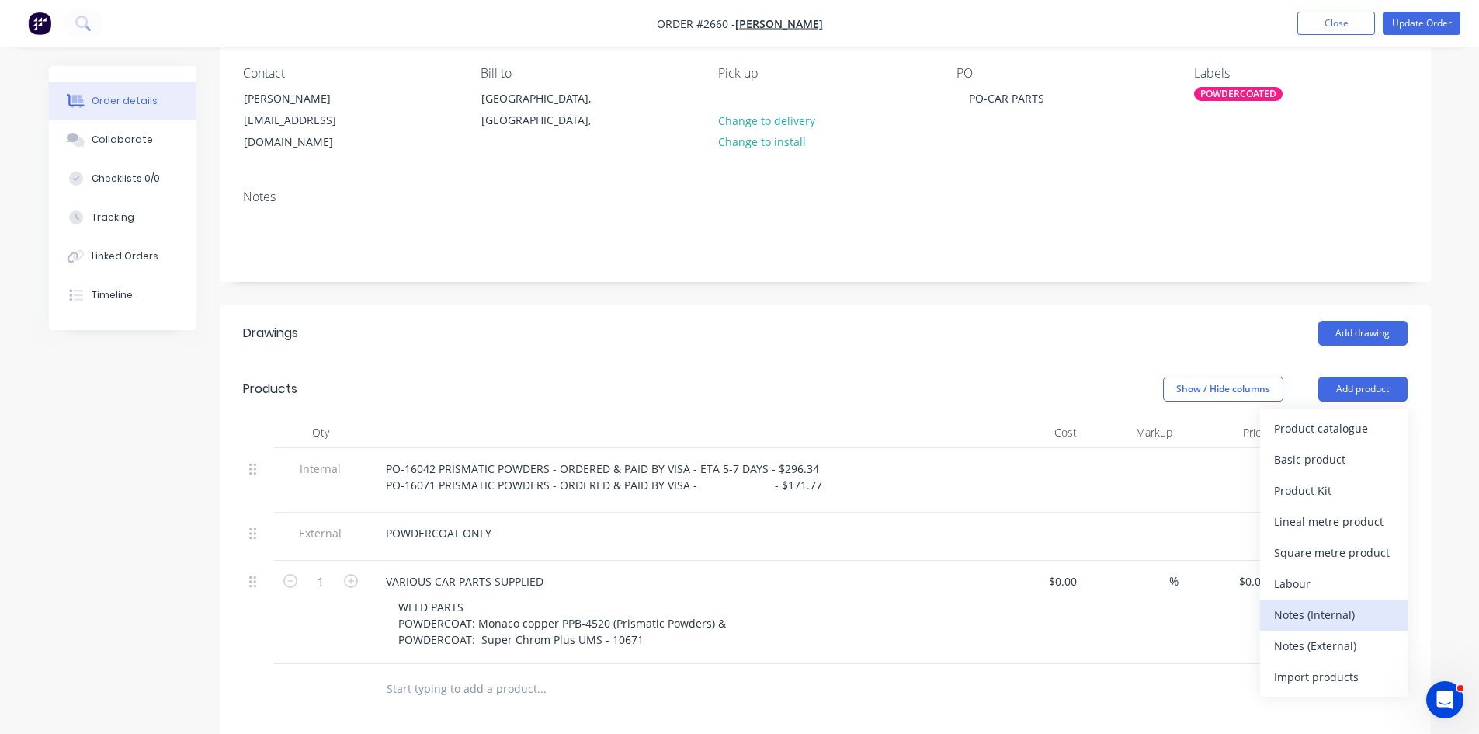
click at [1340, 603] on div "Notes (Internal)" at bounding box center [1334, 614] width 120 height 23
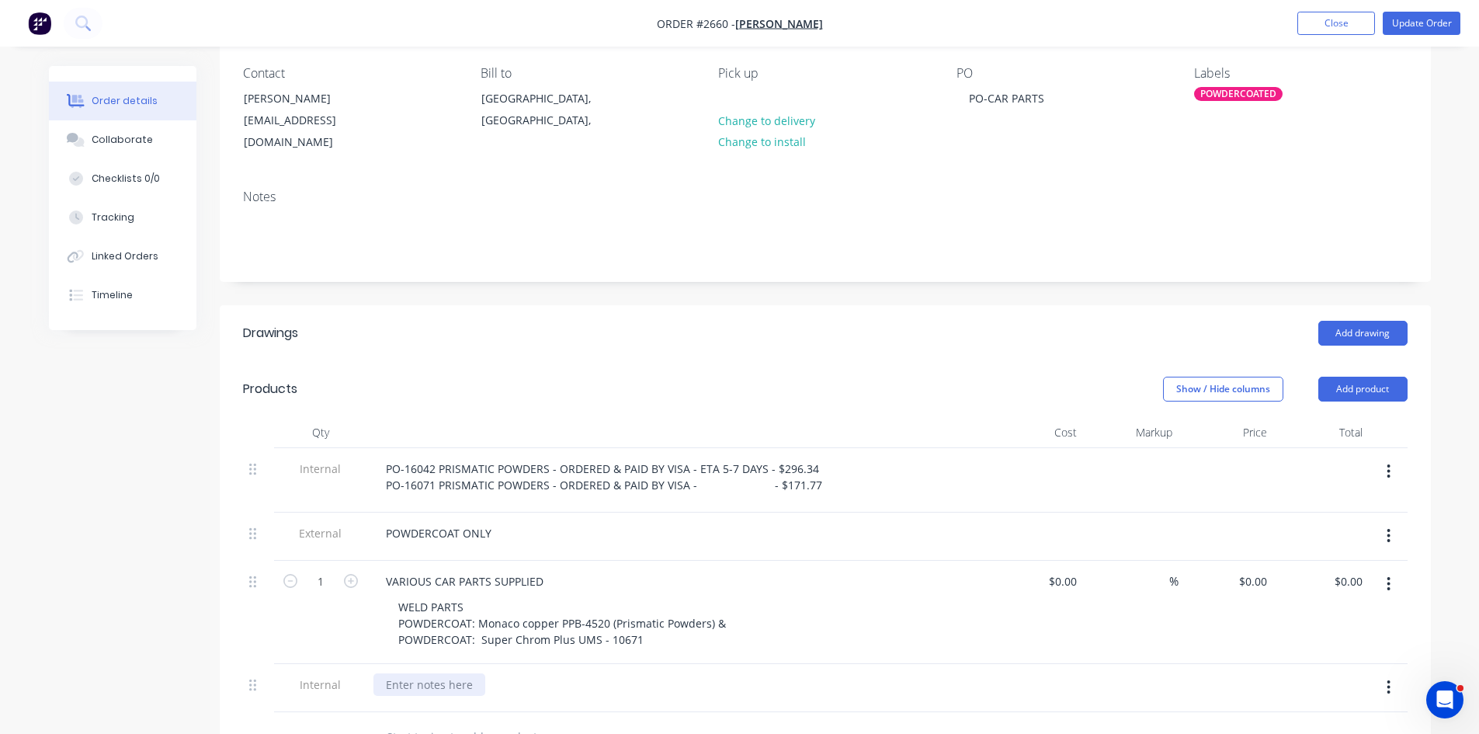
click at [435, 673] on div at bounding box center [429, 684] width 112 height 23
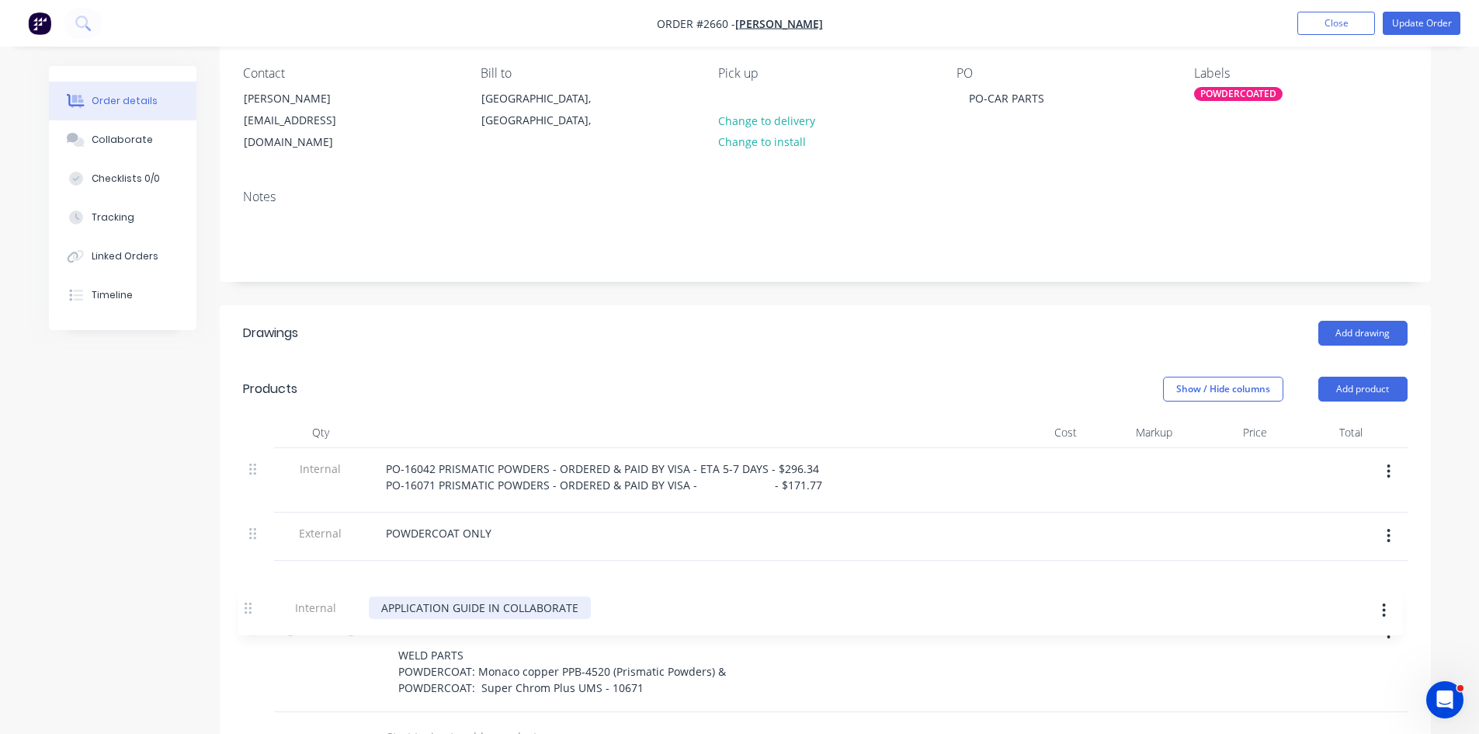
scroll to position [137, 0]
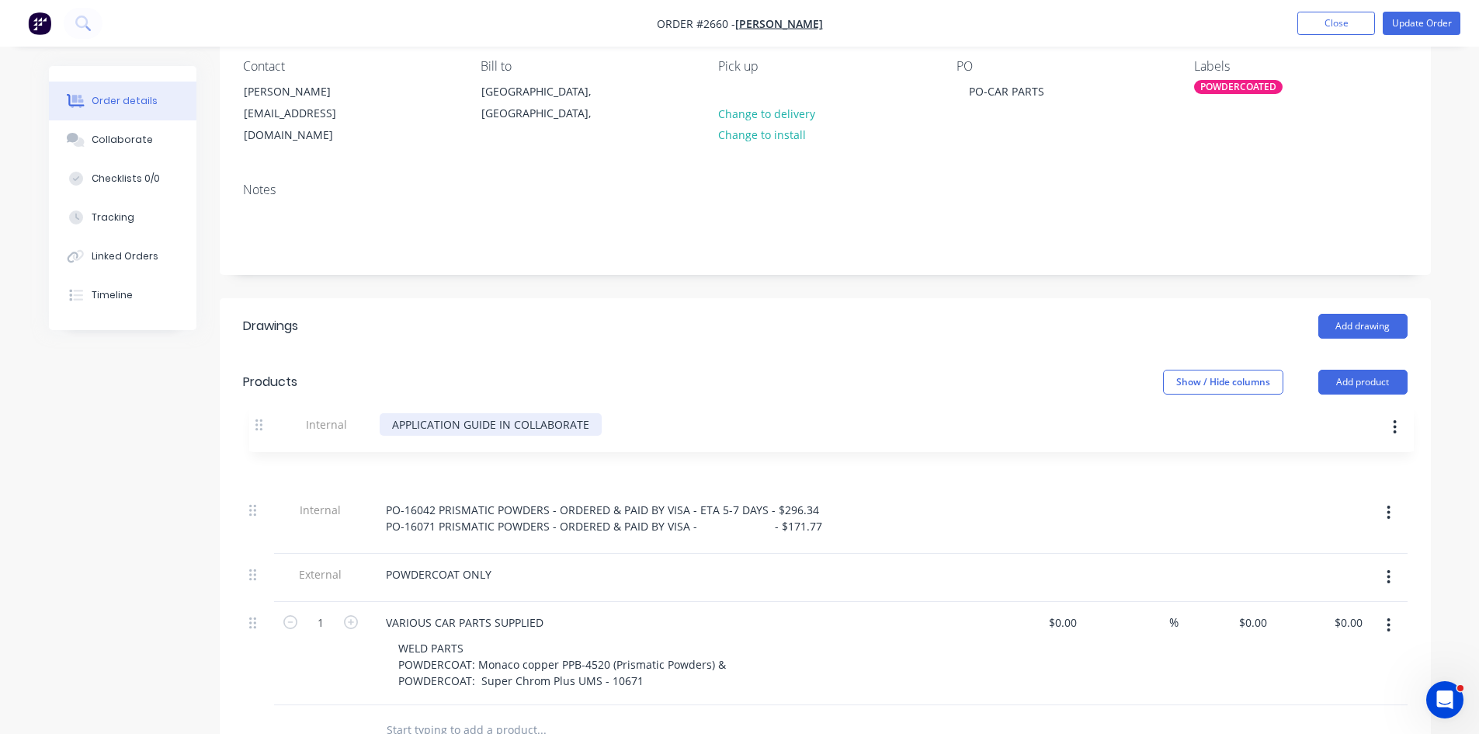
drag, startPoint x: 252, startPoint y: 671, endPoint x: 261, endPoint y: 421, distance: 250.1
click at [261, 421] on div "Qty Cost Markup Price Total Internal PO-16042 PRISMATIC POWDERS - ORDERED & PAI…" at bounding box center [825, 557] width 1164 height 295
click at [383, 450] on div "APPLICATION GUIDE IN COLLABORATE" at bounding box center [484, 461] width 222 height 23
click at [624, 450] on div "***** APPLICATION GUIDE IN COLLABORATE" at bounding box center [502, 461] width 259 height 23
click at [1427, 18] on button "Update Order" at bounding box center [1421, 23] width 78 height 23
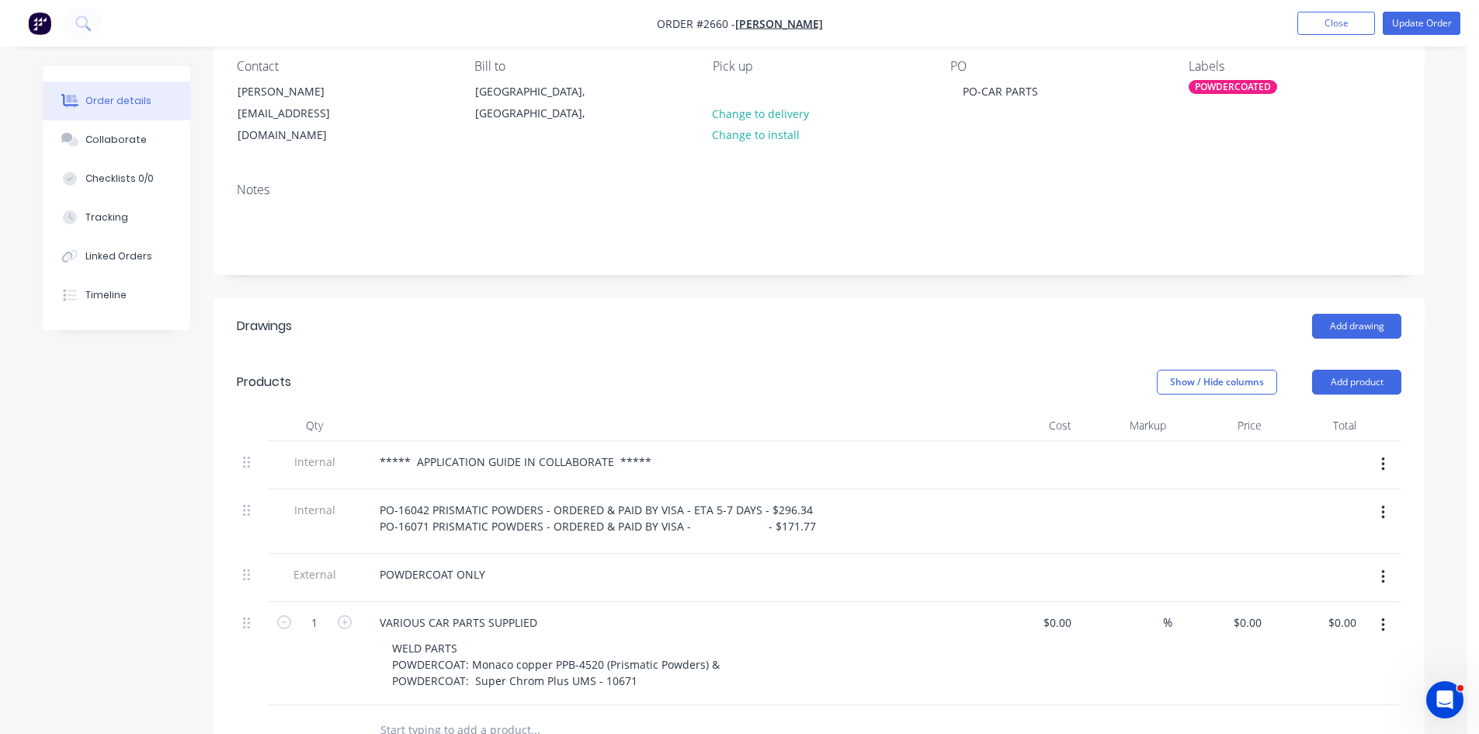
scroll to position [0, 0]
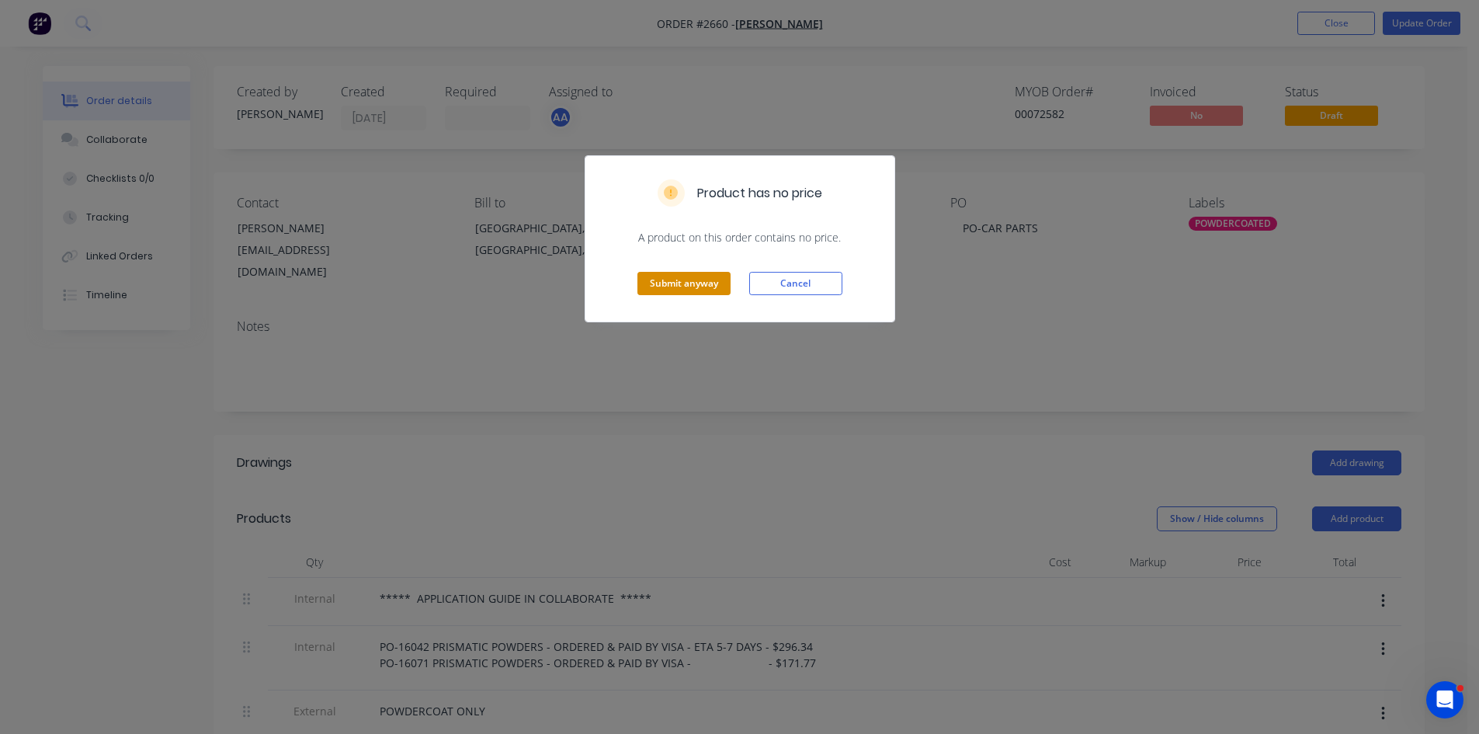
click at [699, 279] on button "Submit anyway" at bounding box center [683, 283] width 93 height 23
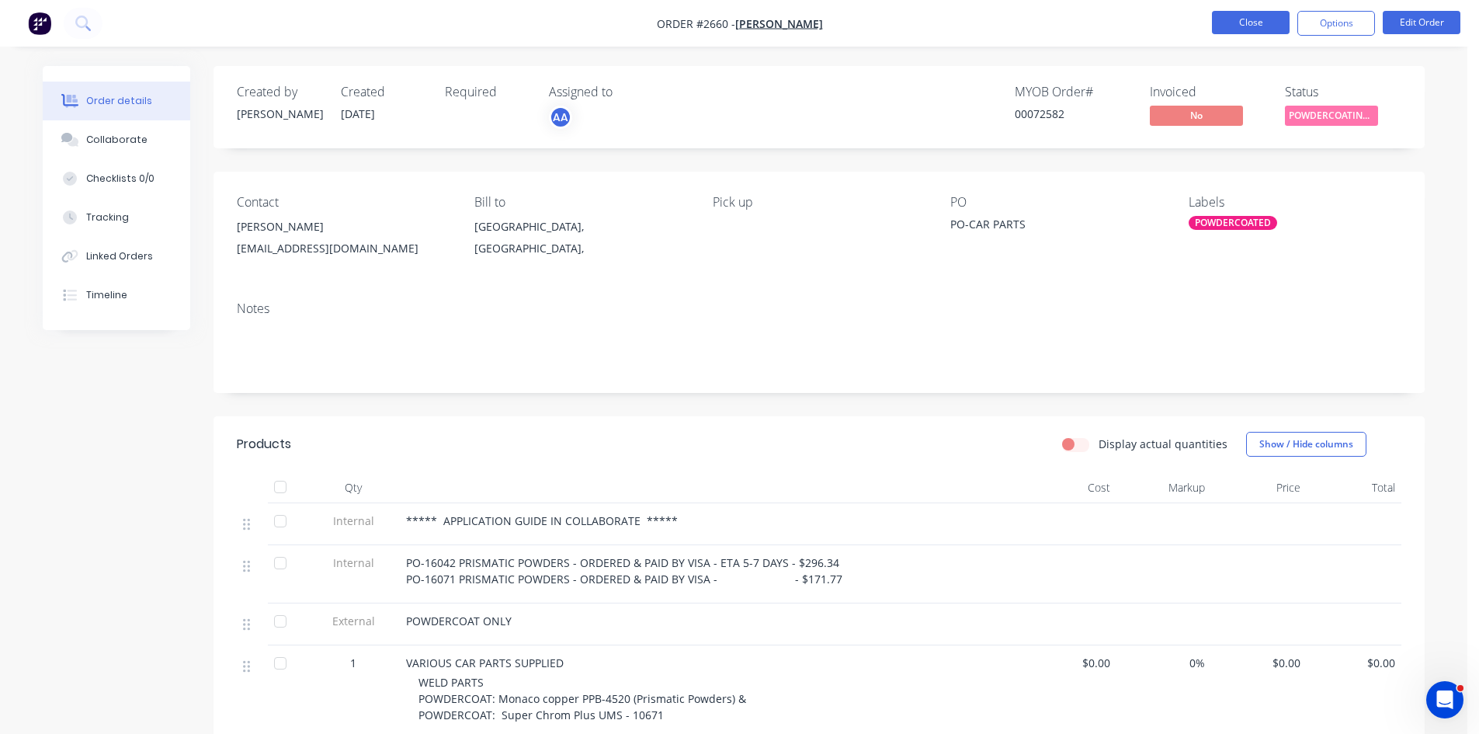
click at [1225, 16] on button "Close" at bounding box center [1251, 22] width 78 height 23
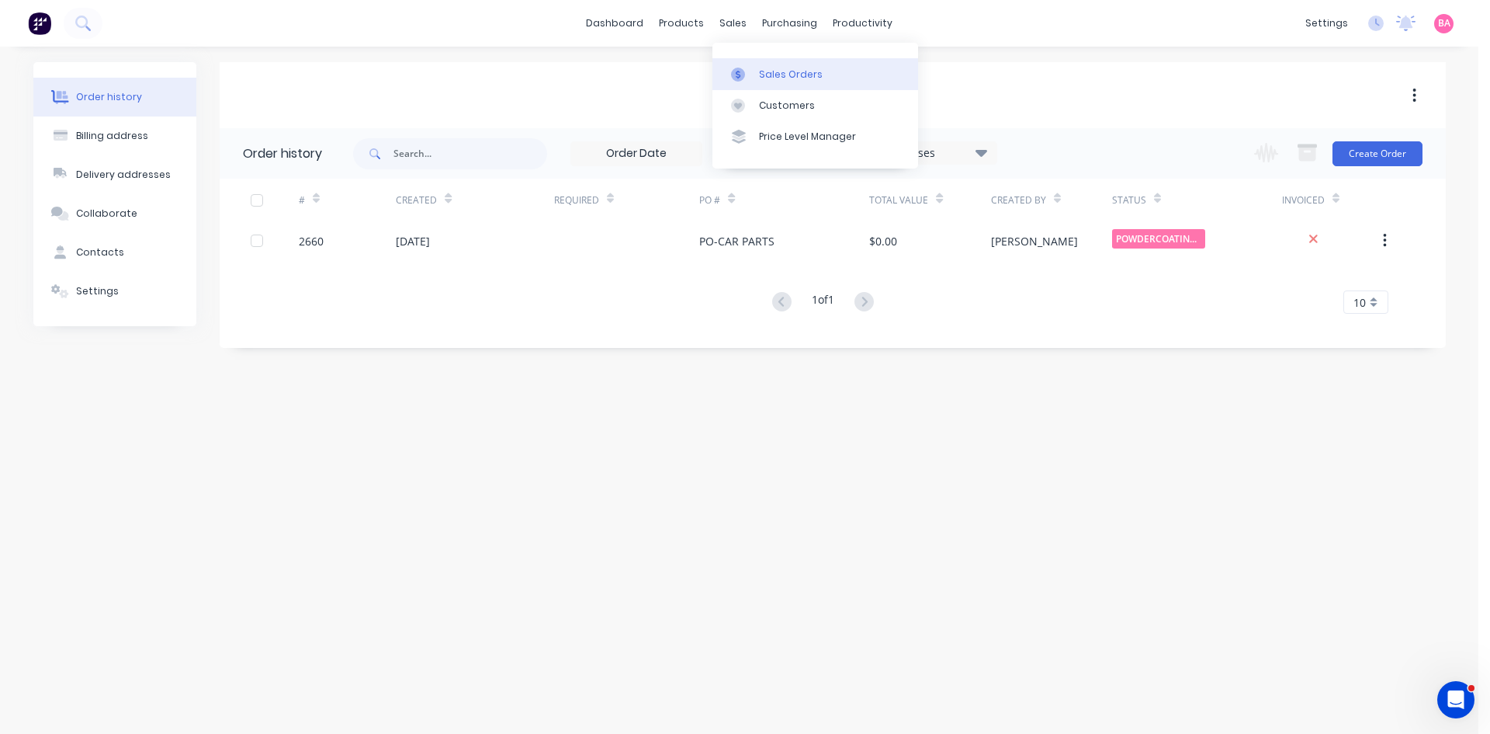
click at [781, 76] on div "Sales Orders" at bounding box center [791, 75] width 64 height 14
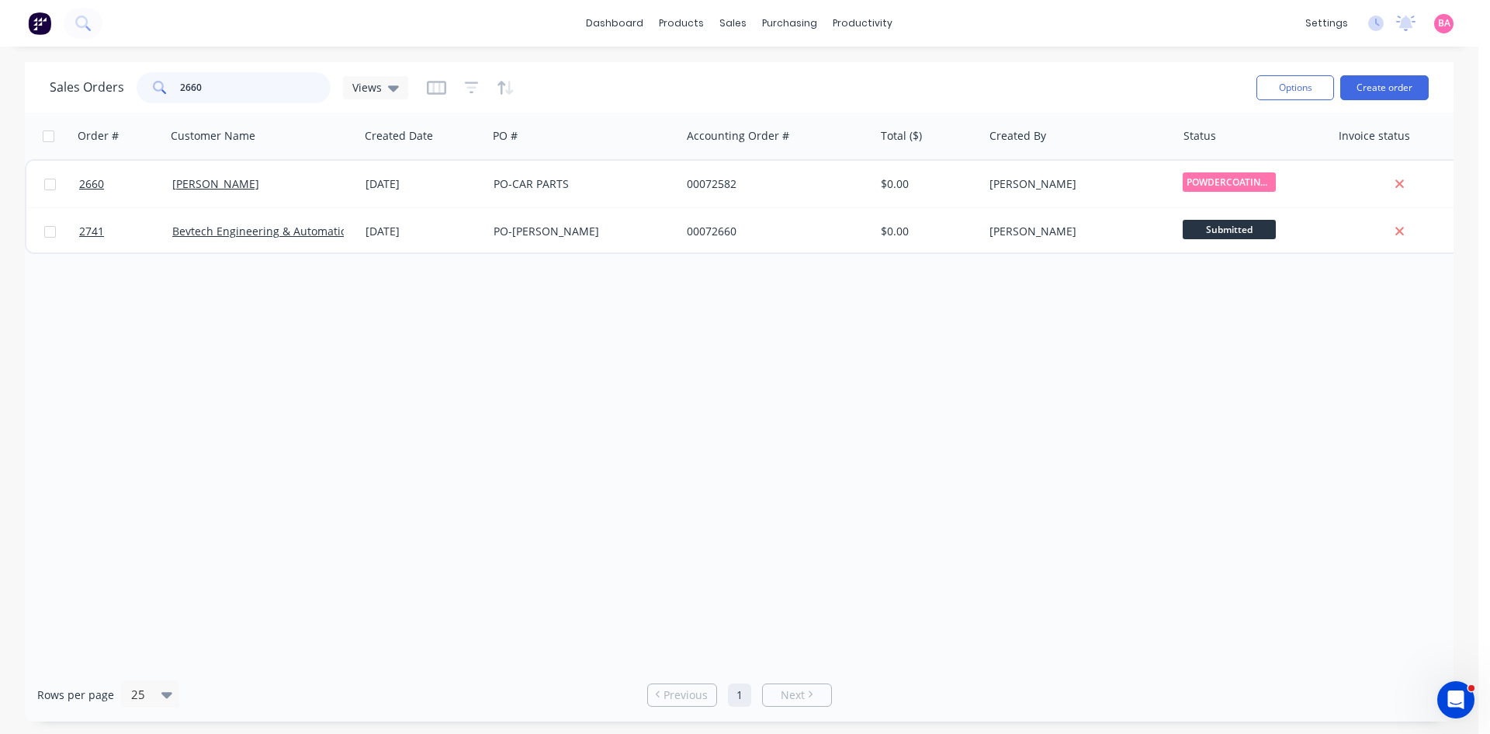
drag, startPoint x: 215, startPoint y: 87, endPoint x: 33, endPoint y: 69, distance: 183.3
click at [33, 69] on div "Sales Orders 2660 Views Options Create order" at bounding box center [739, 87] width 1429 height 50
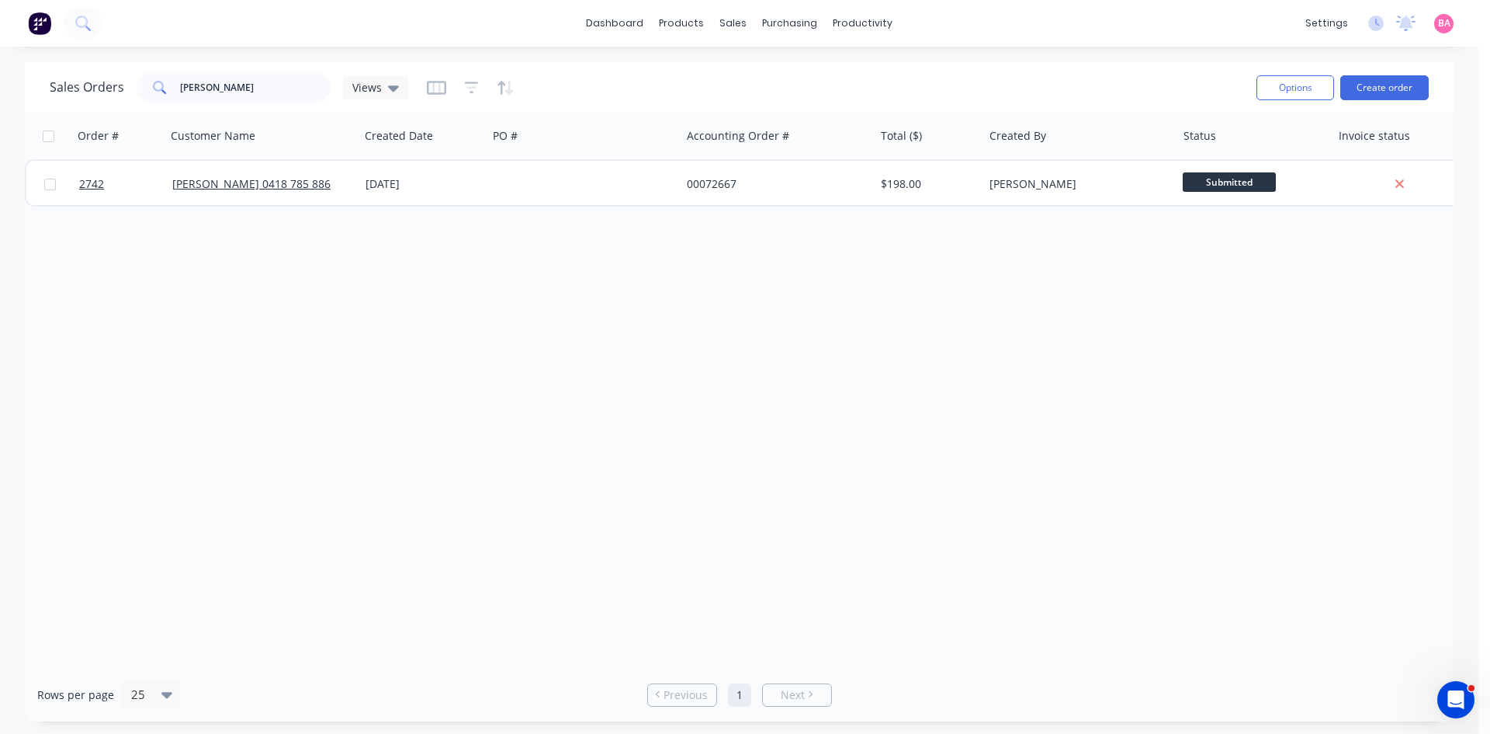
click at [745, 352] on div "Order # Customer Name Created Date PO # Accounting Order # Total ($) Created By…" at bounding box center [739, 390] width 1429 height 555
drag, startPoint x: 232, startPoint y: 84, endPoint x: 165, endPoint y: 75, distance: 68.2
click at [165, 75] on div "geoff" at bounding box center [234, 87] width 194 height 31
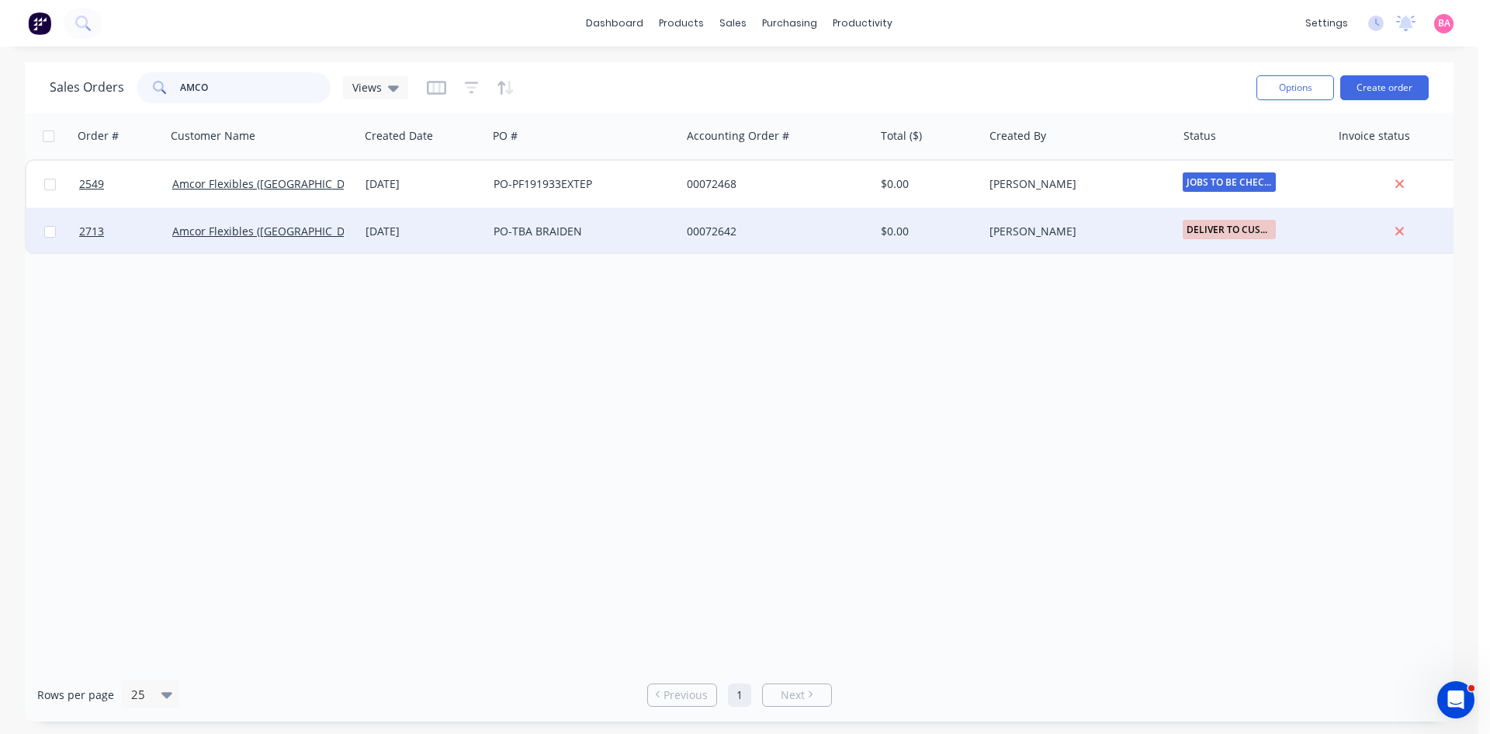
type input "AMCO"
click at [1237, 227] on span "DELIVER TO CUST..." at bounding box center [1229, 229] width 93 height 19
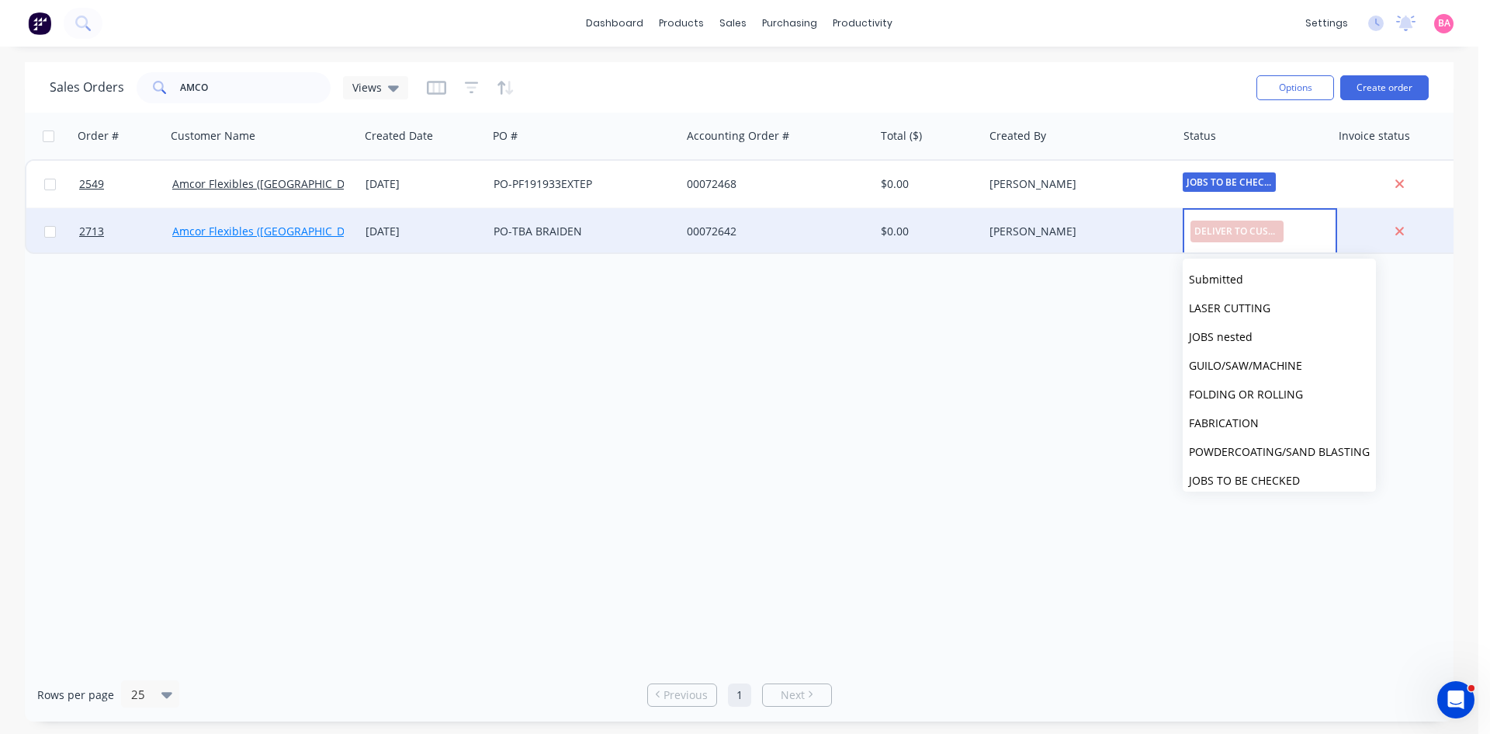
click at [260, 229] on link "Amcor Flexibles (Australia) Pty Ltd" at bounding box center [290, 231] width 236 height 15
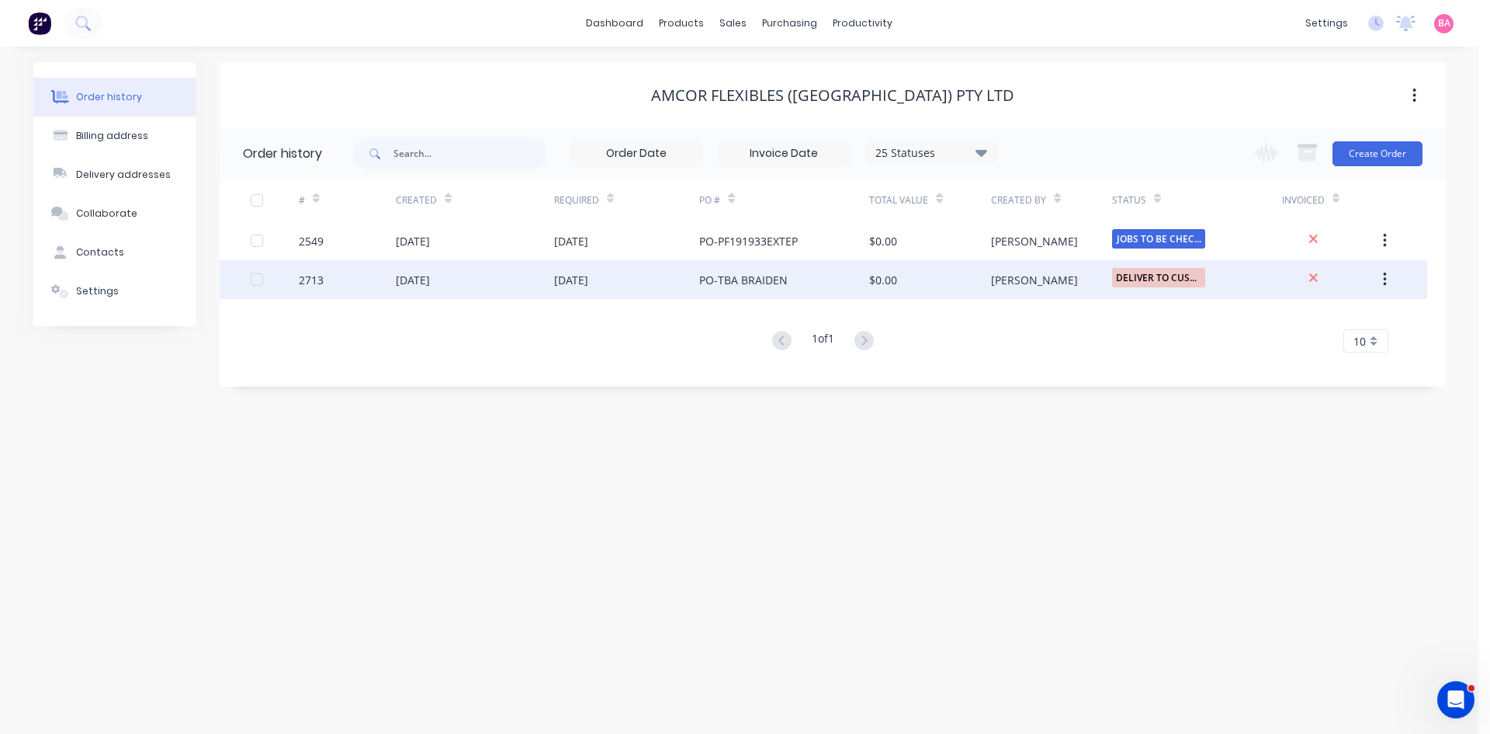
click at [580, 281] on div "[DATE]" at bounding box center [571, 280] width 34 height 16
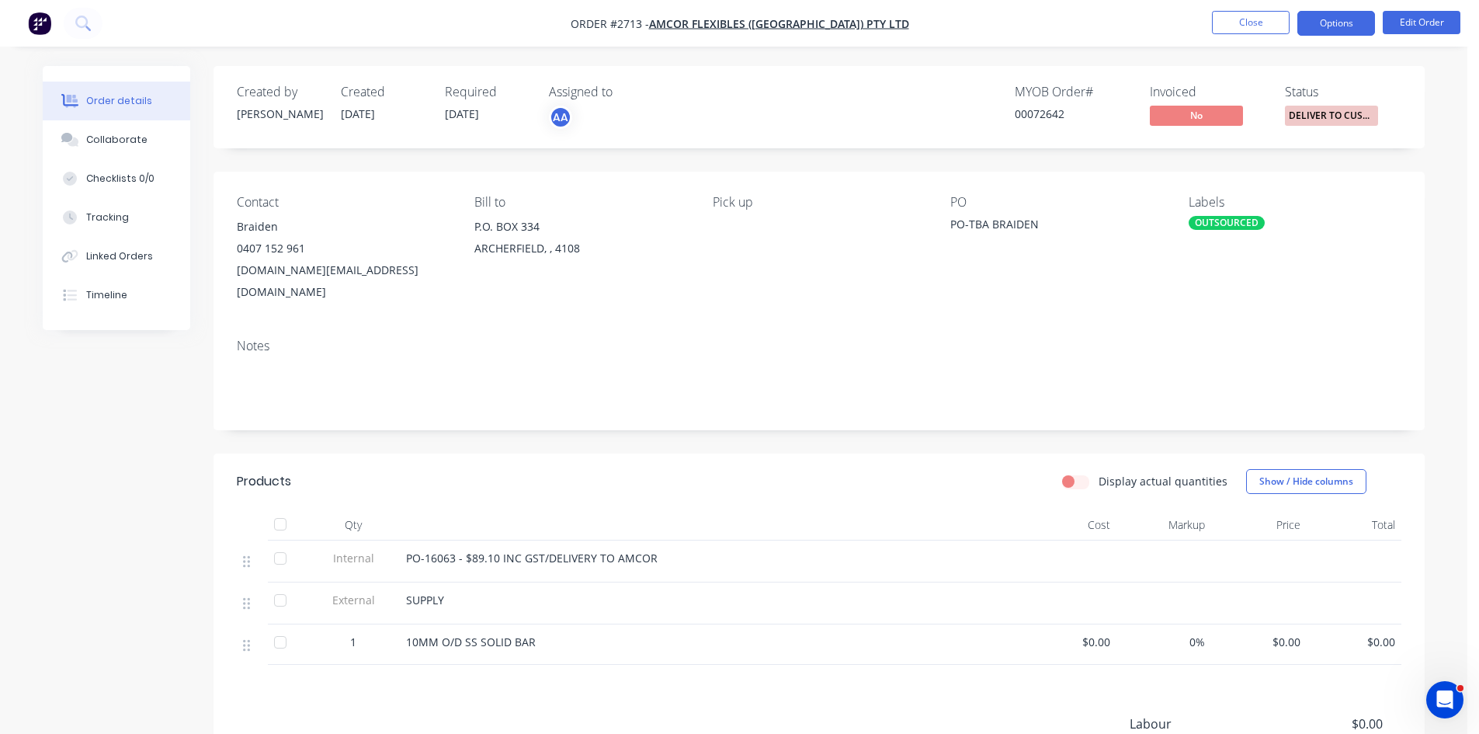
click at [1369, 16] on button "Options" at bounding box center [1336, 23] width 78 height 25
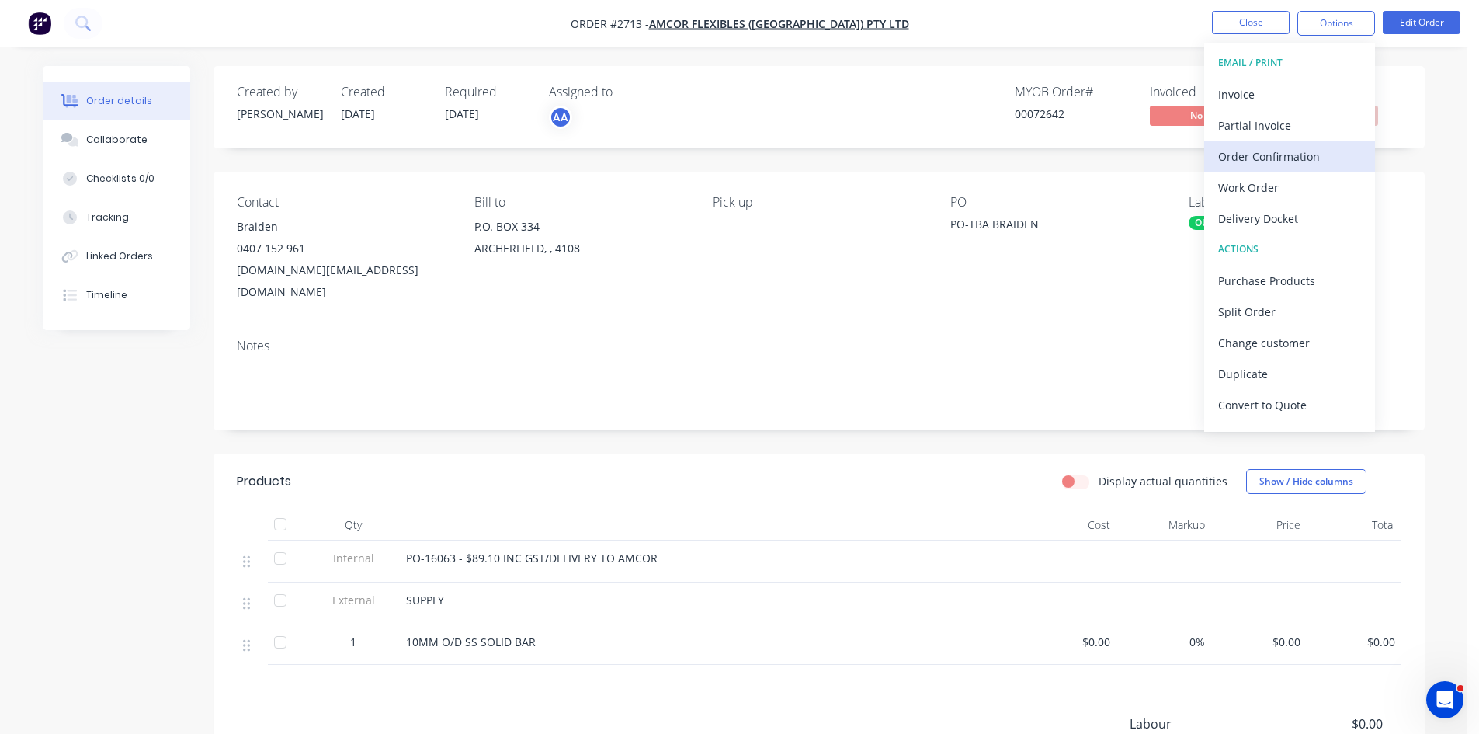
click at [1285, 155] on div "Order Confirmation" at bounding box center [1289, 156] width 143 height 23
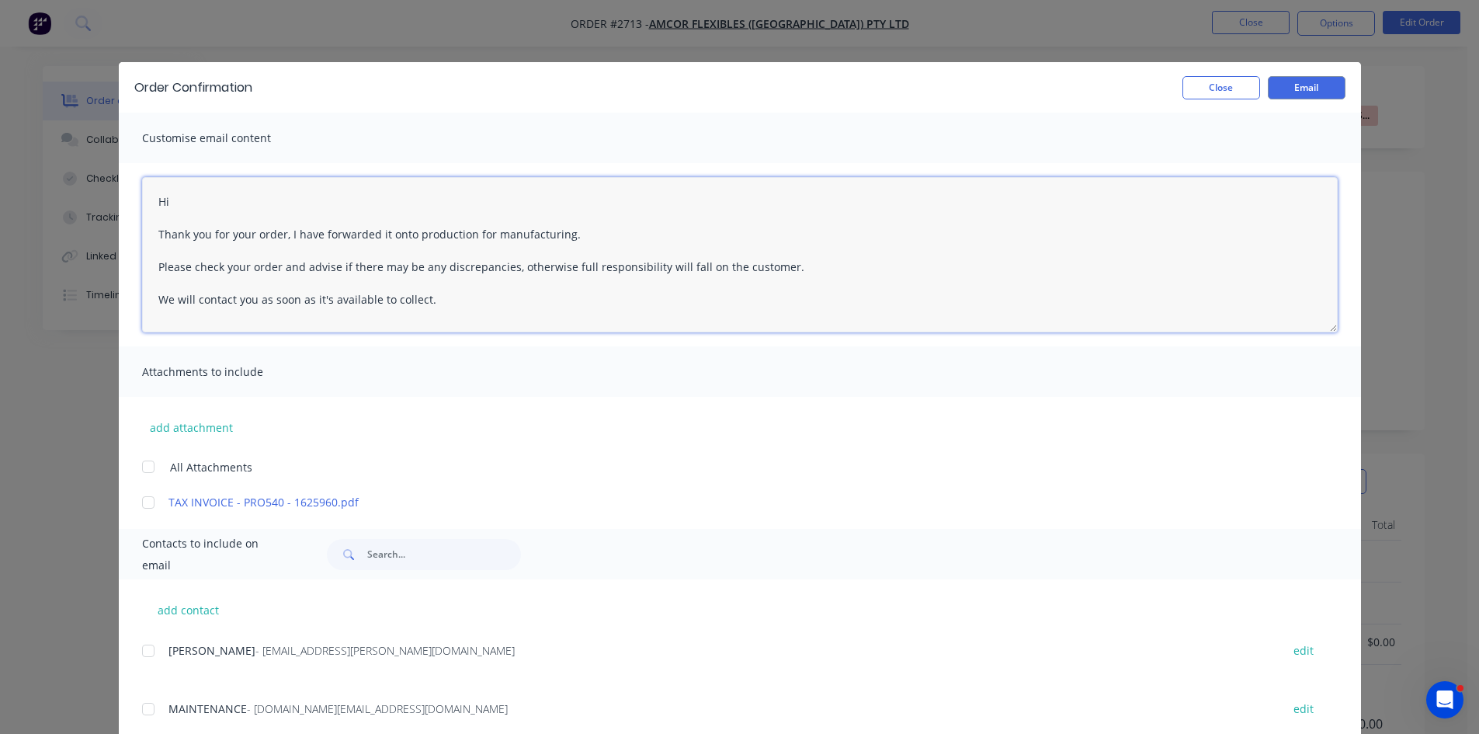
drag, startPoint x: 436, startPoint y: 310, endPoint x: 72, endPoint y: 227, distance: 373.2
click at [77, 227] on div "Order Confirmation Close Email Customise email content Hi Thank you for your or…" at bounding box center [739, 367] width 1479 height 734
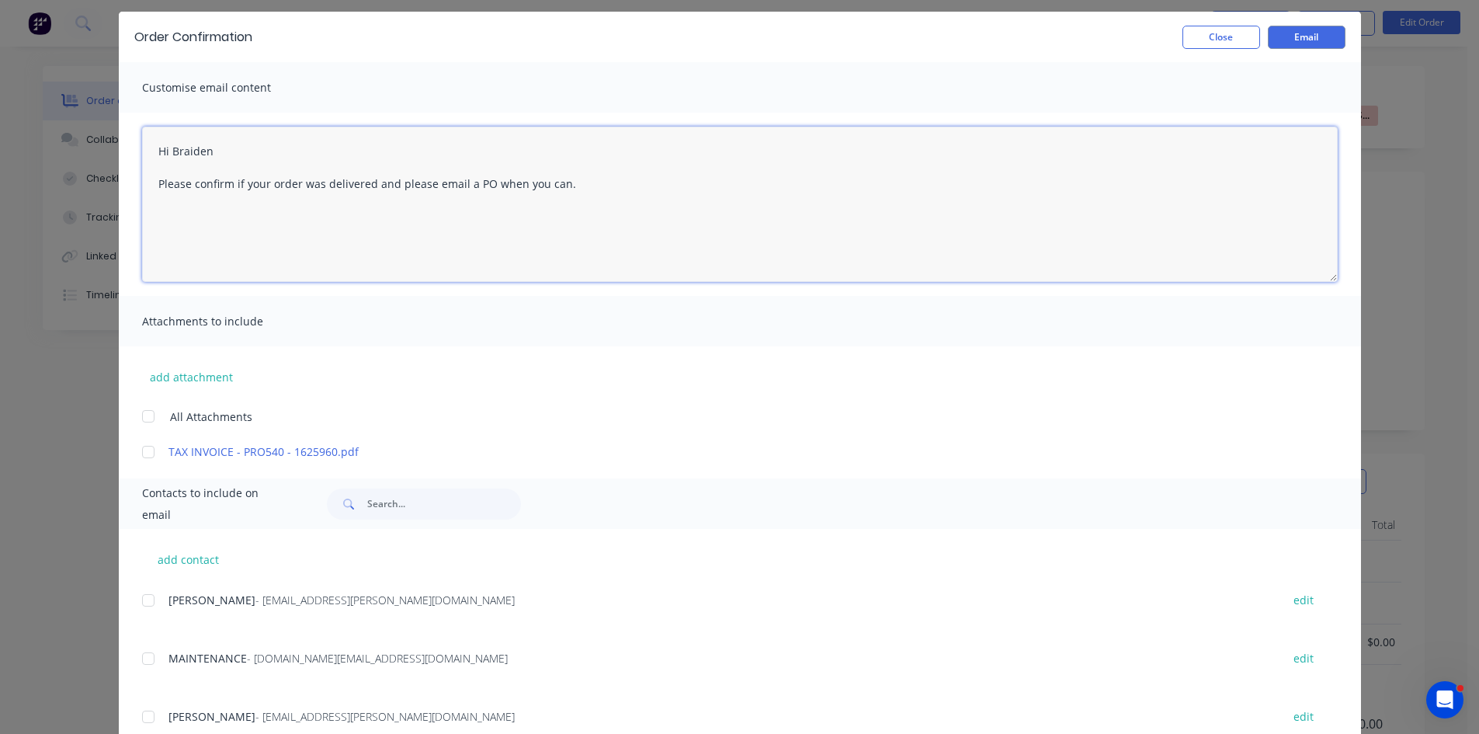
scroll to position [78, 0]
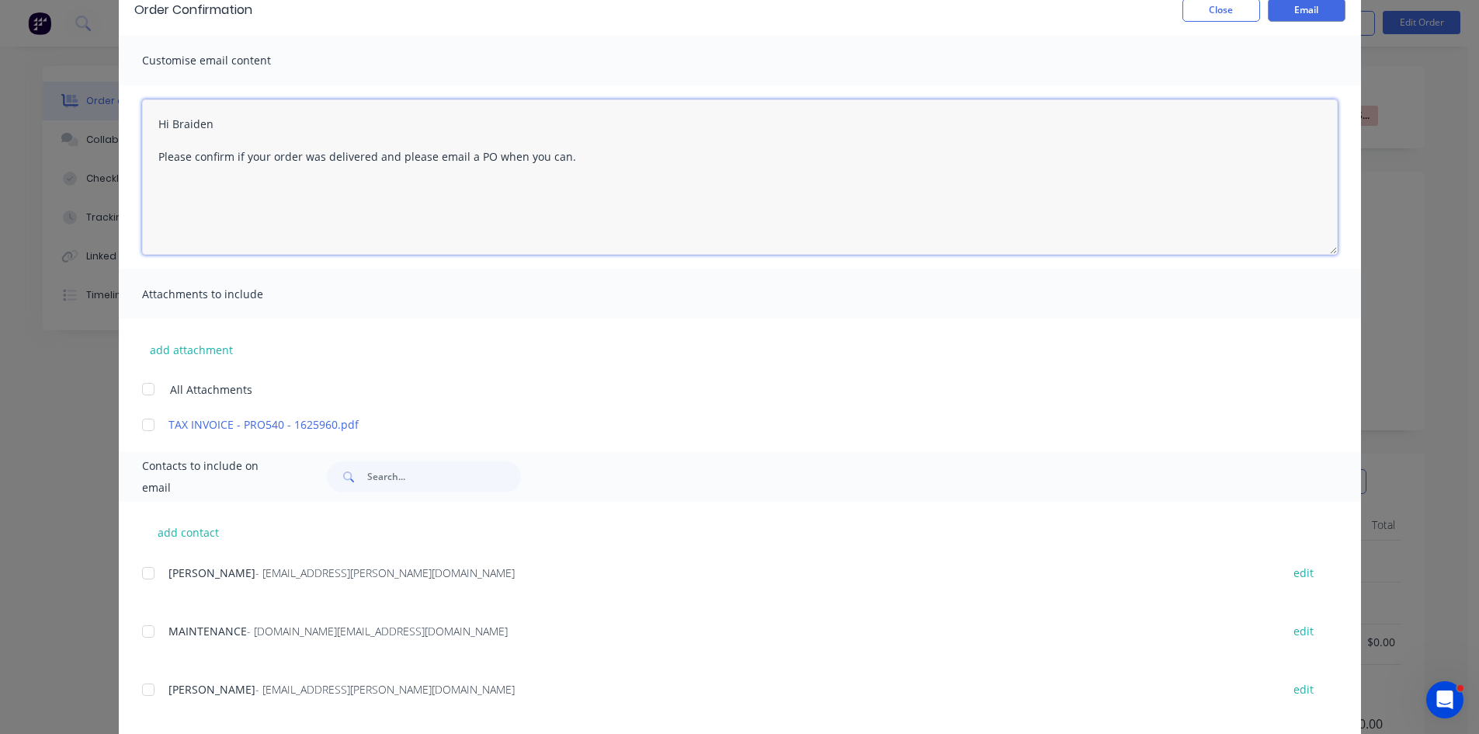
click at [140, 631] on div at bounding box center [148, 631] width 31 height 31
type textarea "Hi Thank you for your order, I have forwarded it onto production for manufactur…"
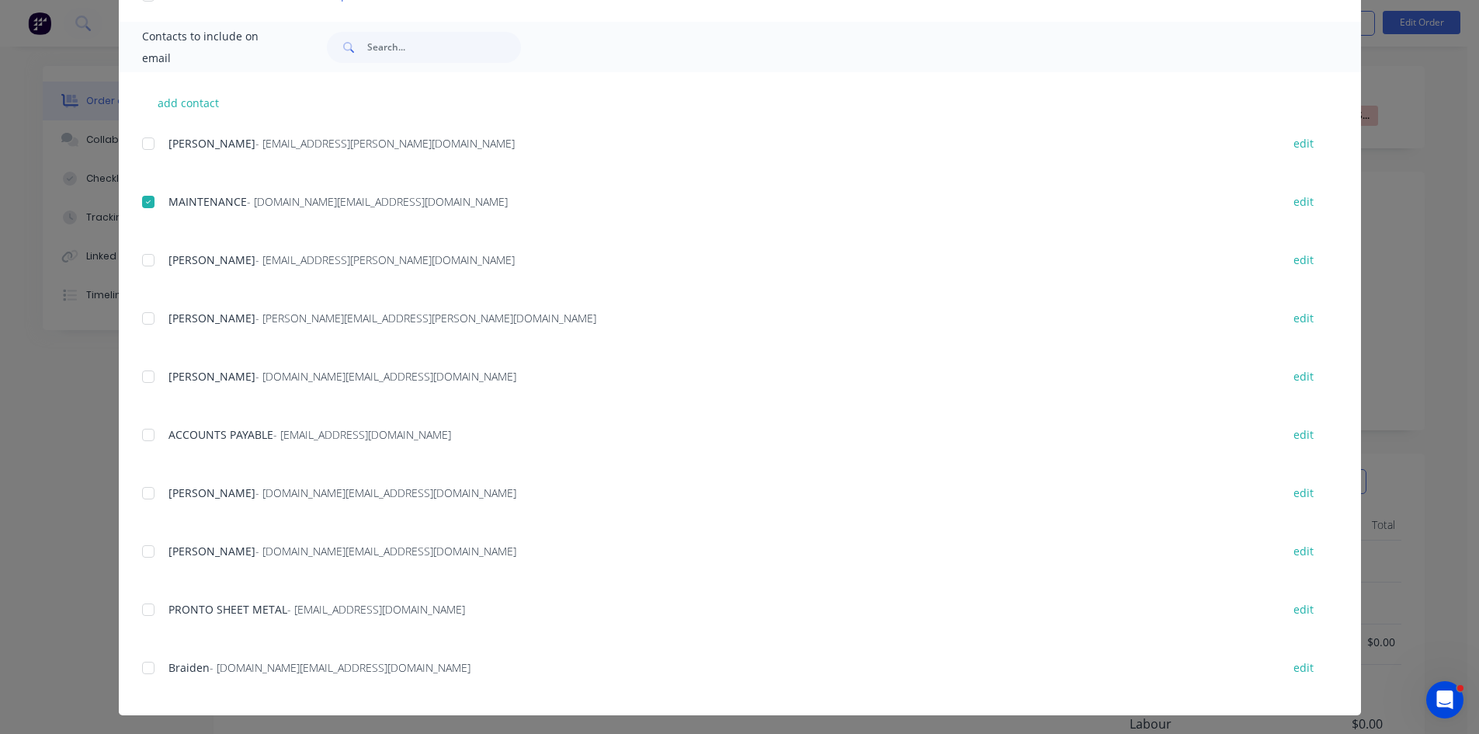
scroll to position [510, 0]
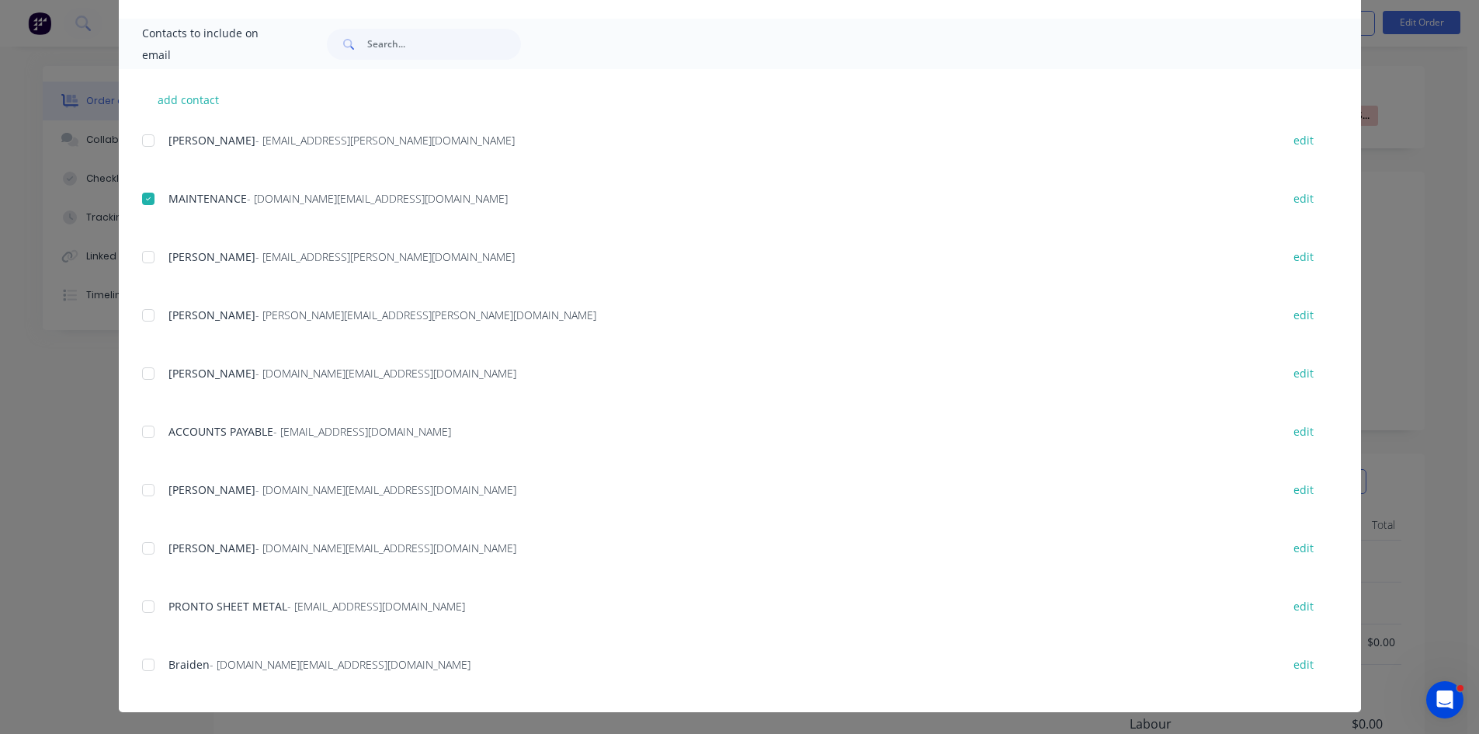
click at [143, 667] on div at bounding box center [148, 664] width 31 height 31
click at [139, 196] on div at bounding box center [148, 198] width 31 height 31
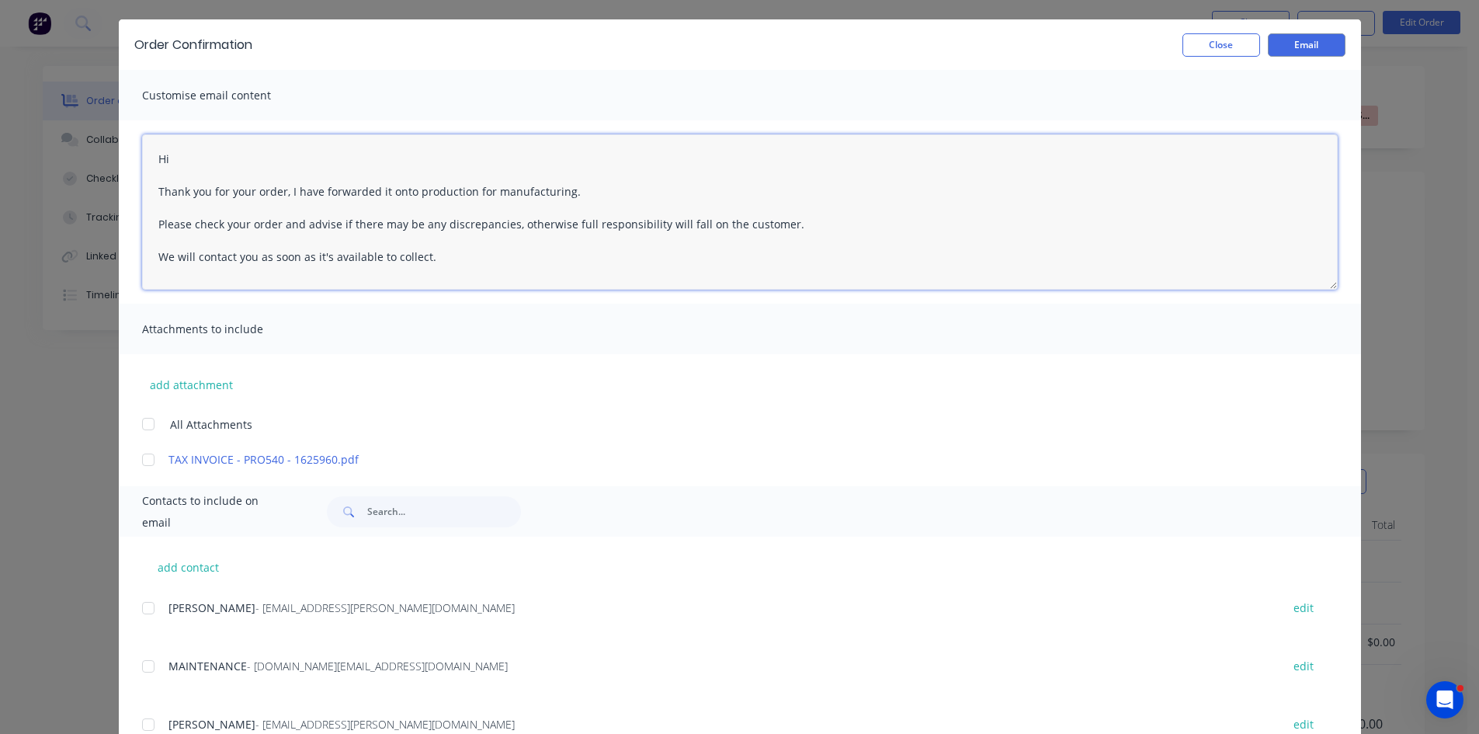
scroll to position [0, 0]
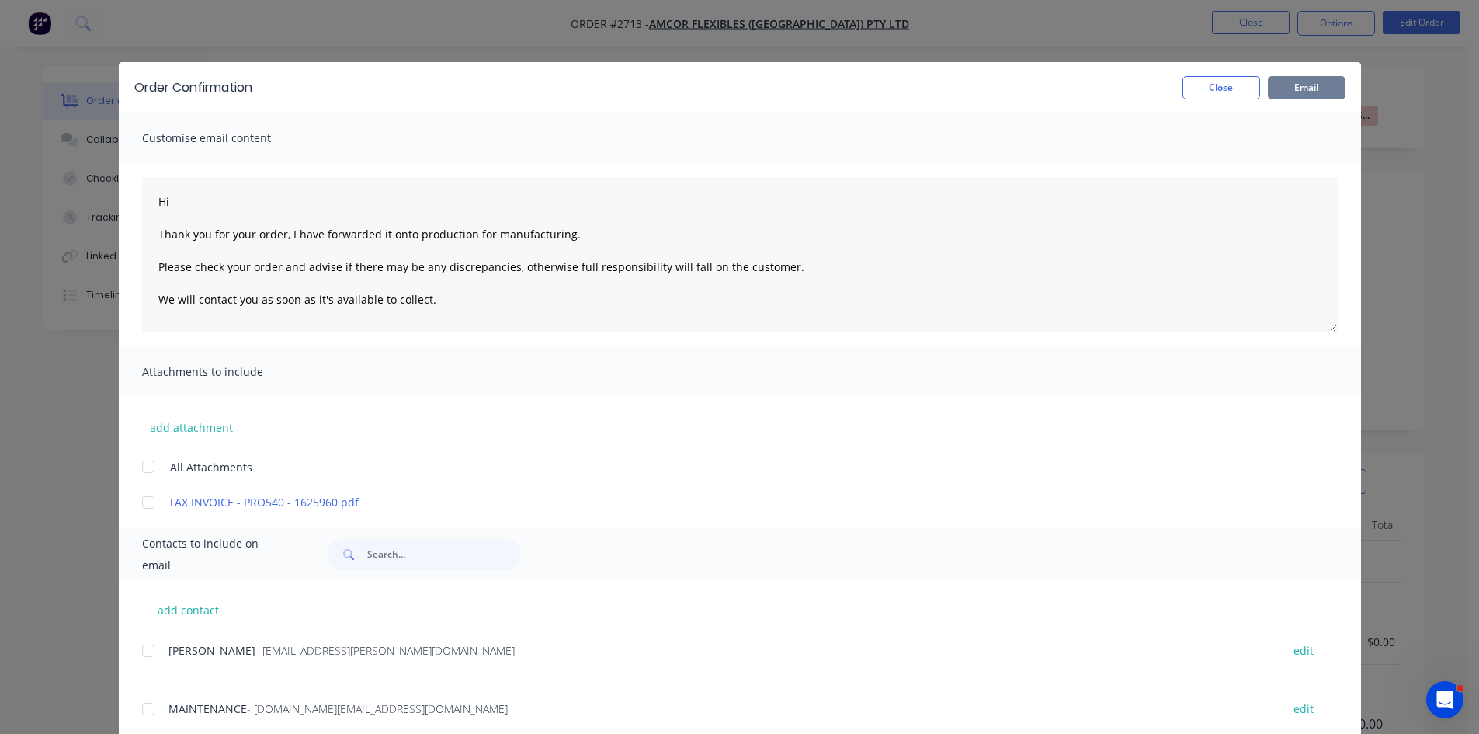
click at [1289, 88] on button "Email" at bounding box center [1307, 87] width 78 height 23
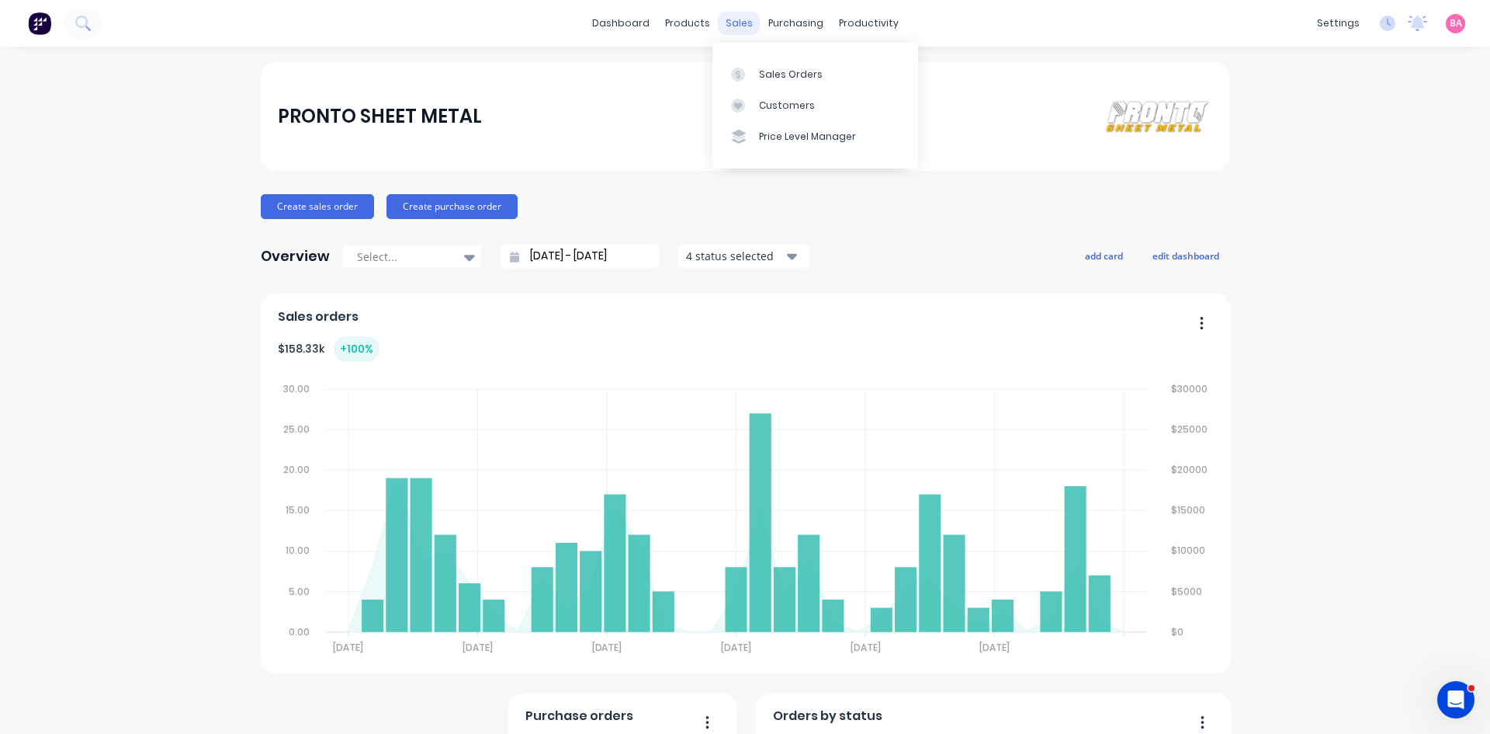
click at [734, 23] on div "sales" at bounding box center [739, 23] width 43 height 23
click at [771, 69] on div "Sales Orders" at bounding box center [791, 75] width 64 height 14
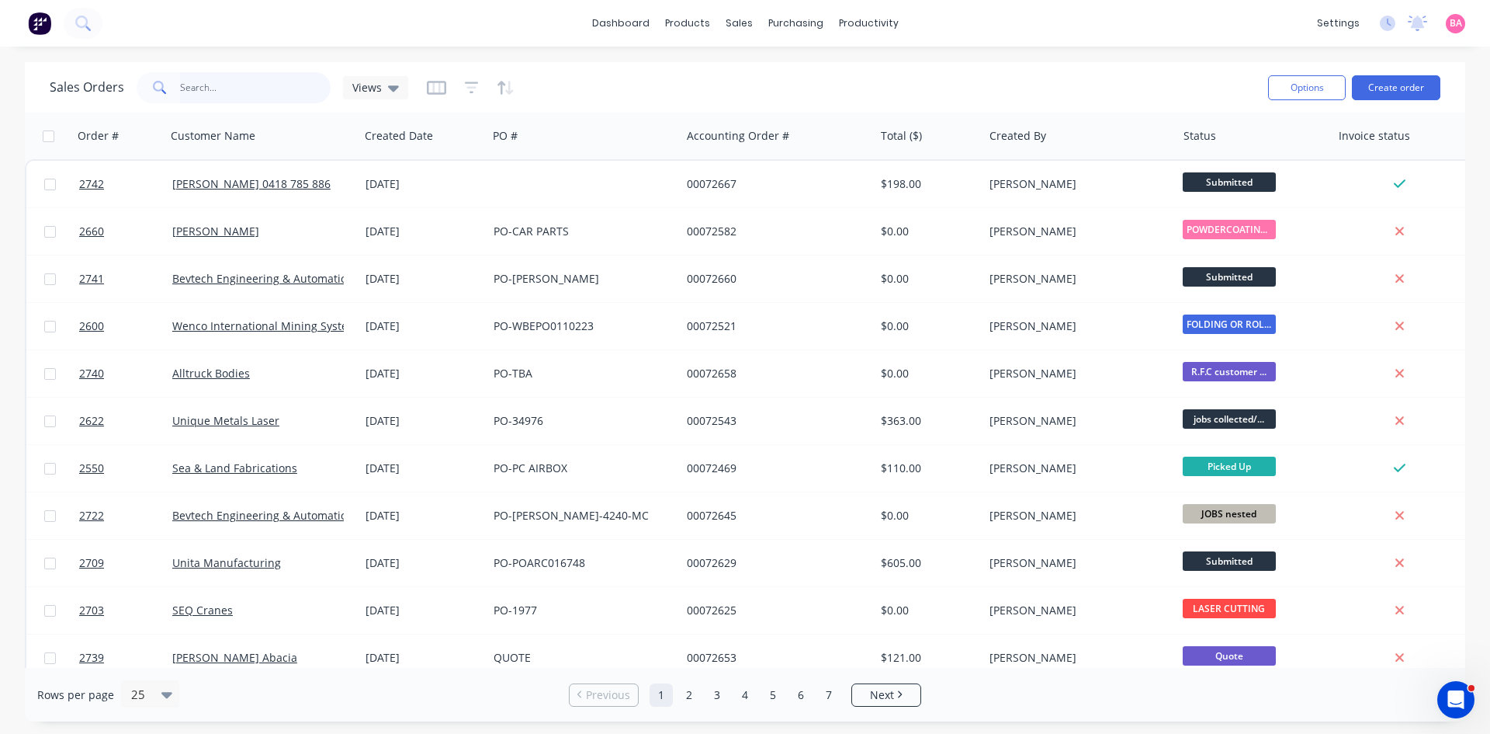
click at [219, 90] on input "text" at bounding box center [255, 87] width 151 height 31
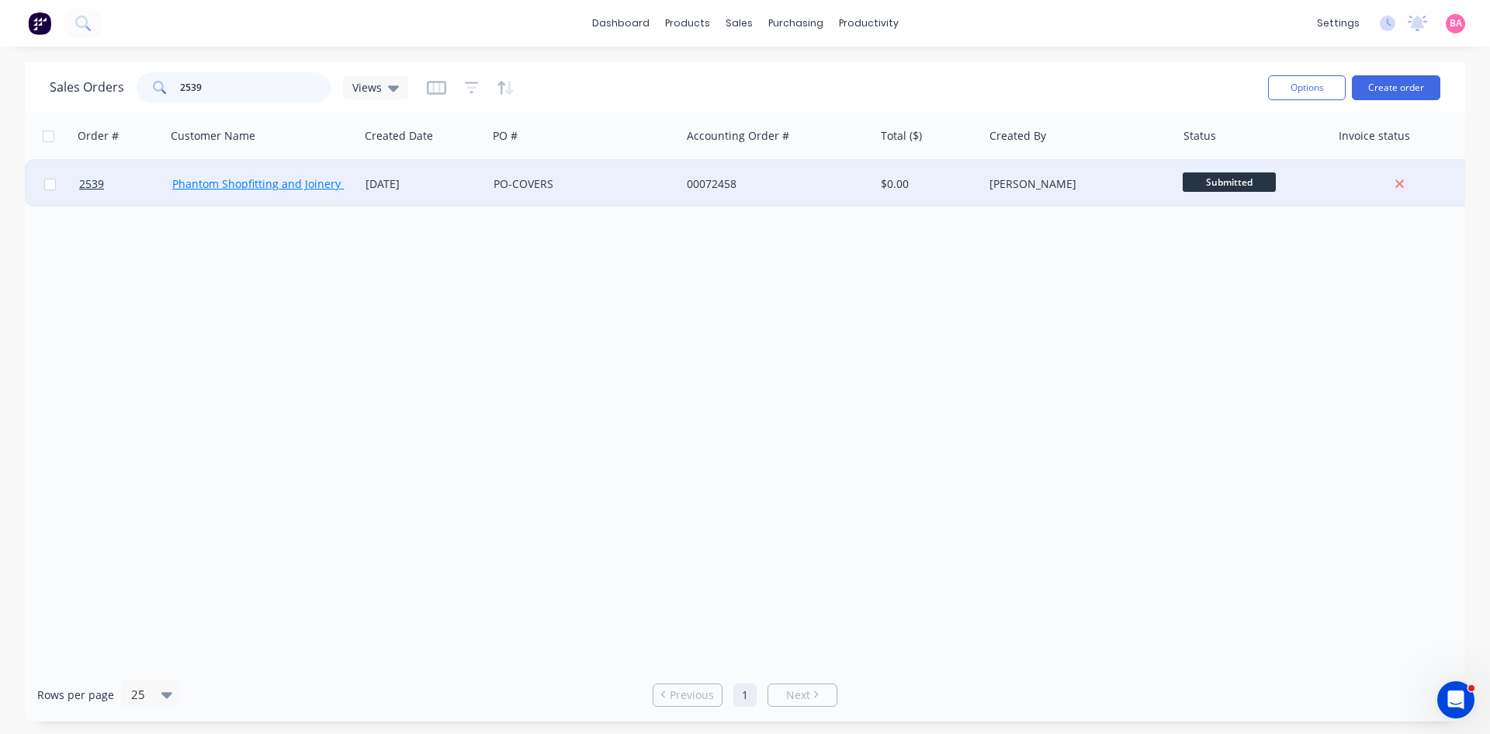
type input "2539"
click at [237, 181] on link "Phantom Shopfitting and Joinery Pty Ltd" at bounding box center [275, 183] width 206 height 15
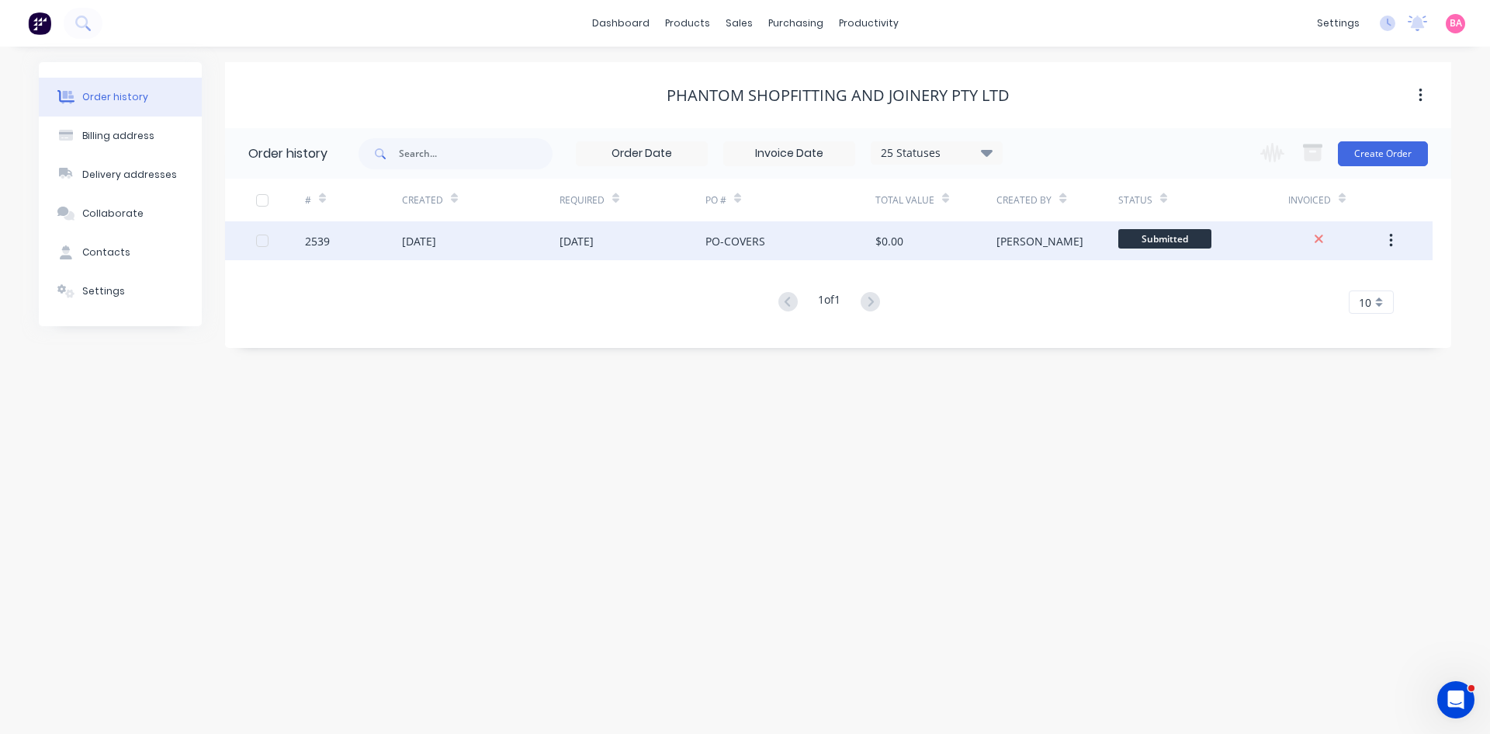
click at [588, 241] on div "[DATE]" at bounding box center [577, 241] width 34 height 16
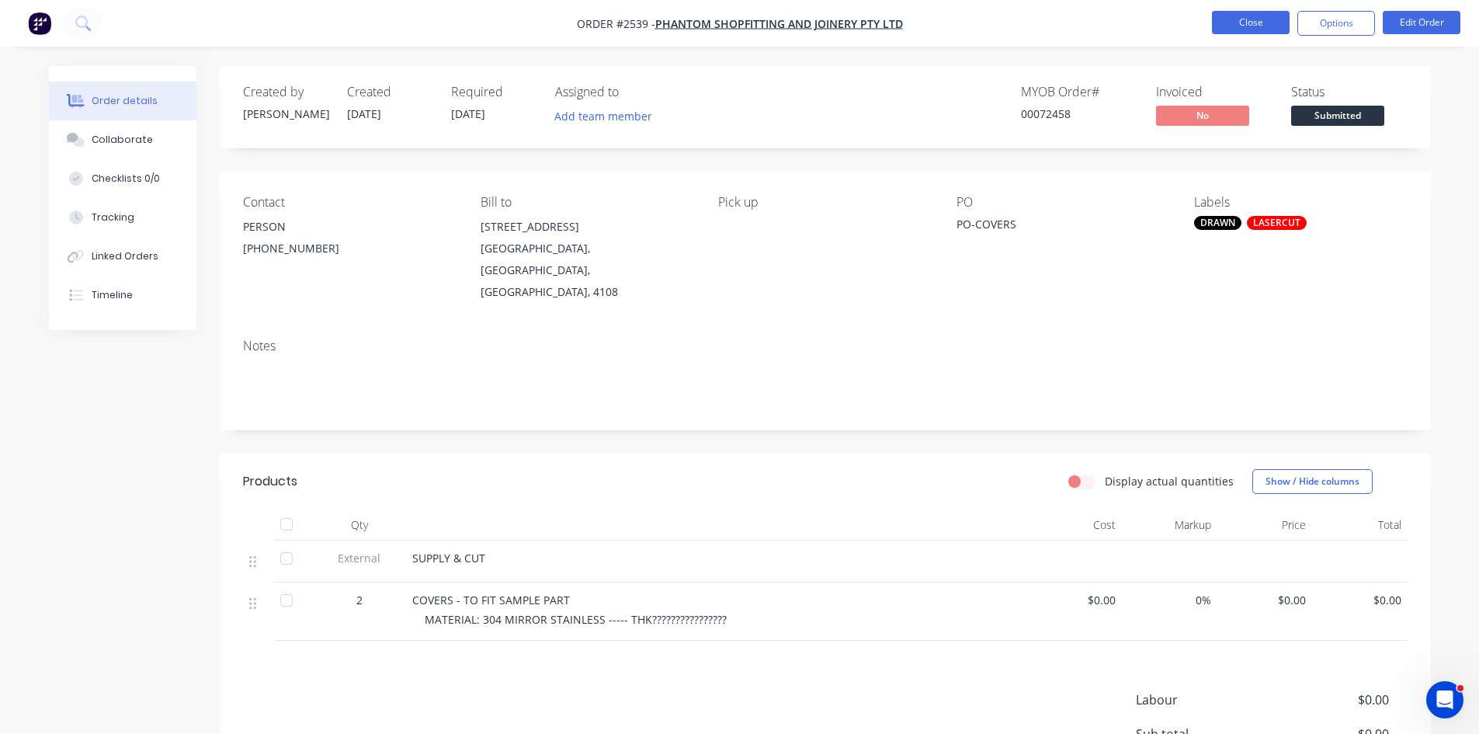
click at [1254, 20] on button "Close" at bounding box center [1251, 22] width 78 height 23
